Goal: Transaction & Acquisition: Purchase product/service

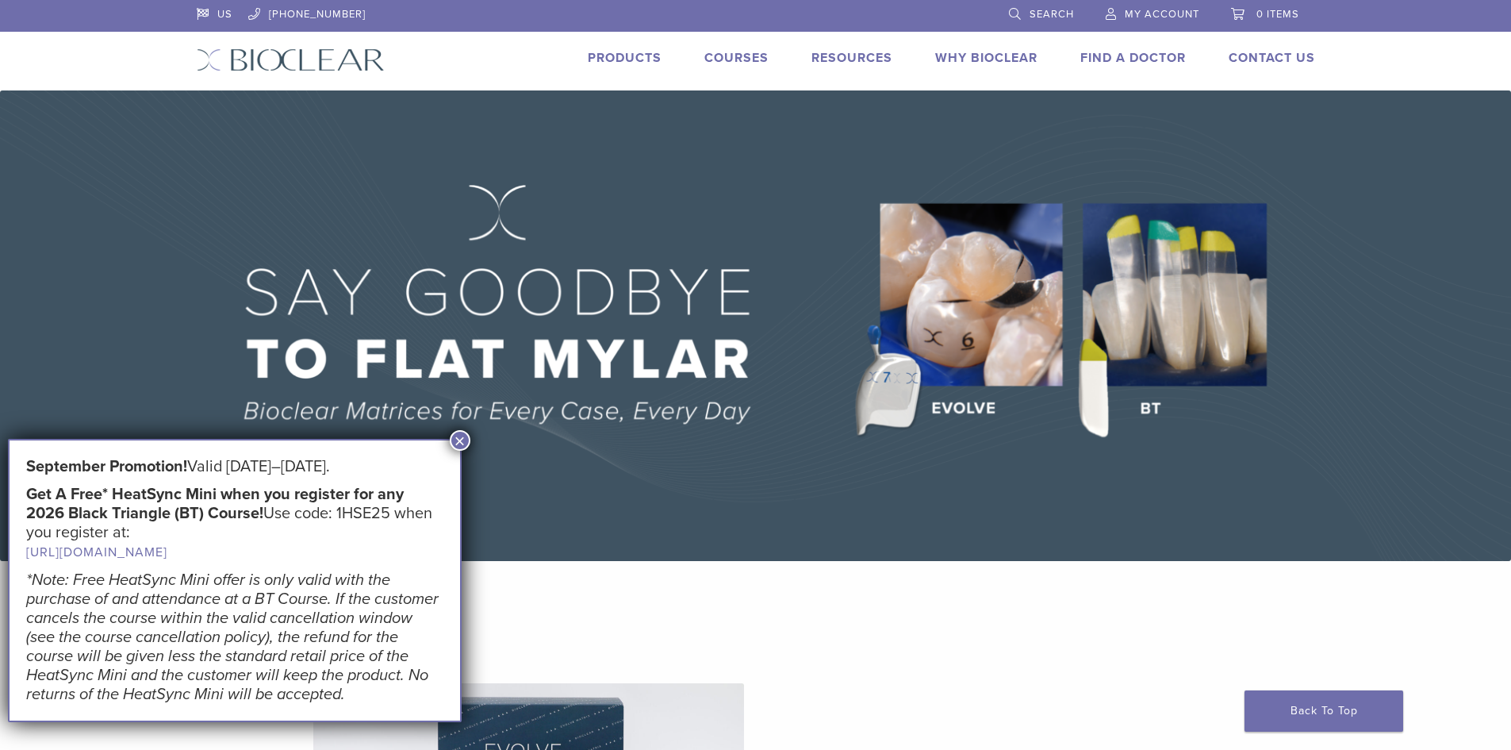
click at [462, 443] on button "×" at bounding box center [460, 440] width 21 height 21
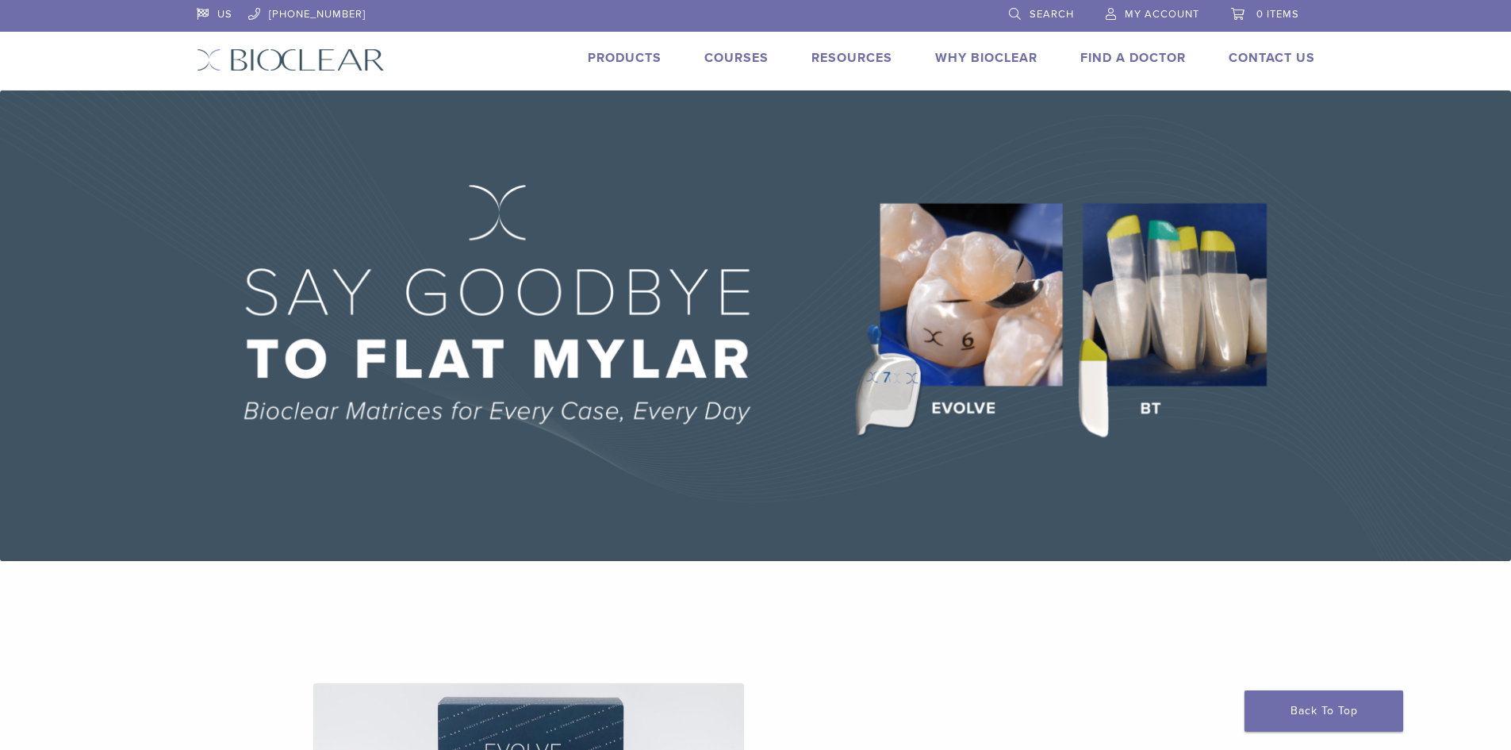
click at [639, 59] on link "Products" at bounding box center [625, 58] width 74 height 16
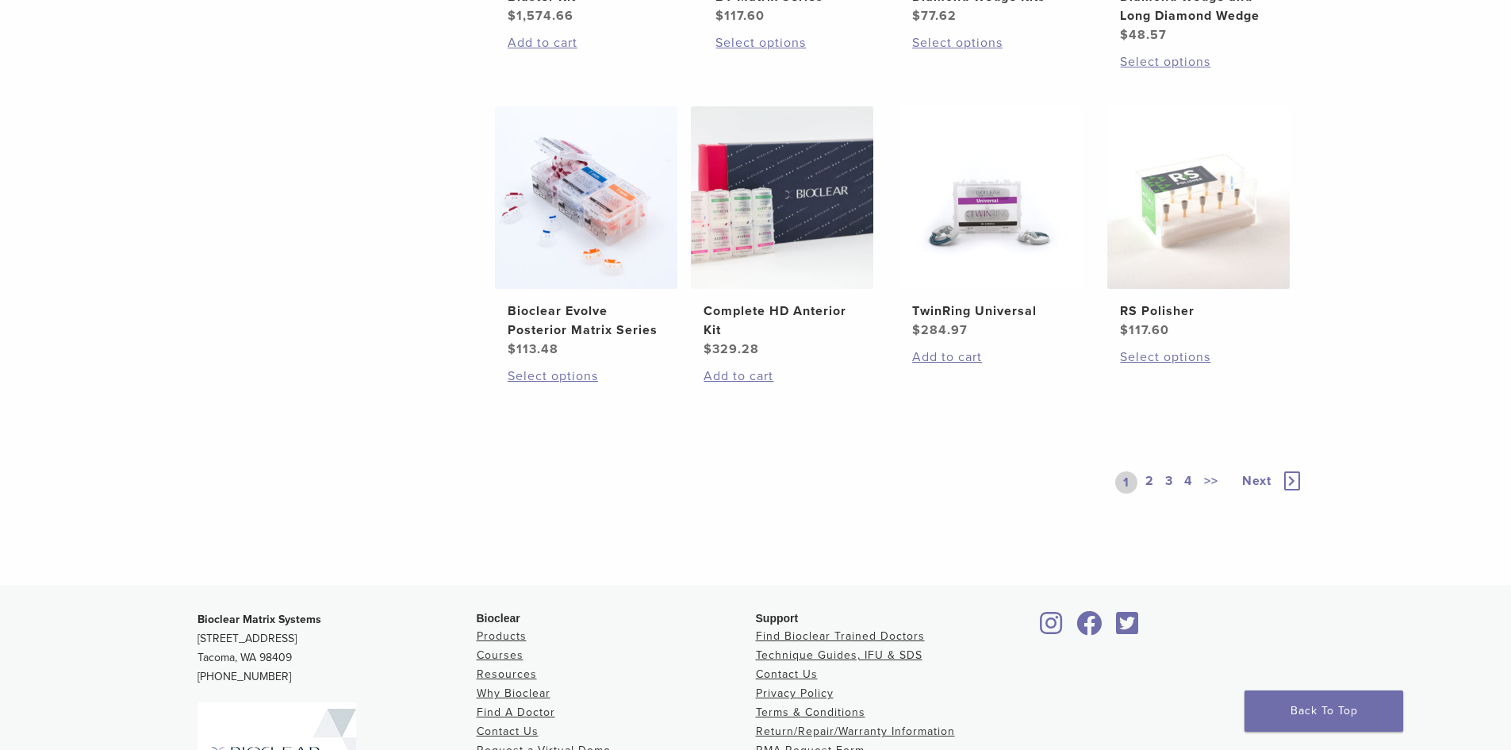
scroll to position [1190, 0]
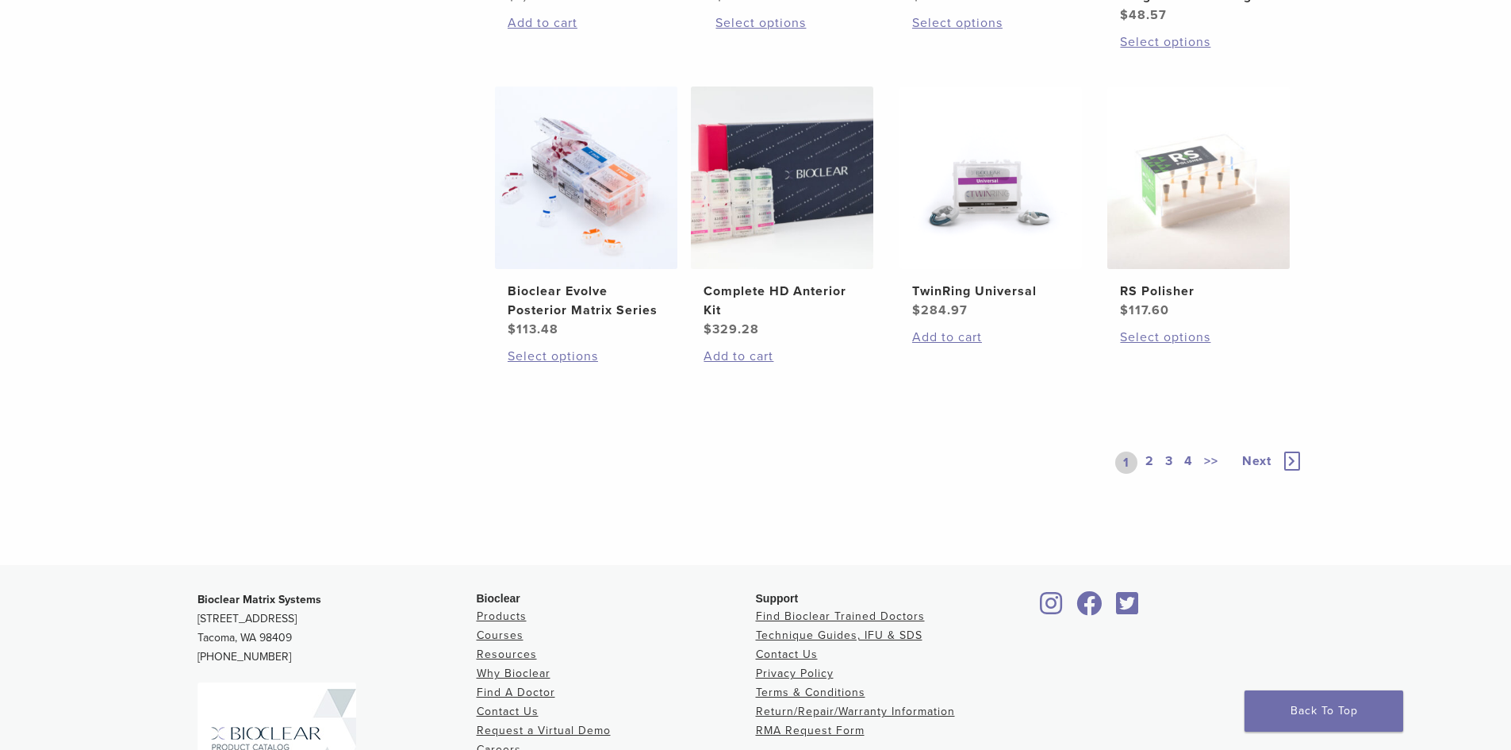
click at [1154, 460] on link "2" at bounding box center [1150, 462] width 15 height 22
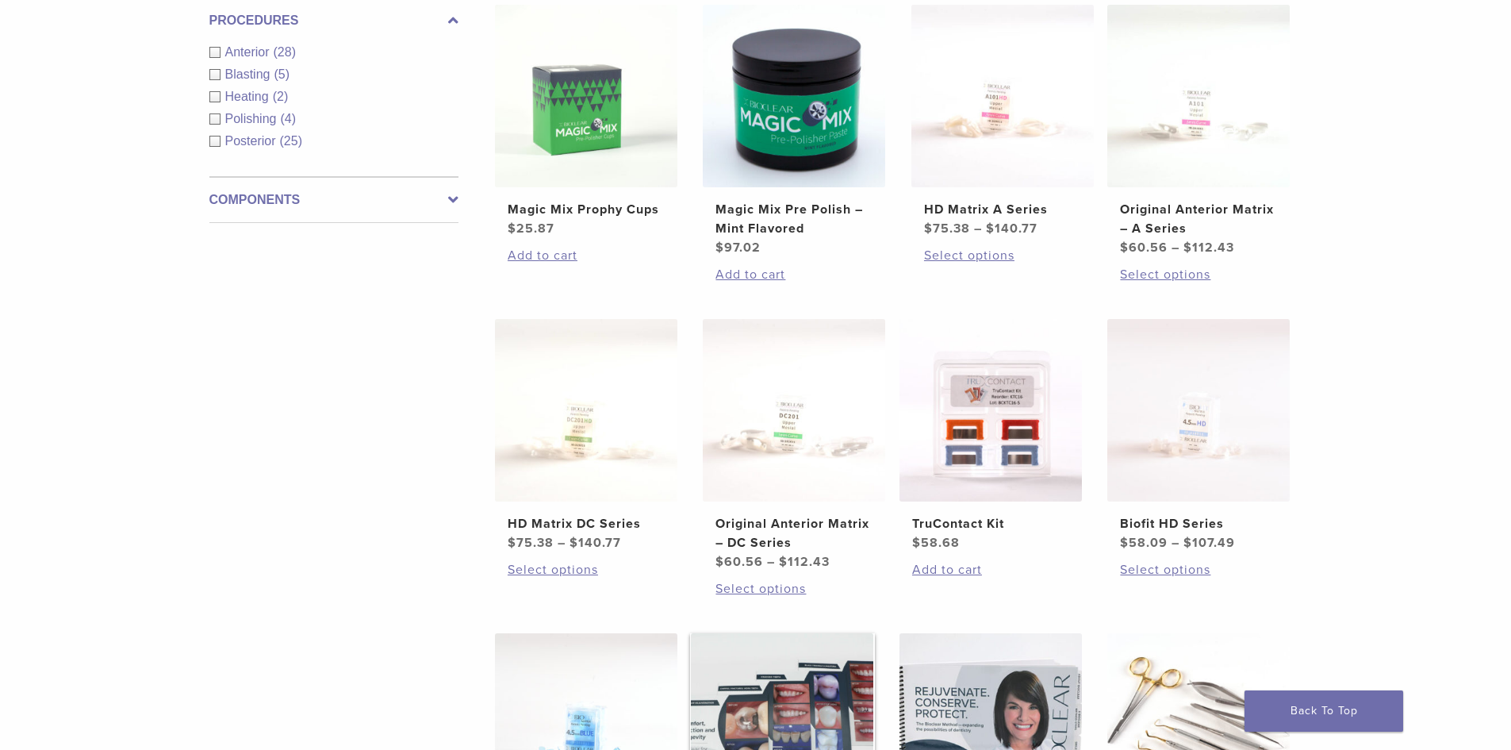
scroll to position [555, 0]
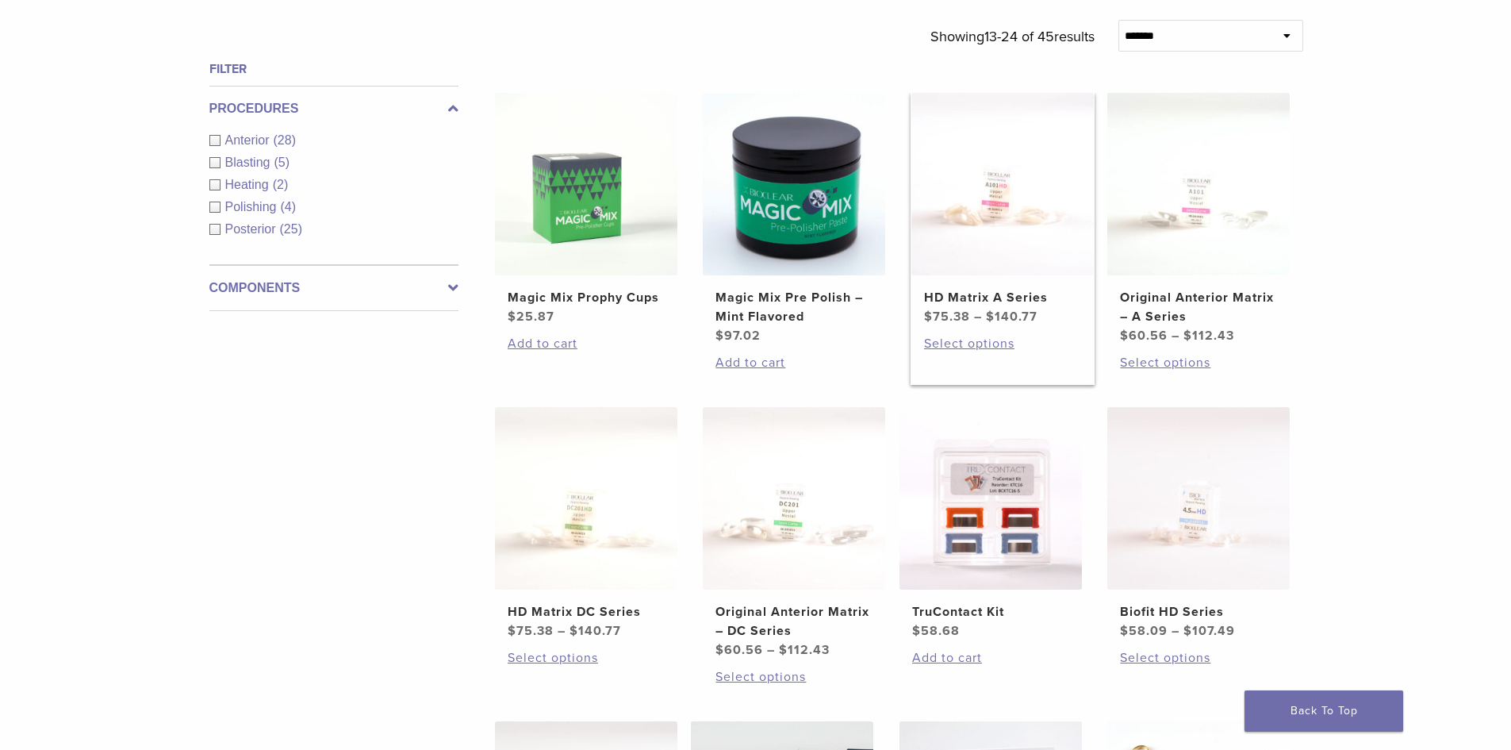
click at [1047, 301] on h2 "HD Matrix A Series" at bounding box center [1002, 297] width 157 height 19
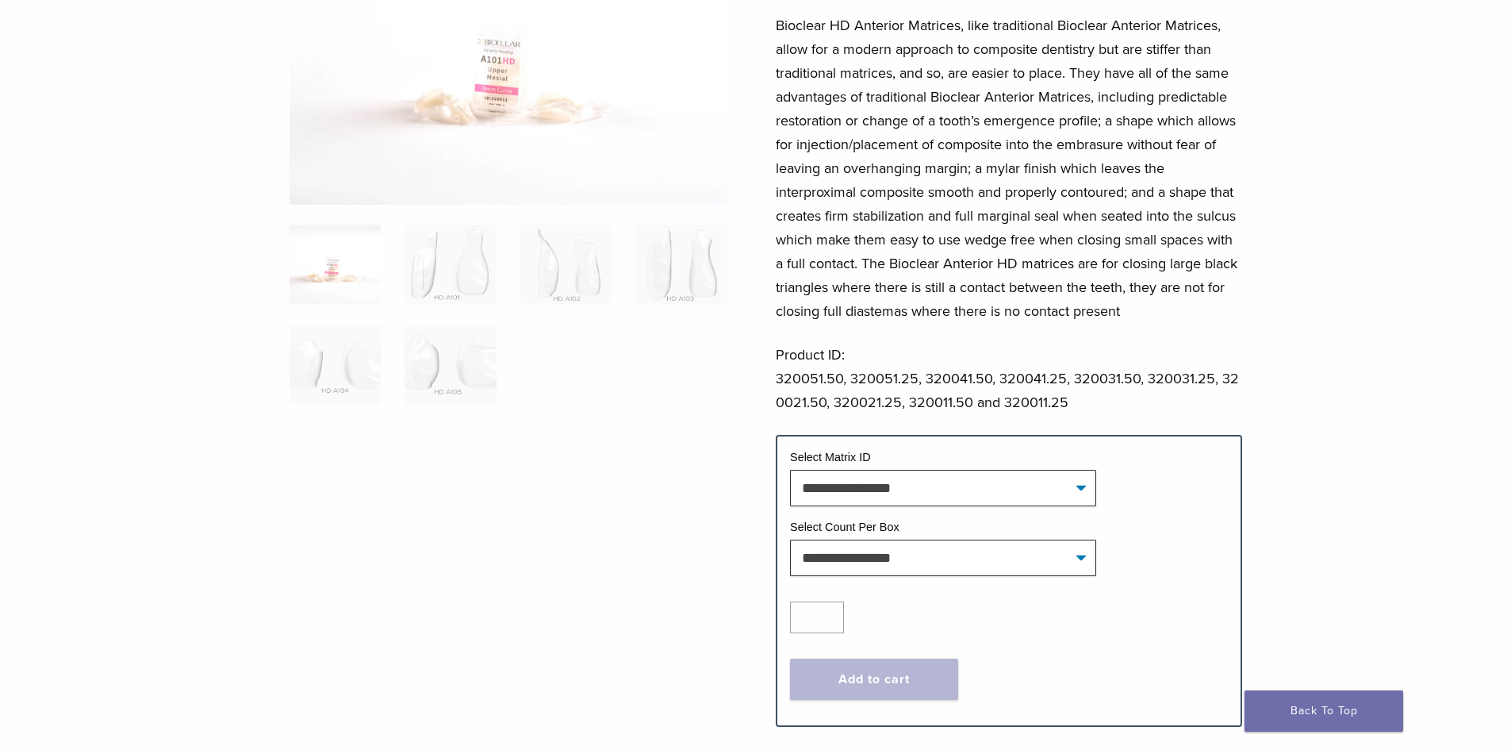
scroll to position [238, 0]
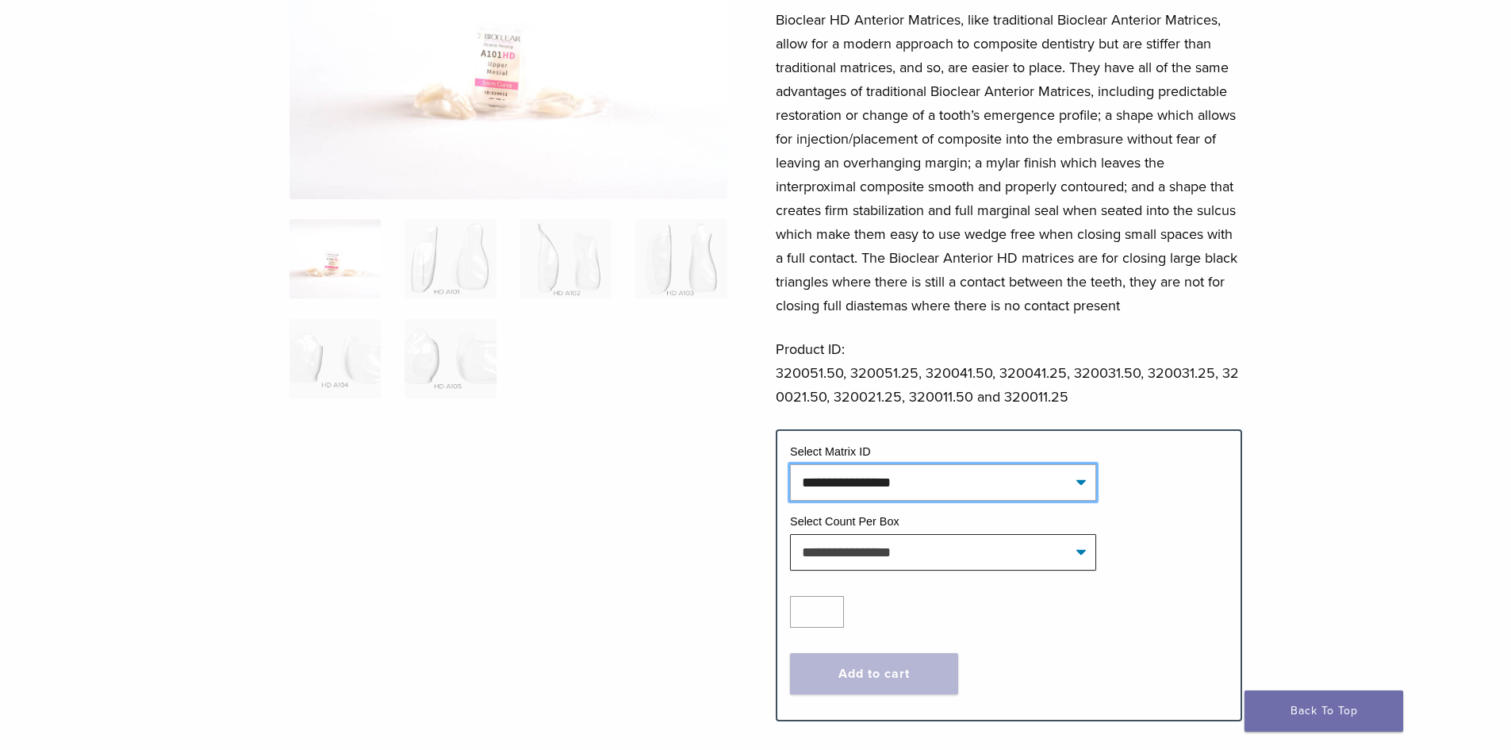
click at [943, 470] on select "**********" at bounding box center [943, 482] width 306 height 36
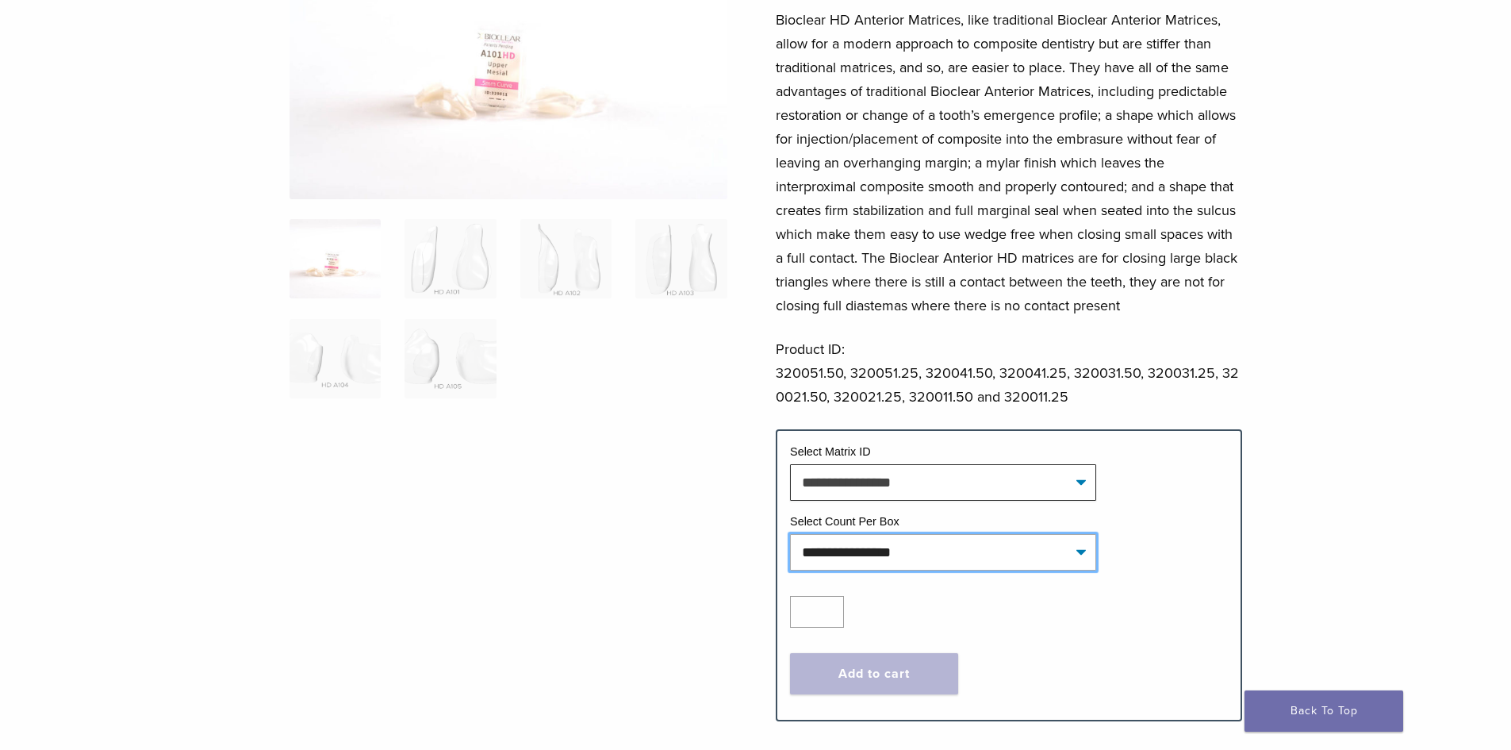
click at [912, 547] on select "**********" at bounding box center [943, 552] width 306 height 36
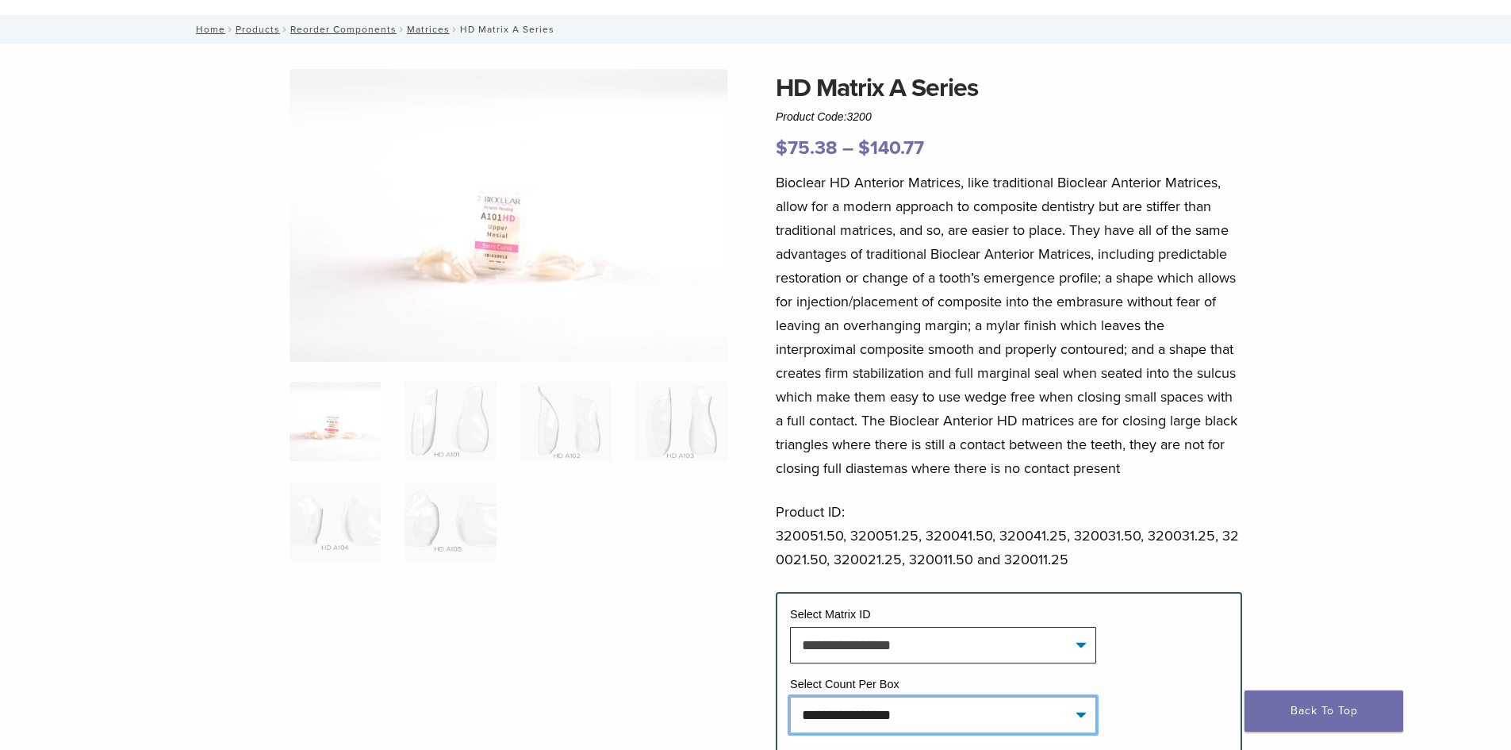
scroll to position [79, 0]
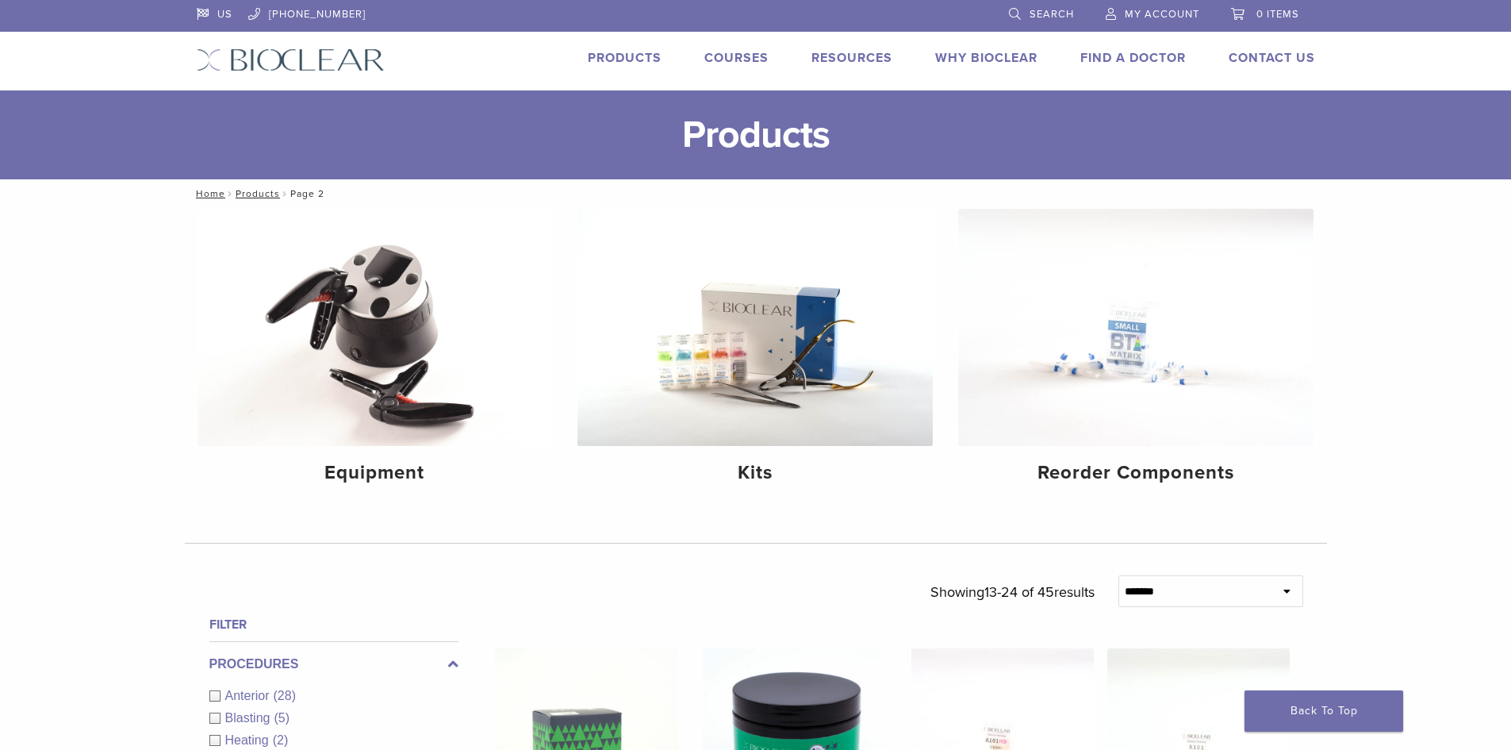
scroll to position [555, 0]
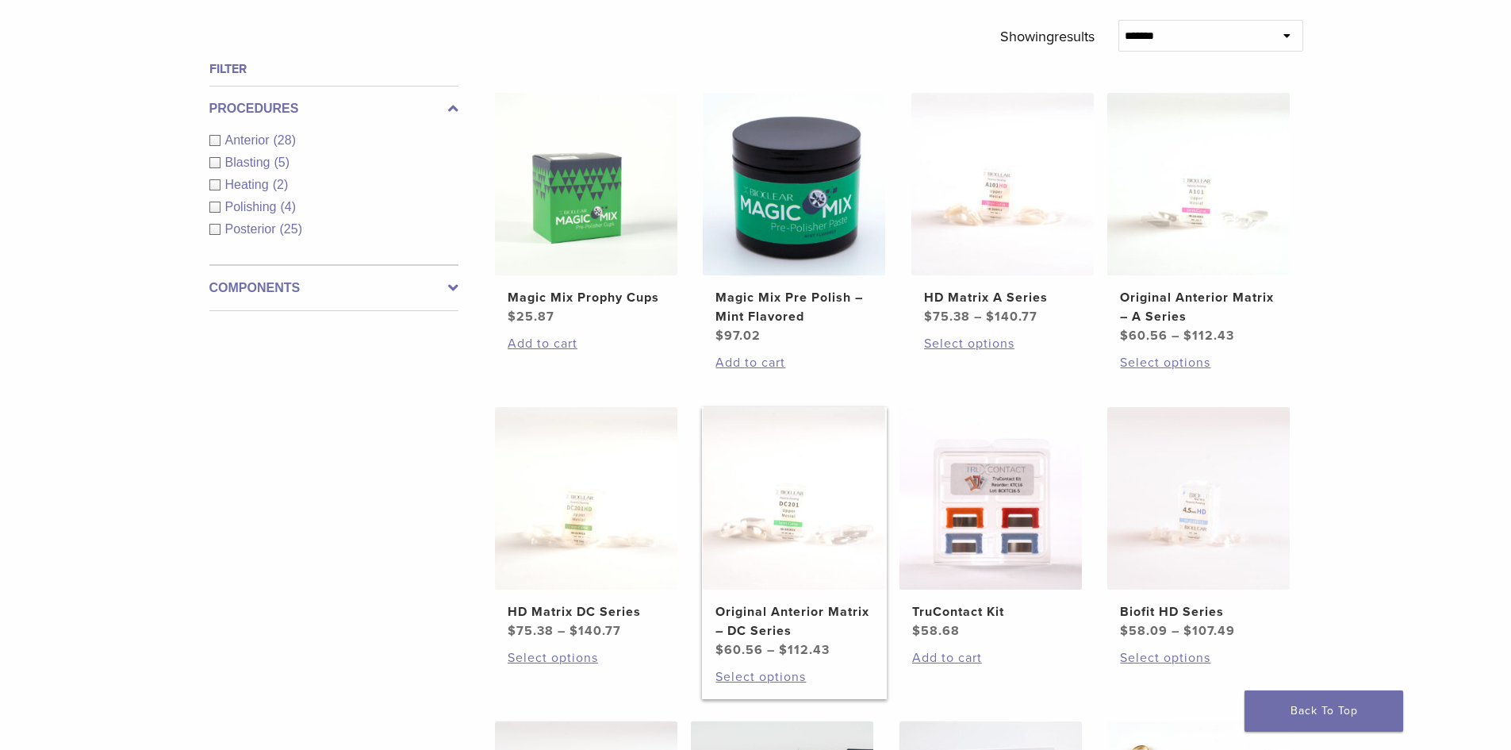
click at [801, 613] on h2 "Original Anterior Matrix – DC Series" at bounding box center [794, 621] width 157 height 38
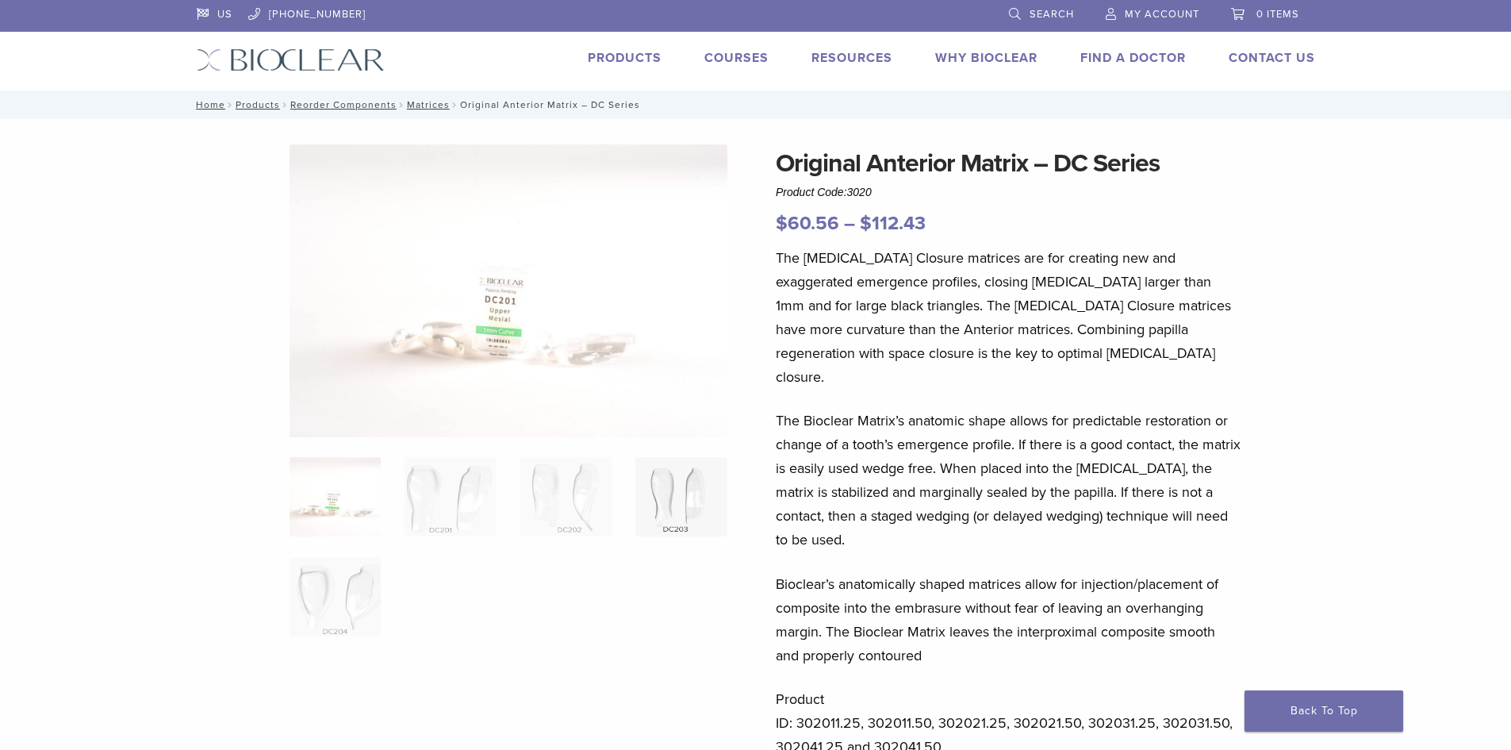
click at [701, 494] on img at bounding box center [681, 496] width 91 height 79
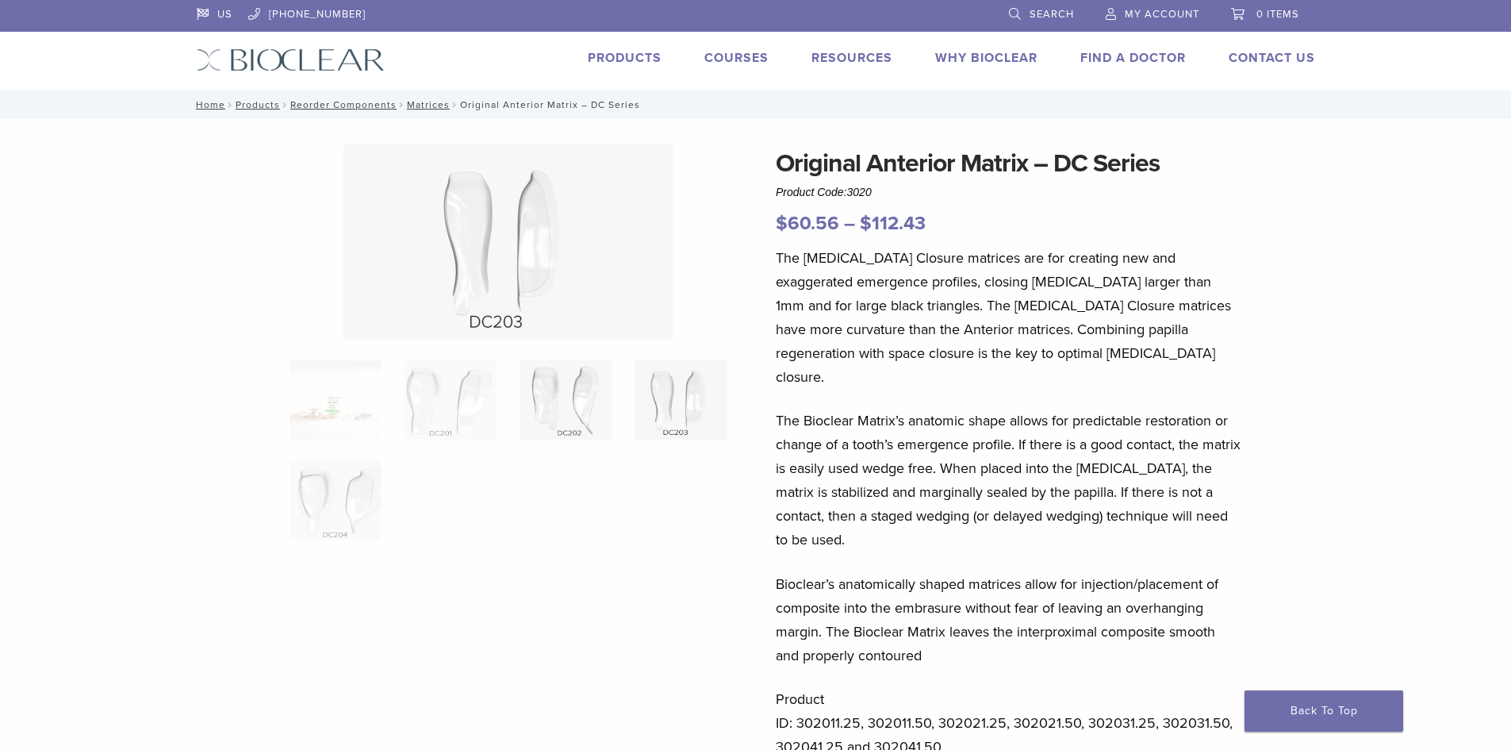
click at [593, 409] on img at bounding box center [565, 399] width 91 height 79
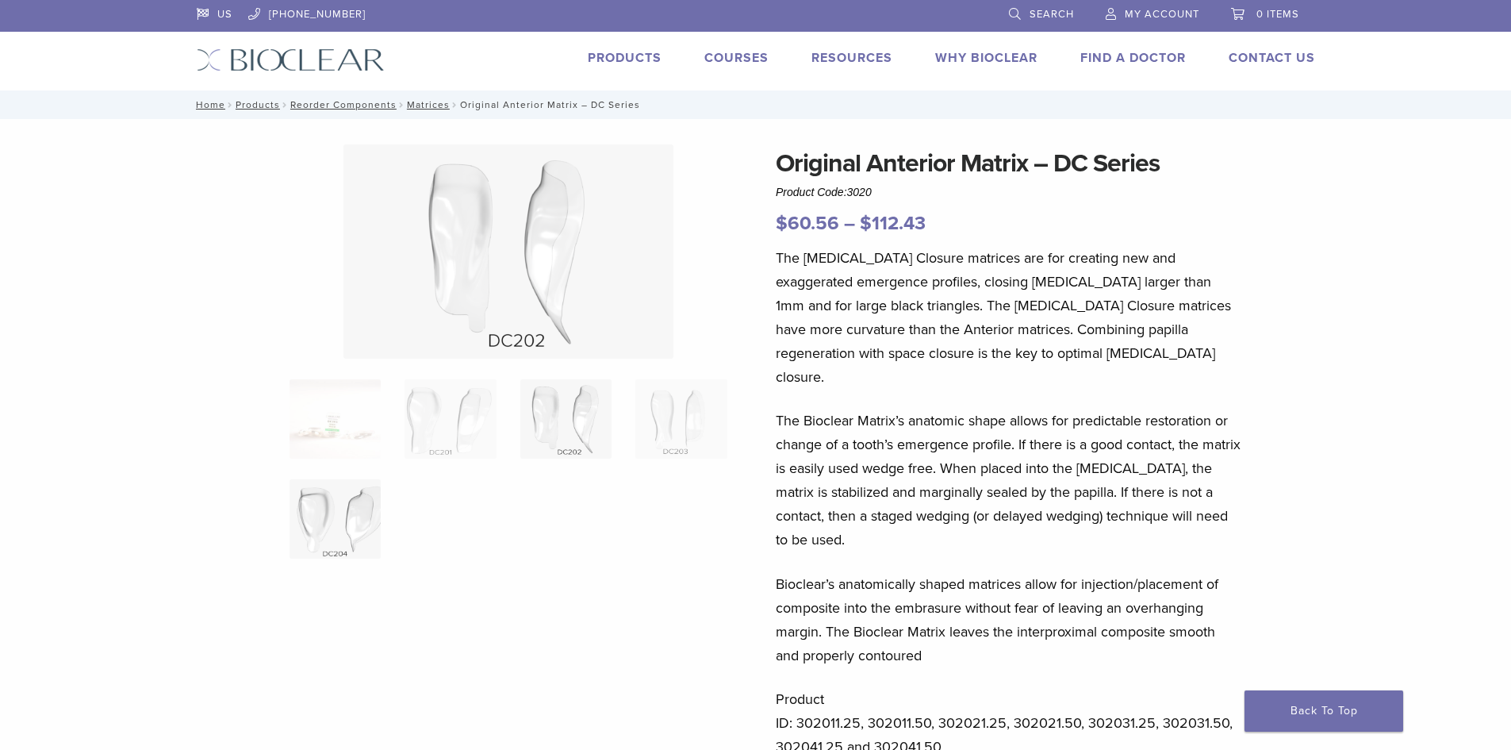
click at [290, 549] on img at bounding box center [335, 518] width 91 height 79
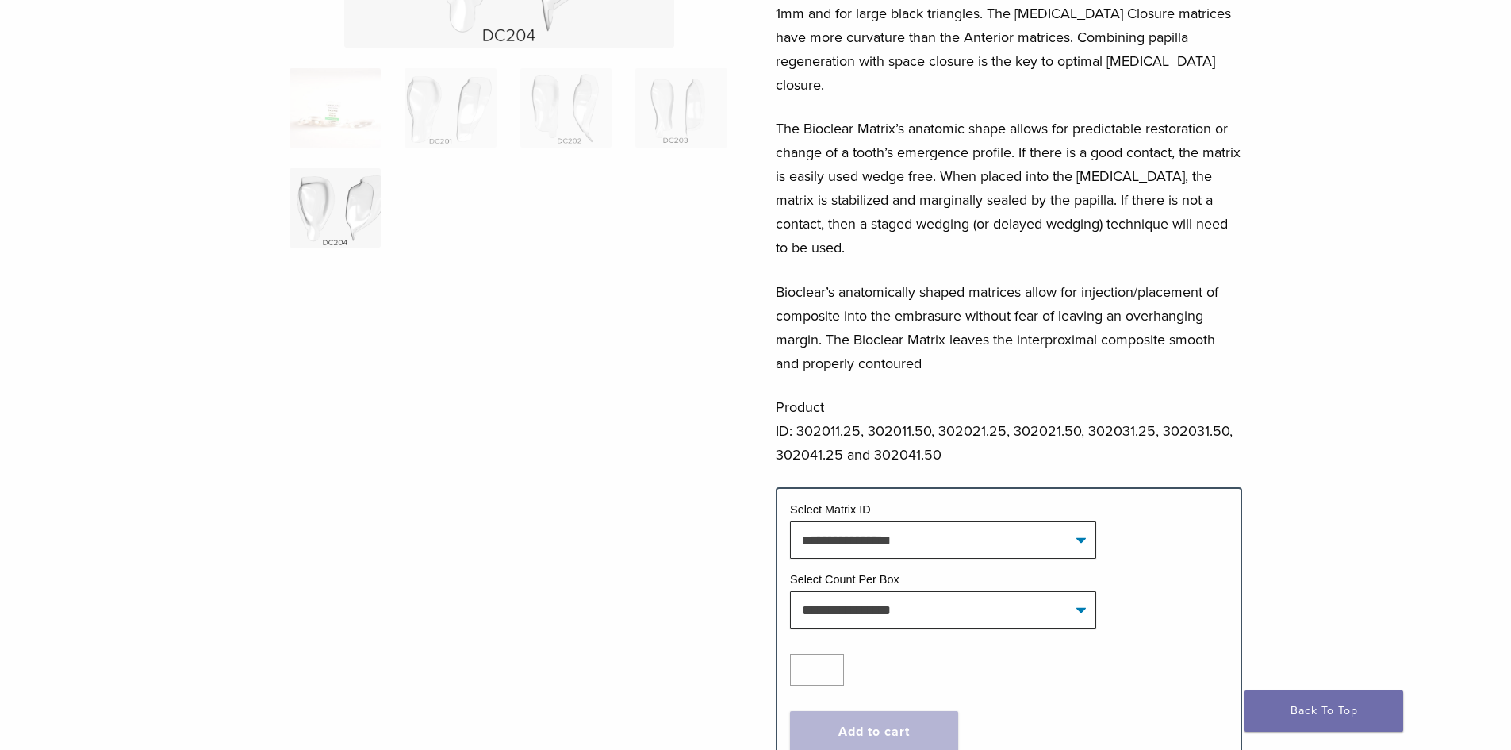
scroll to position [317, 0]
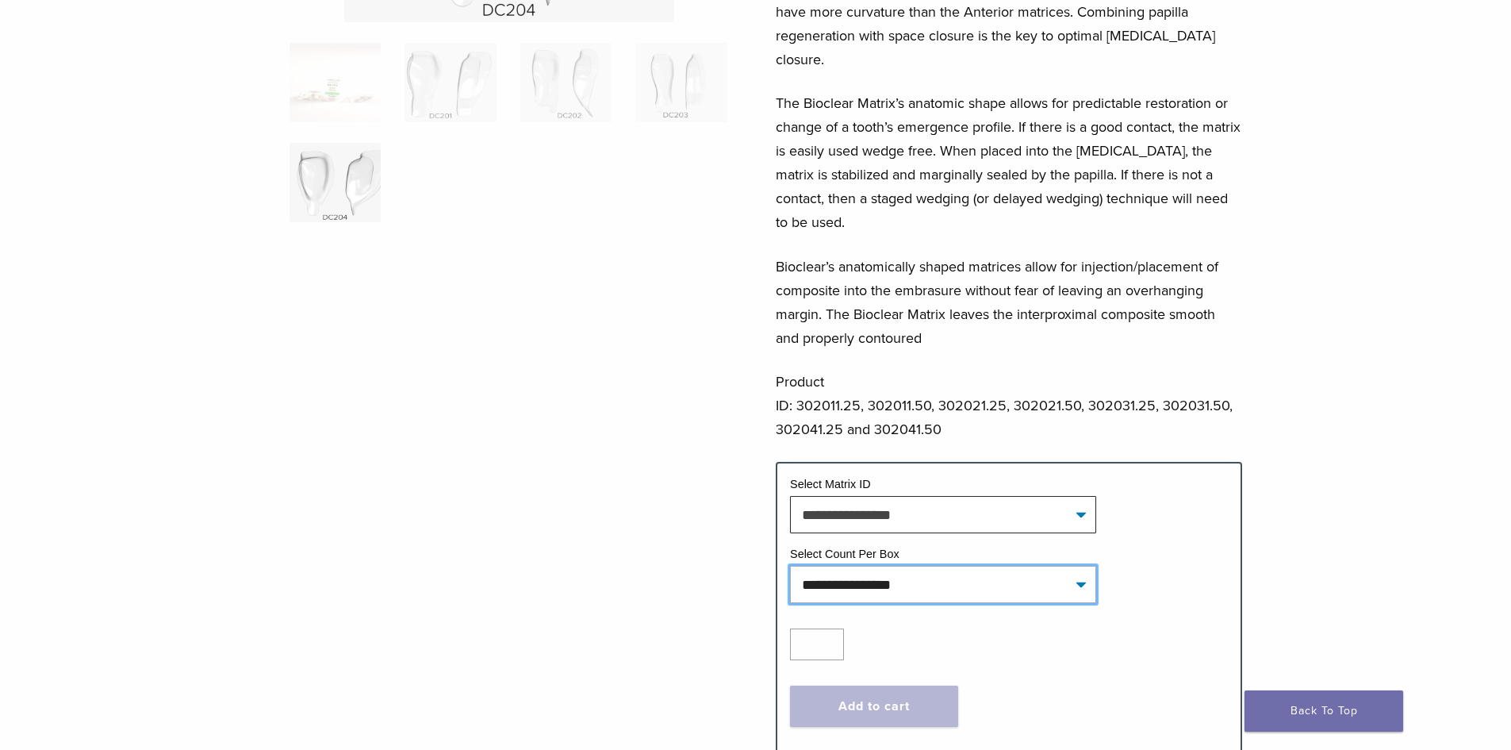
click at [992, 566] on select "**********" at bounding box center [943, 584] width 306 height 36
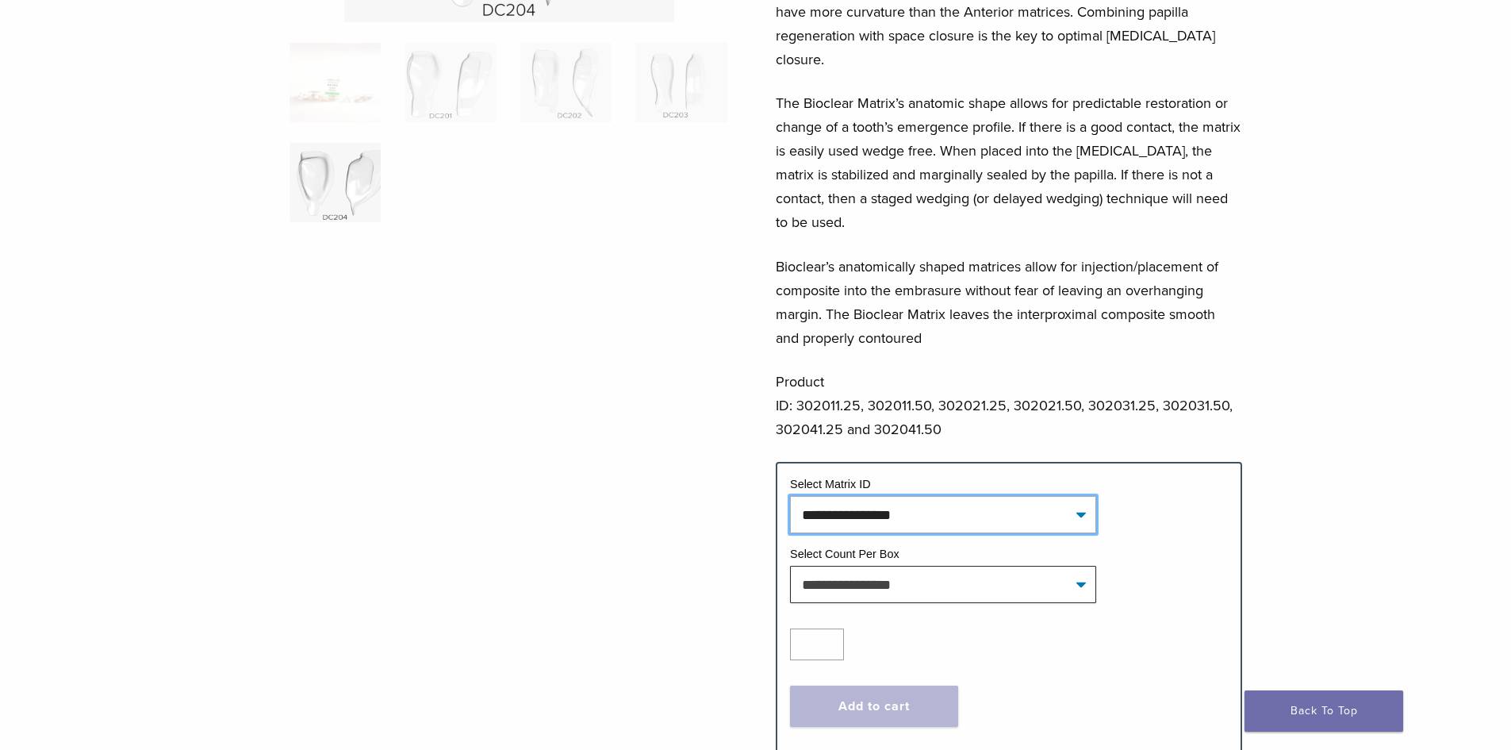
click at [877, 496] on select "**********" at bounding box center [943, 514] width 306 height 36
drag, startPoint x: 877, startPoint y: 494, endPoint x: 851, endPoint y: 497, distance: 26.4
click at [877, 496] on select "**********" at bounding box center [943, 514] width 306 height 36
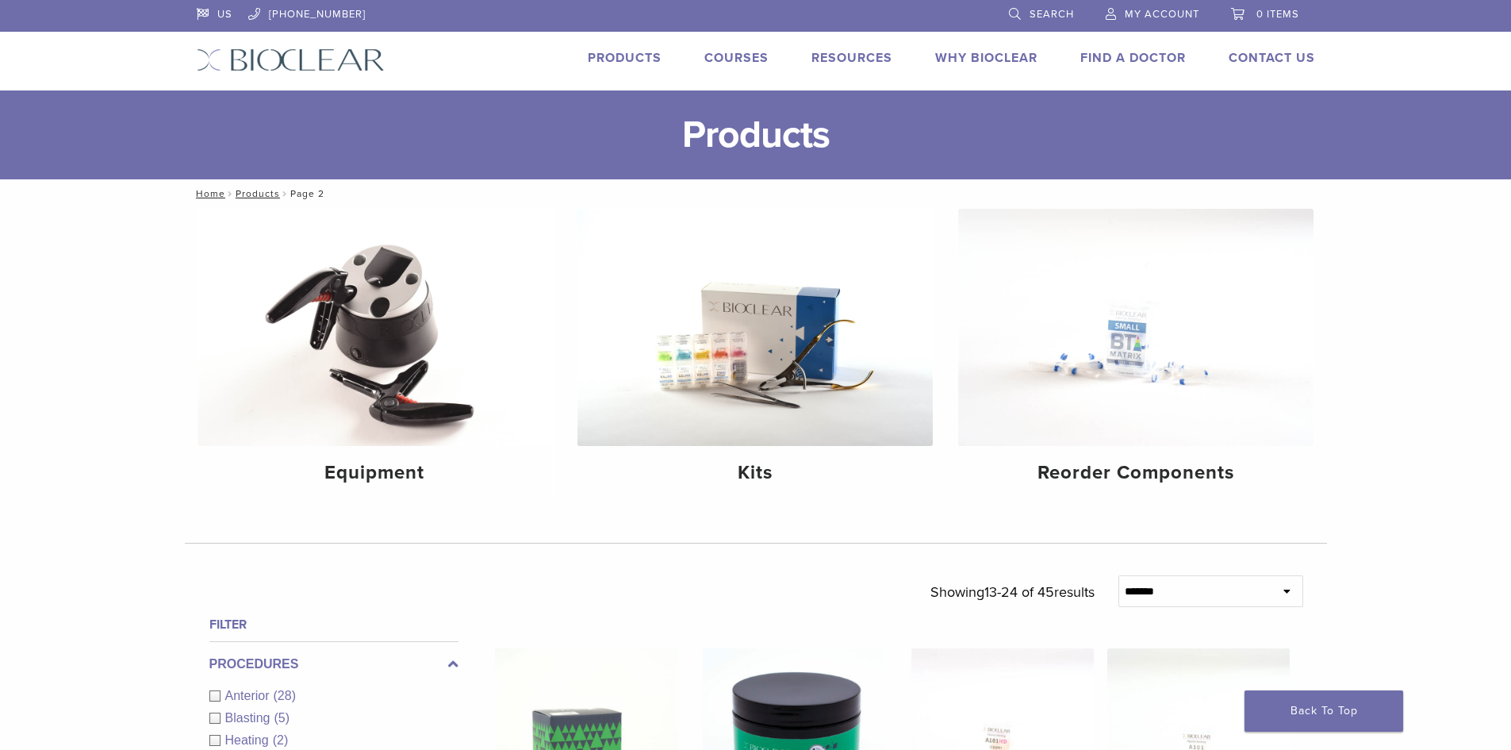
scroll to position [555, 0]
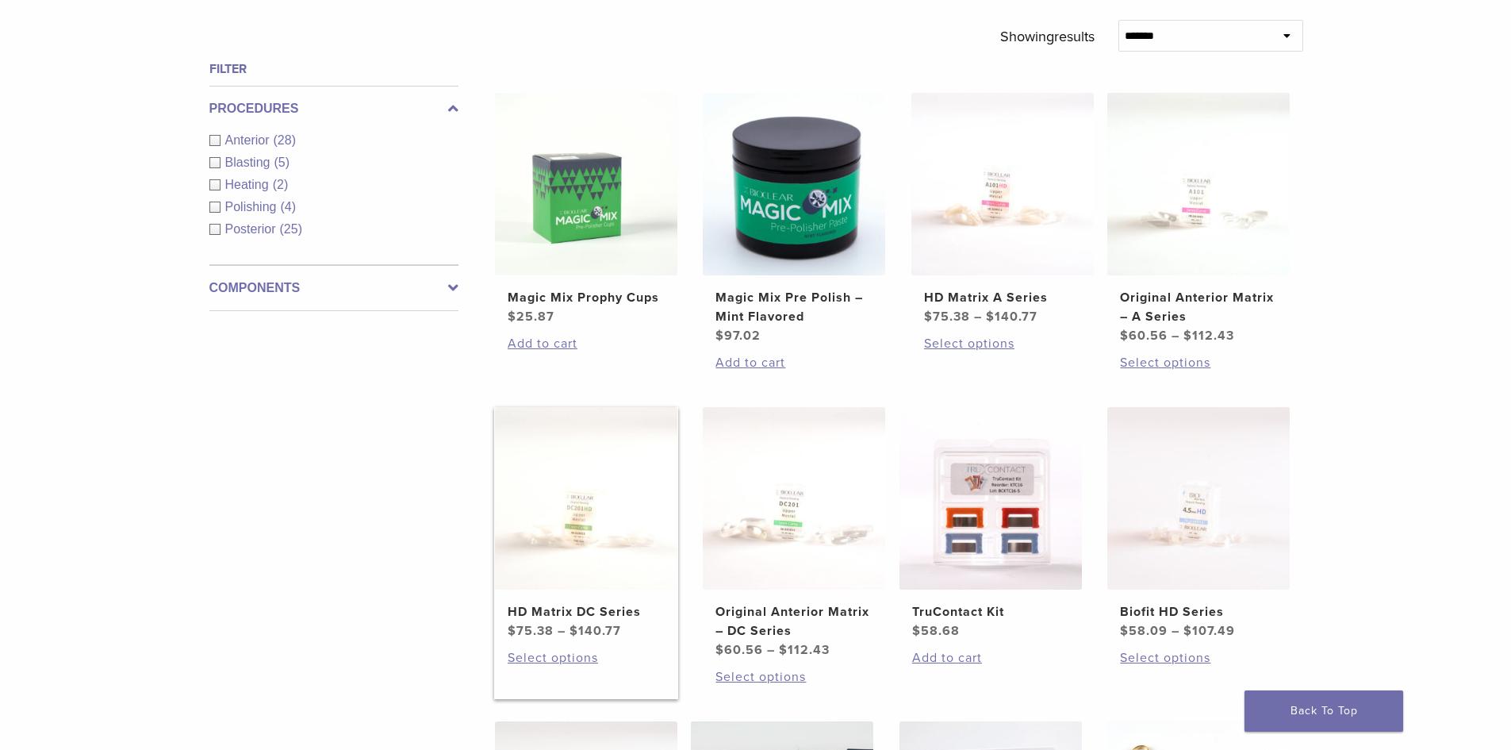
click at [590, 613] on h2 "HD Matrix DC Series" at bounding box center [586, 611] width 157 height 19
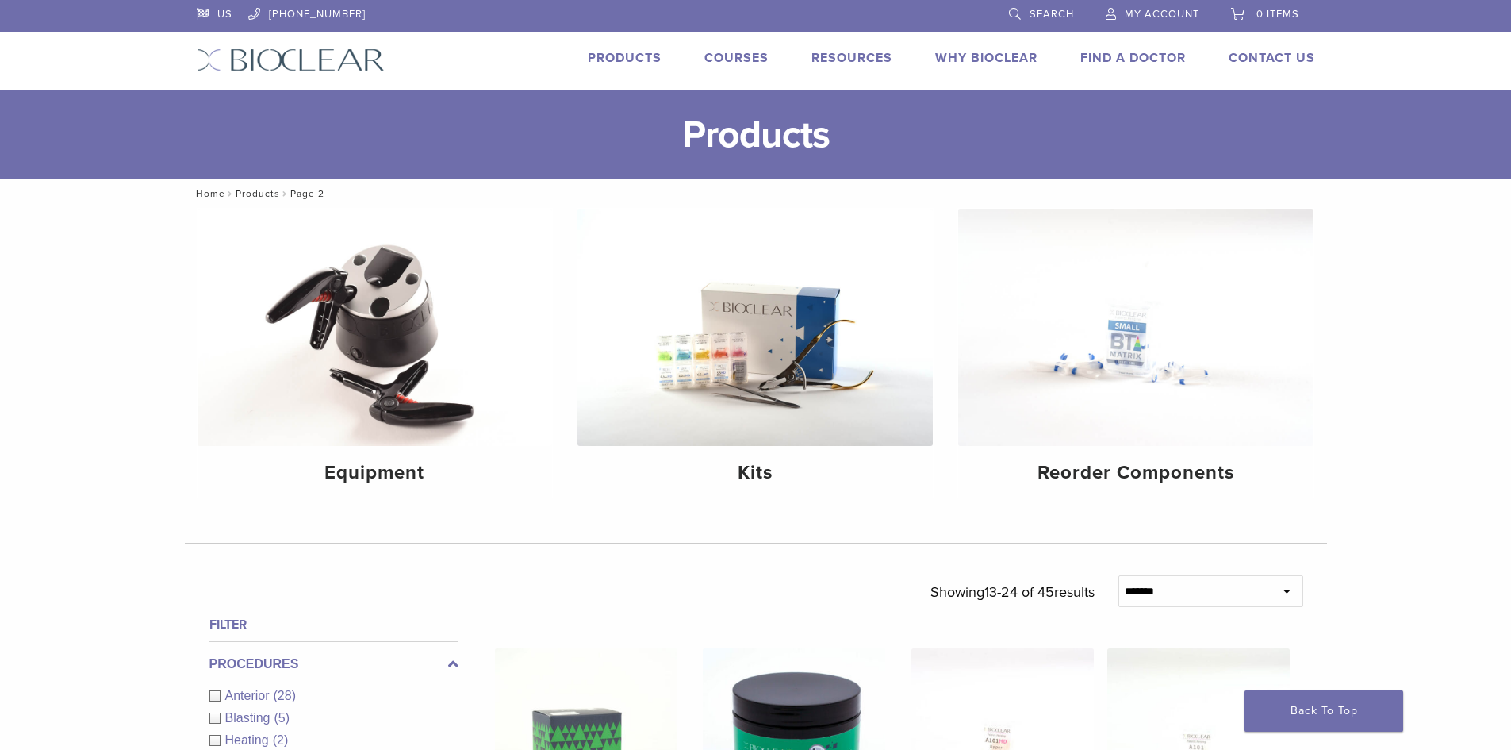
scroll to position [555, 0]
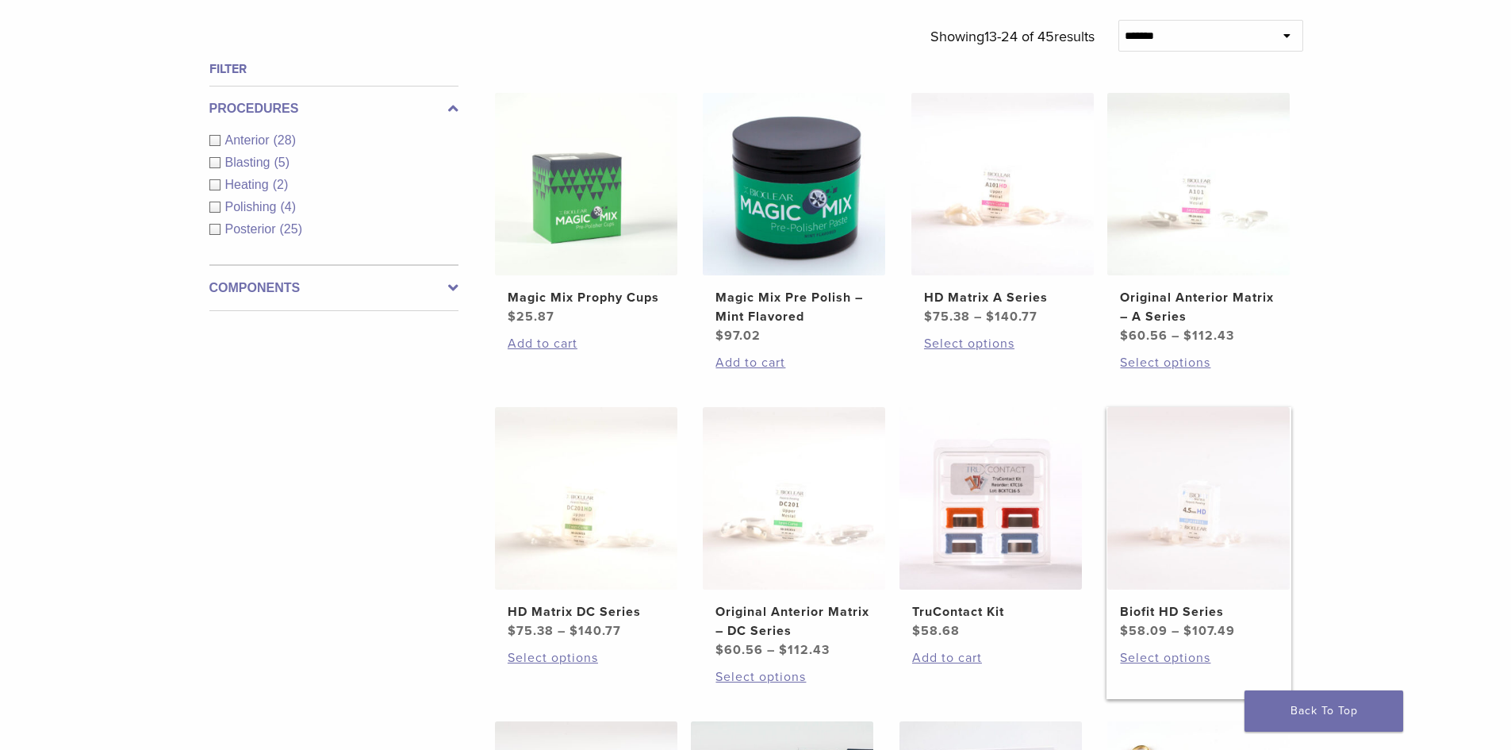
click at [1212, 555] on img at bounding box center [1199, 498] width 182 height 182
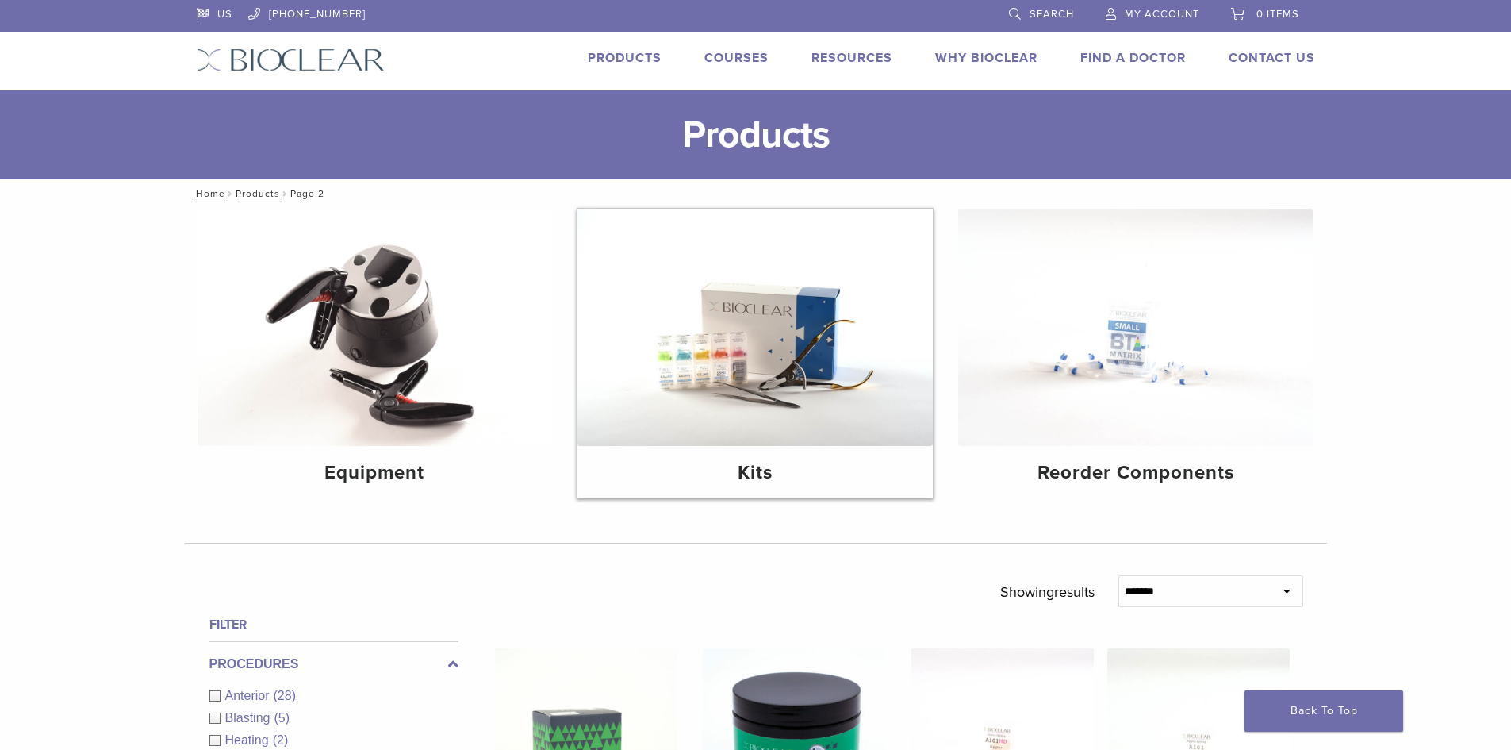
click at [775, 375] on img at bounding box center [755, 327] width 355 height 237
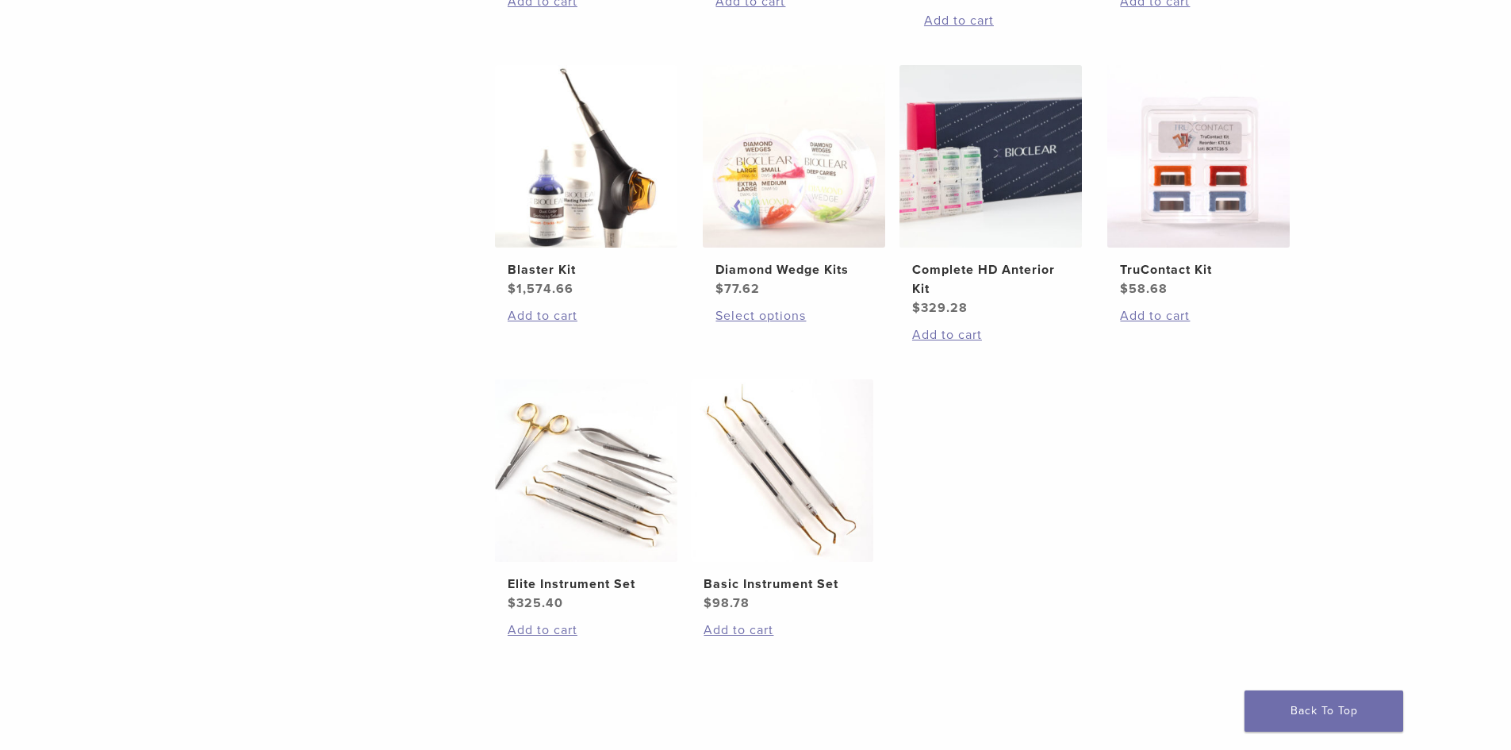
scroll to position [397, 0]
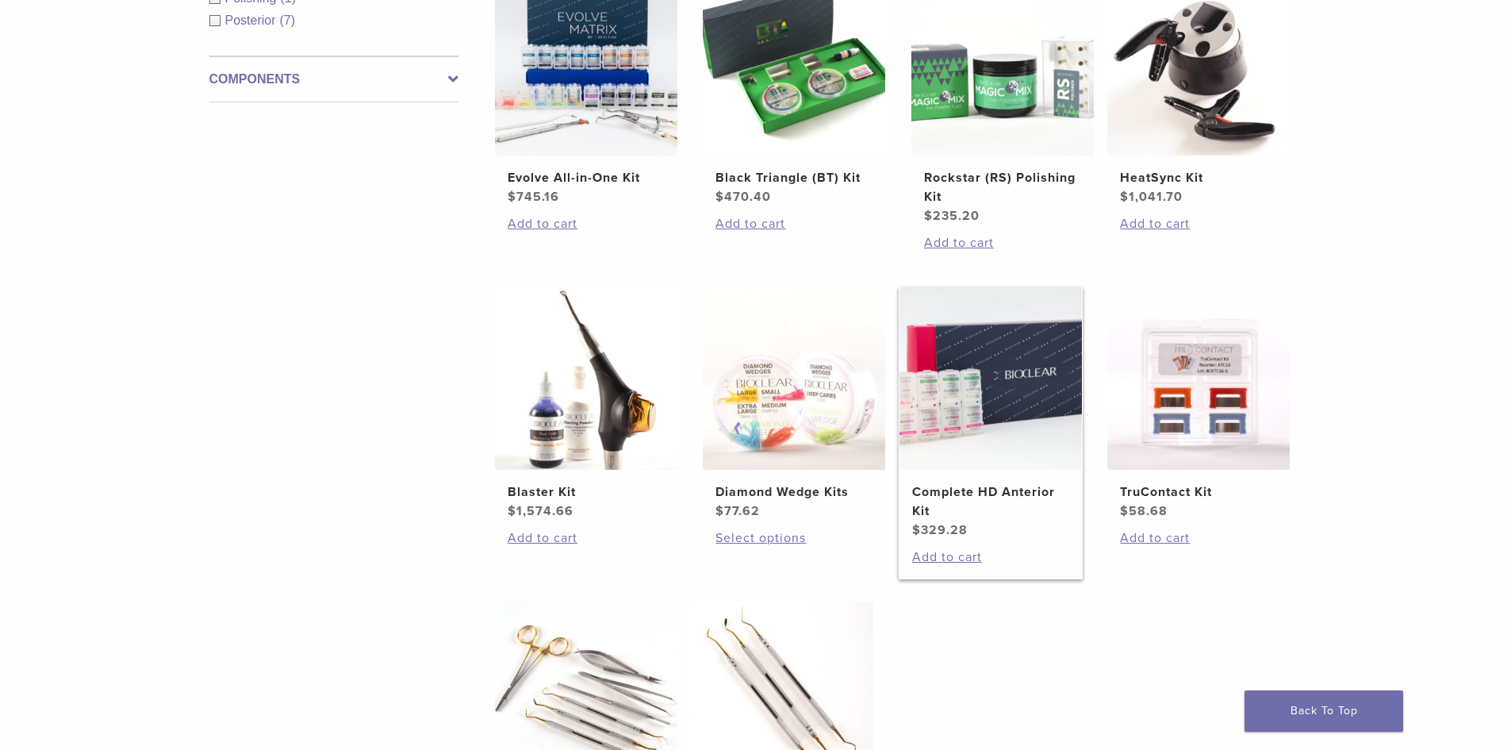
click at [987, 490] on h2 "Complete HD Anterior Kit" at bounding box center [990, 501] width 157 height 38
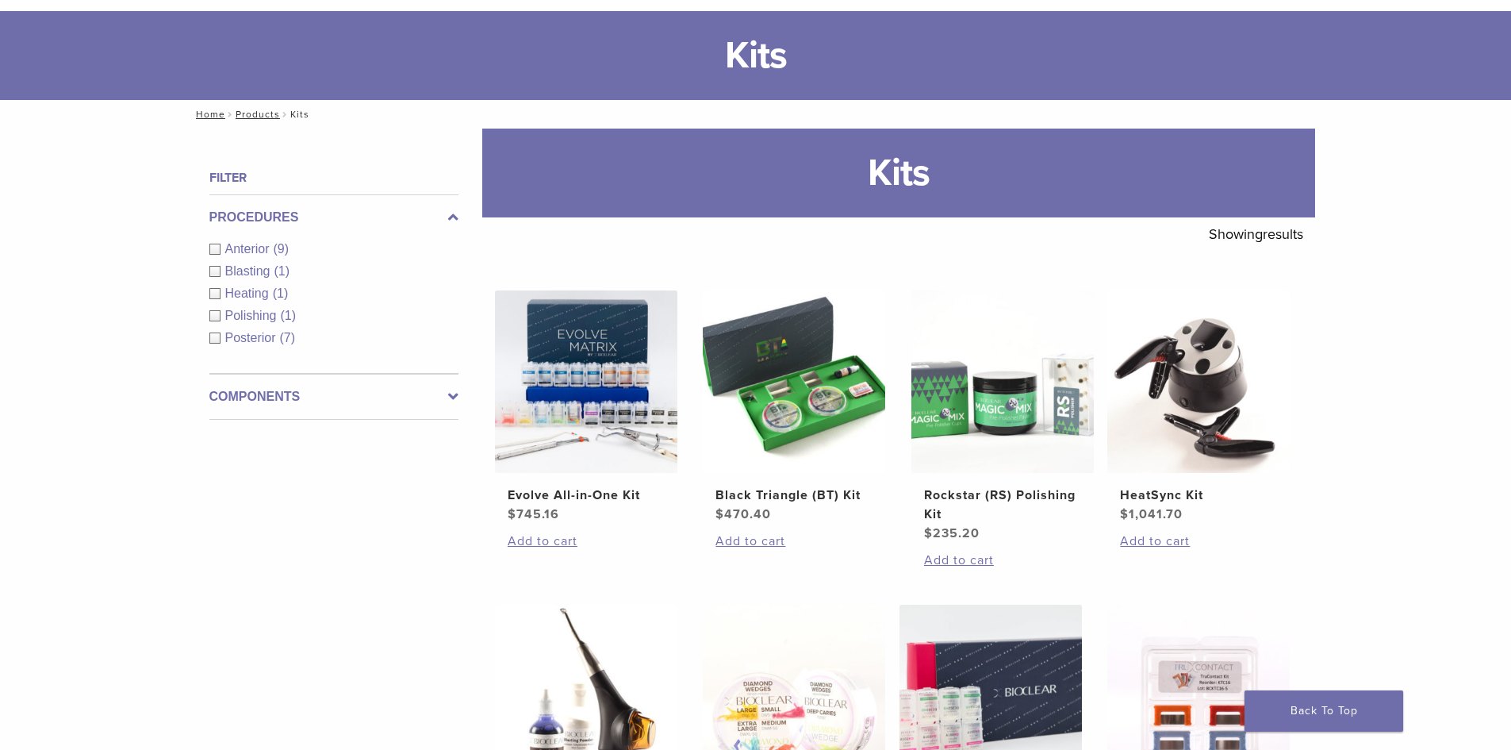
scroll to position [0, 0]
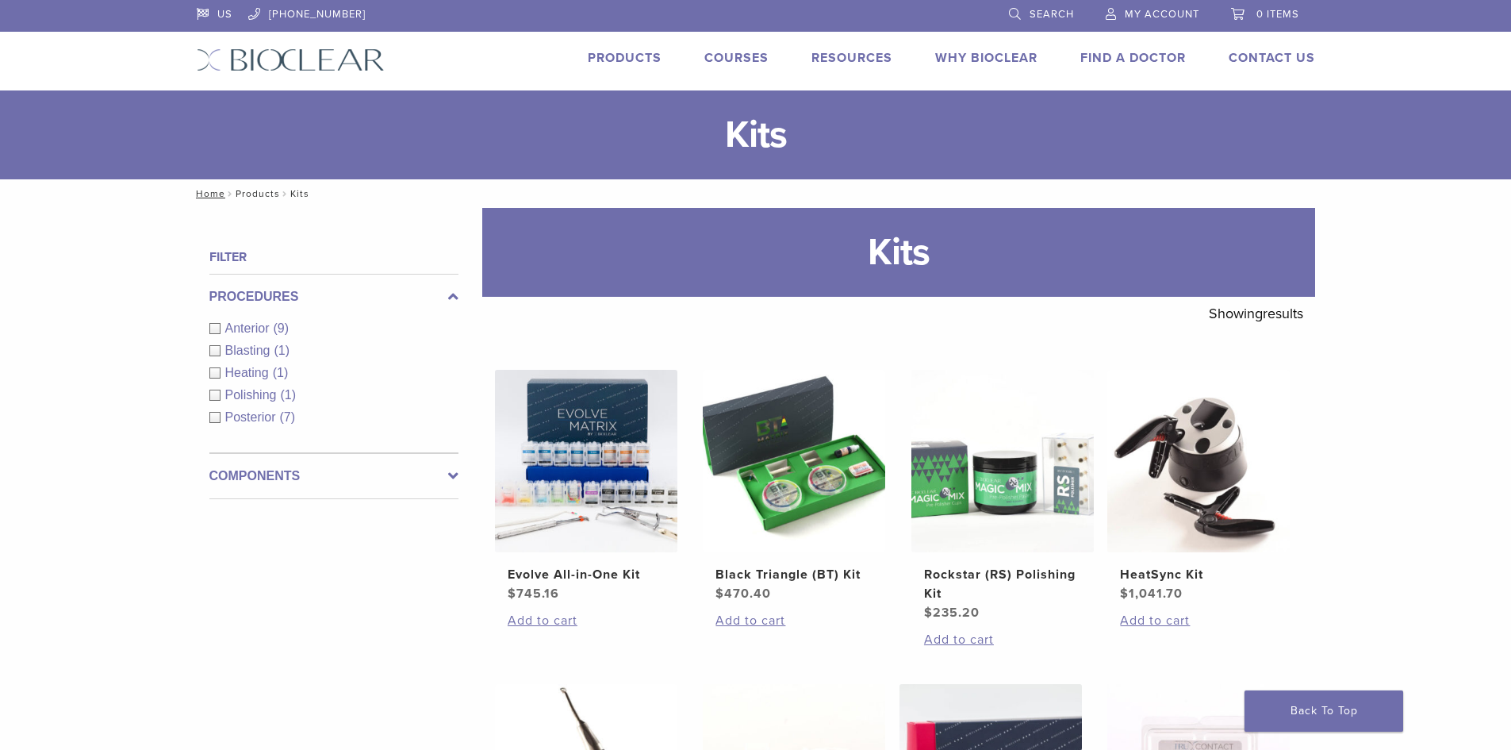
click at [249, 192] on link "Products" at bounding box center [258, 193] width 44 height 11
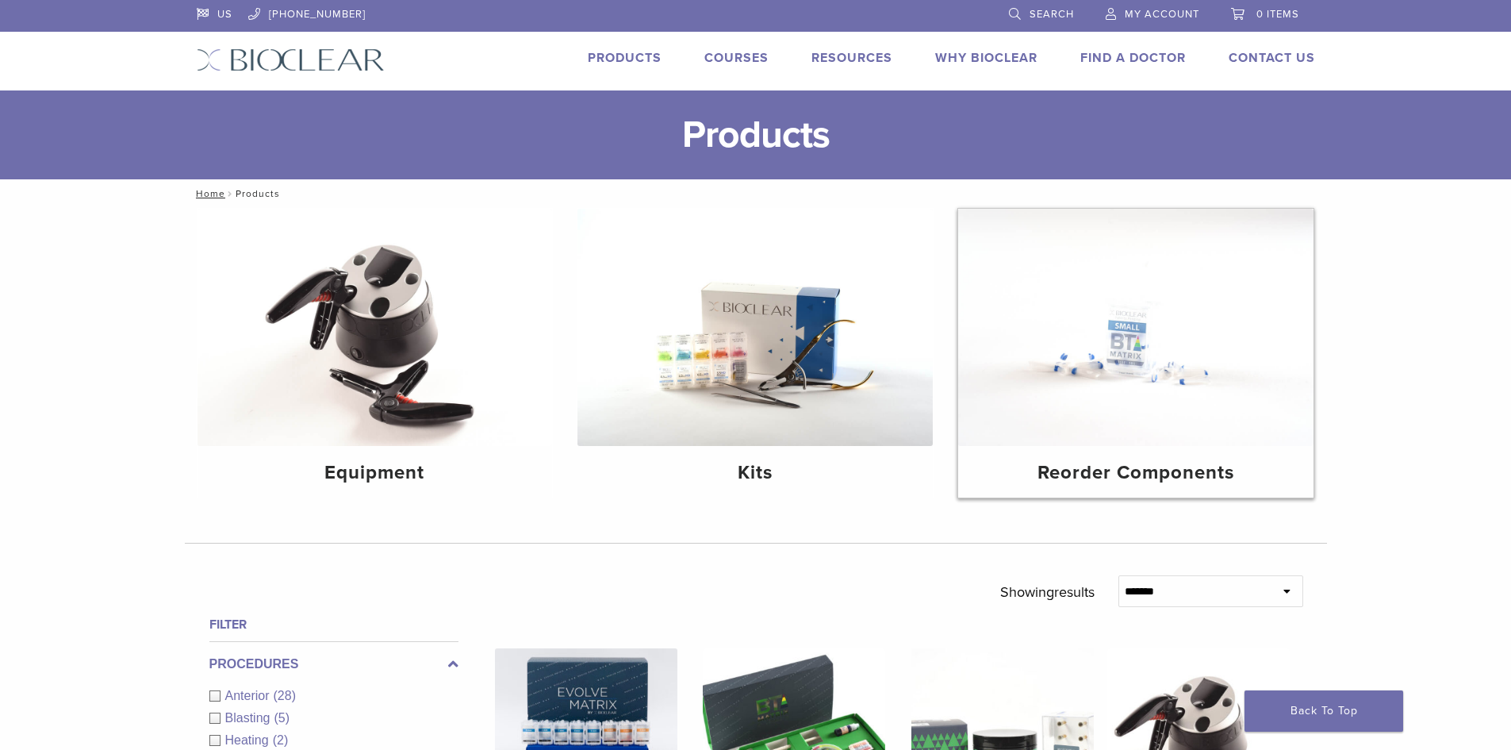
click at [1120, 362] on img at bounding box center [1135, 327] width 355 height 237
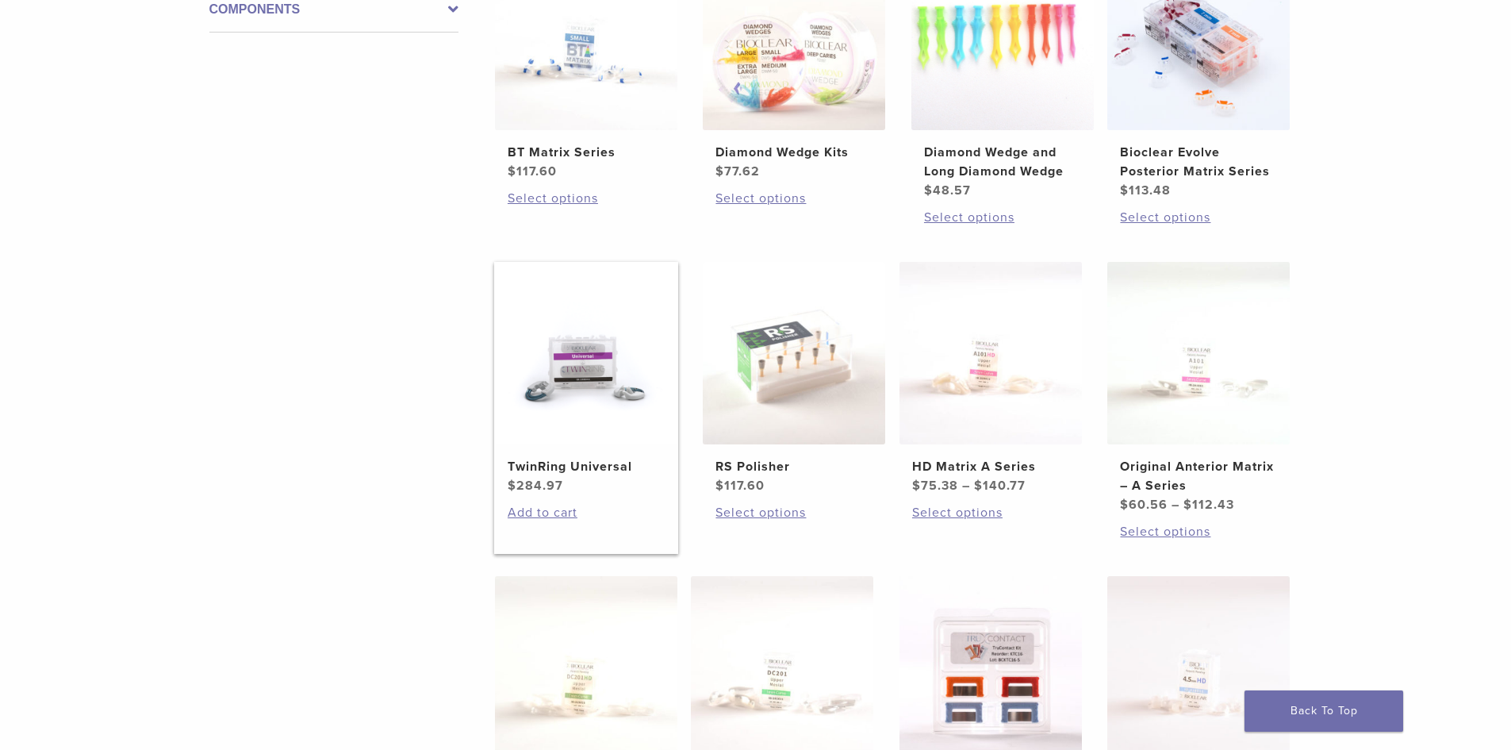
scroll to position [476, 0]
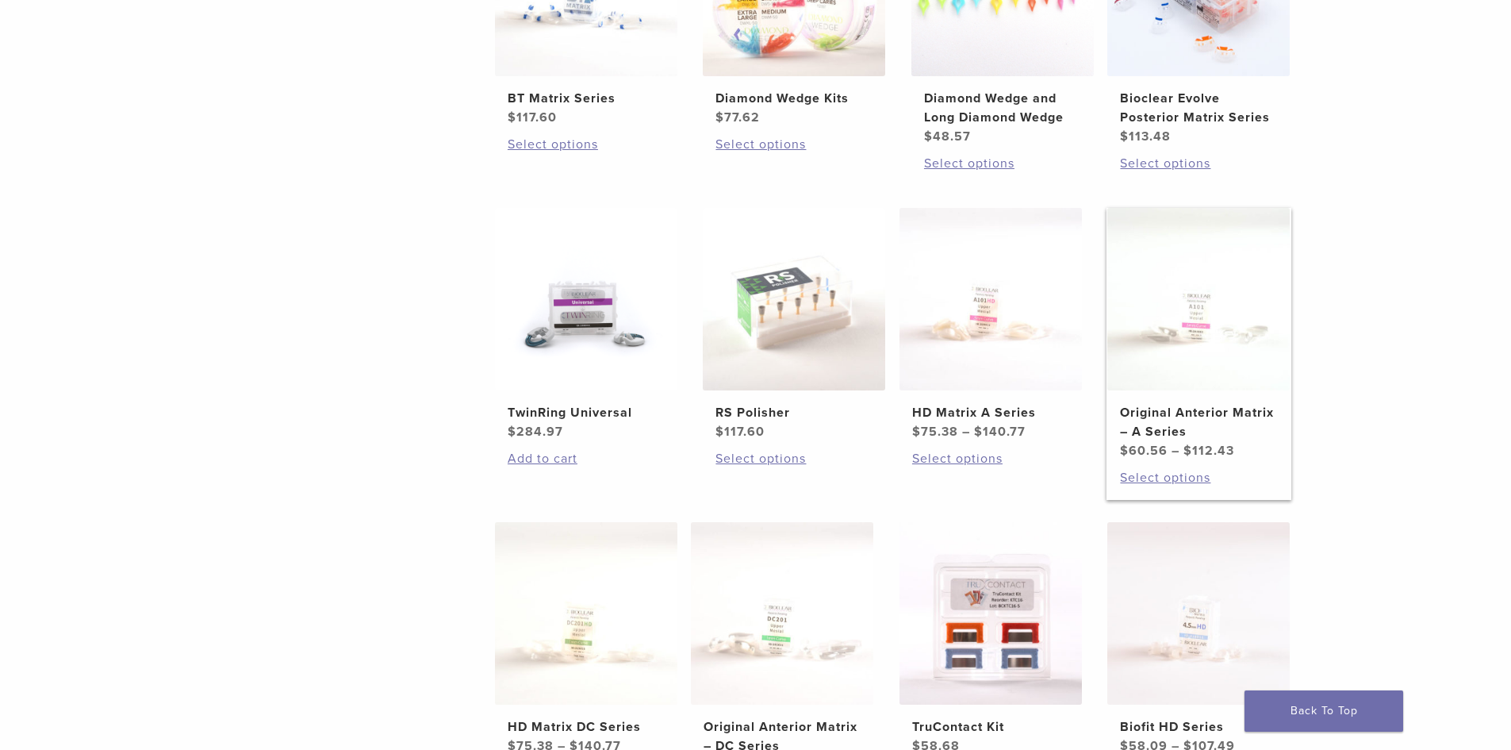
click at [1181, 406] on h2 "Original Anterior Matrix – A Series" at bounding box center [1198, 422] width 157 height 38
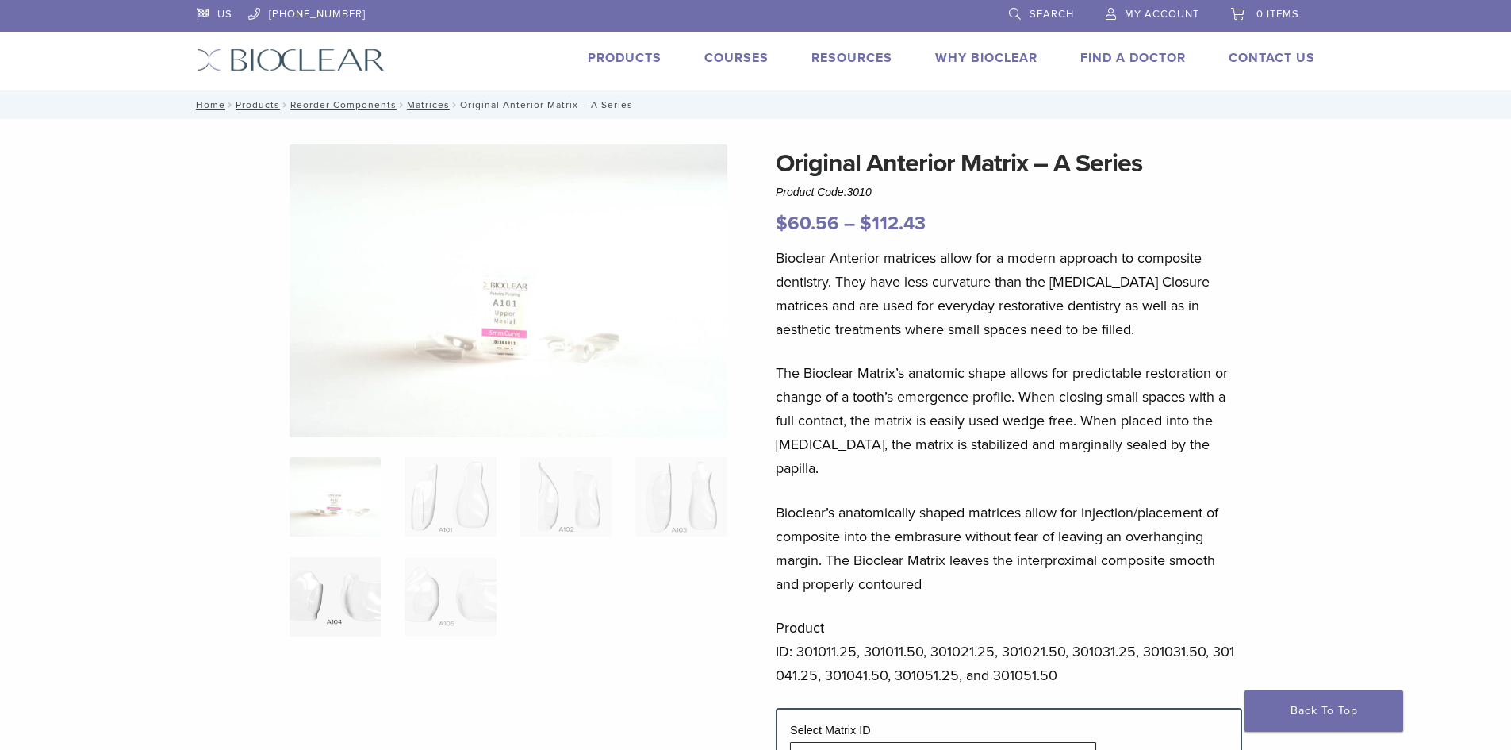
click at [358, 599] on img at bounding box center [335, 596] width 91 height 79
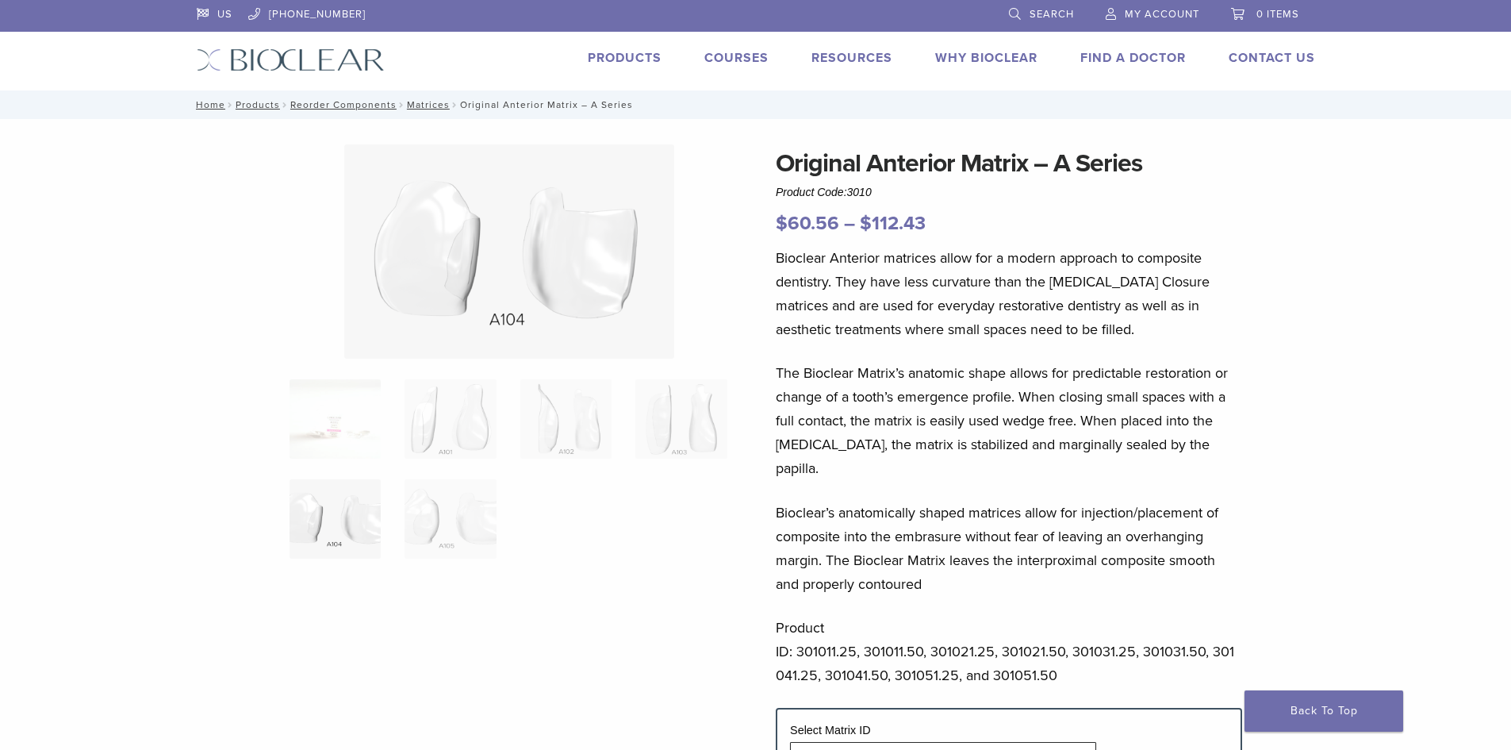
click at [447, 573] on ol at bounding box center [509, 479] width 462 height 200
click at [442, 559] on ol at bounding box center [509, 479] width 462 height 200
click at [442, 536] on img at bounding box center [450, 518] width 91 height 79
click at [676, 437] on img at bounding box center [681, 418] width 91 height 79
click at [597, 427] on img at bounding box center [565, 418] width 91 height 79
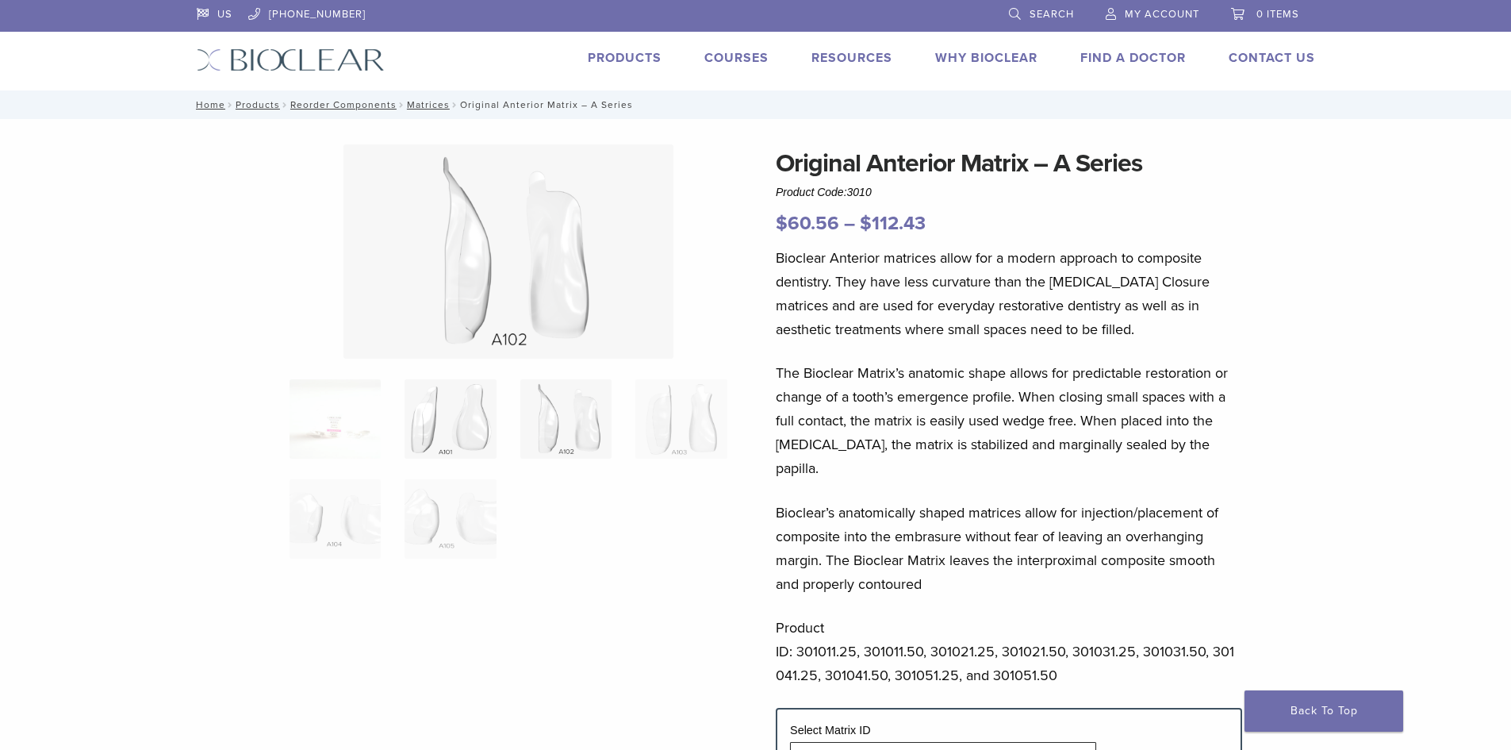
click at [476, 432] on img at bounding box center [450, 418] width 91 height 79
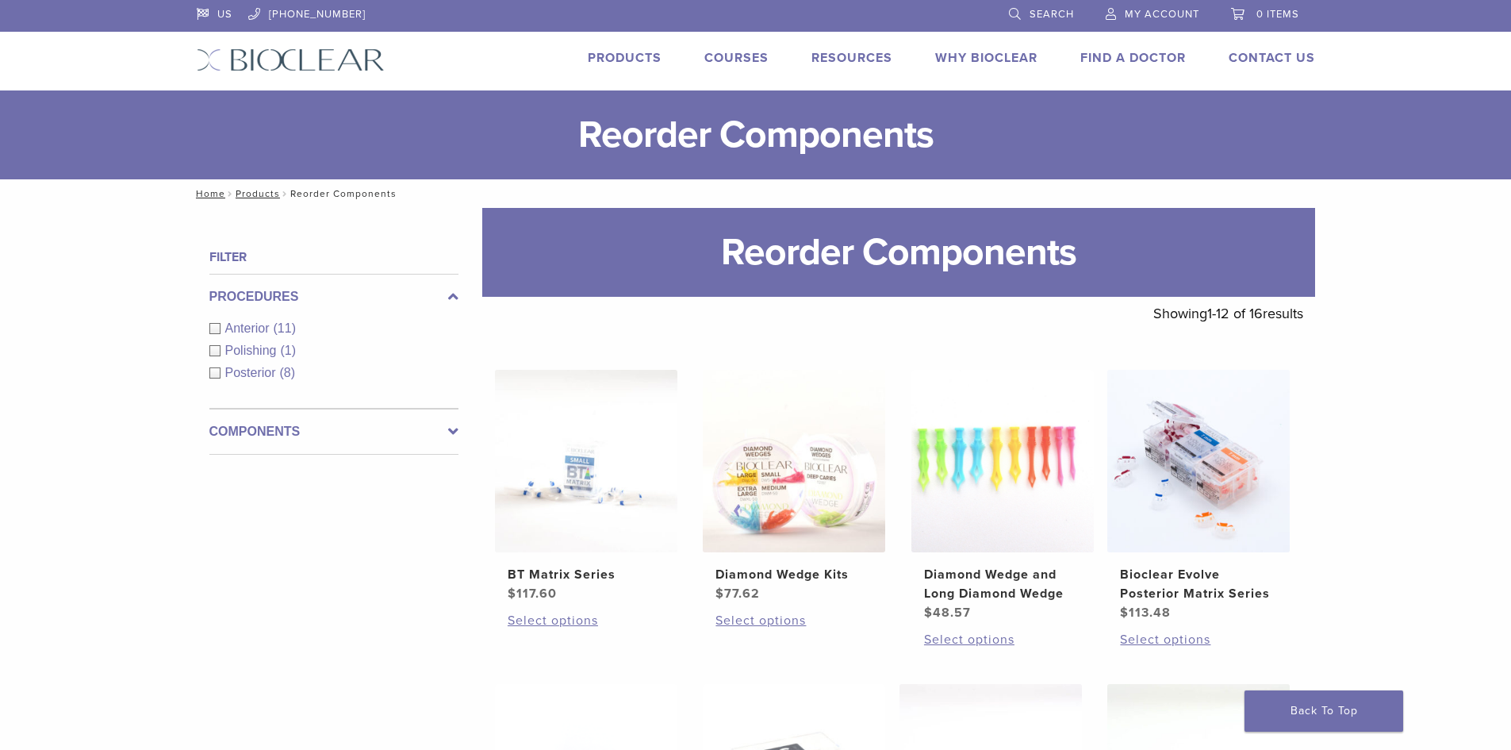
scroll to position [476, 0]
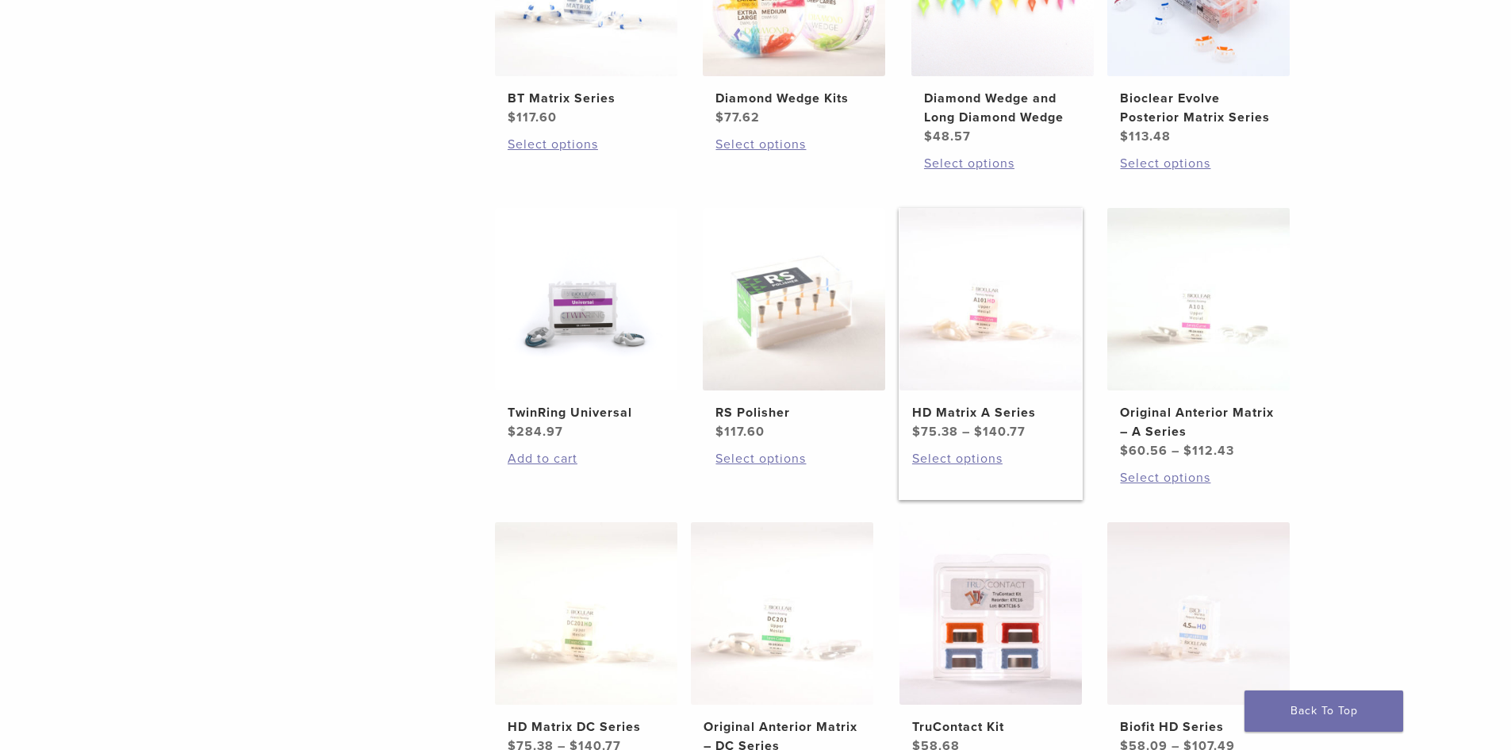
click at [1022, 363] on img at bounding box center [991, 299] width 182 height 182
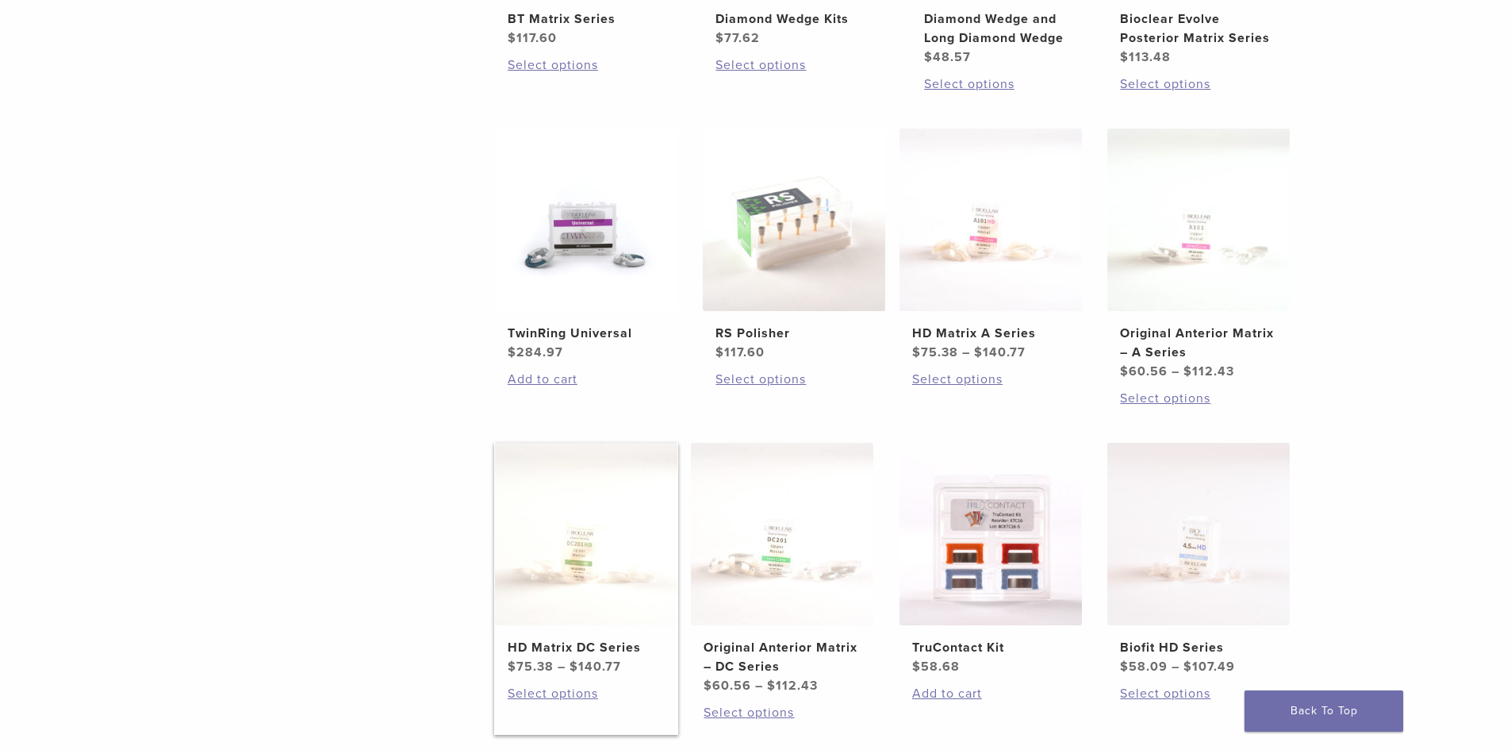
scroll to position [635, 0]
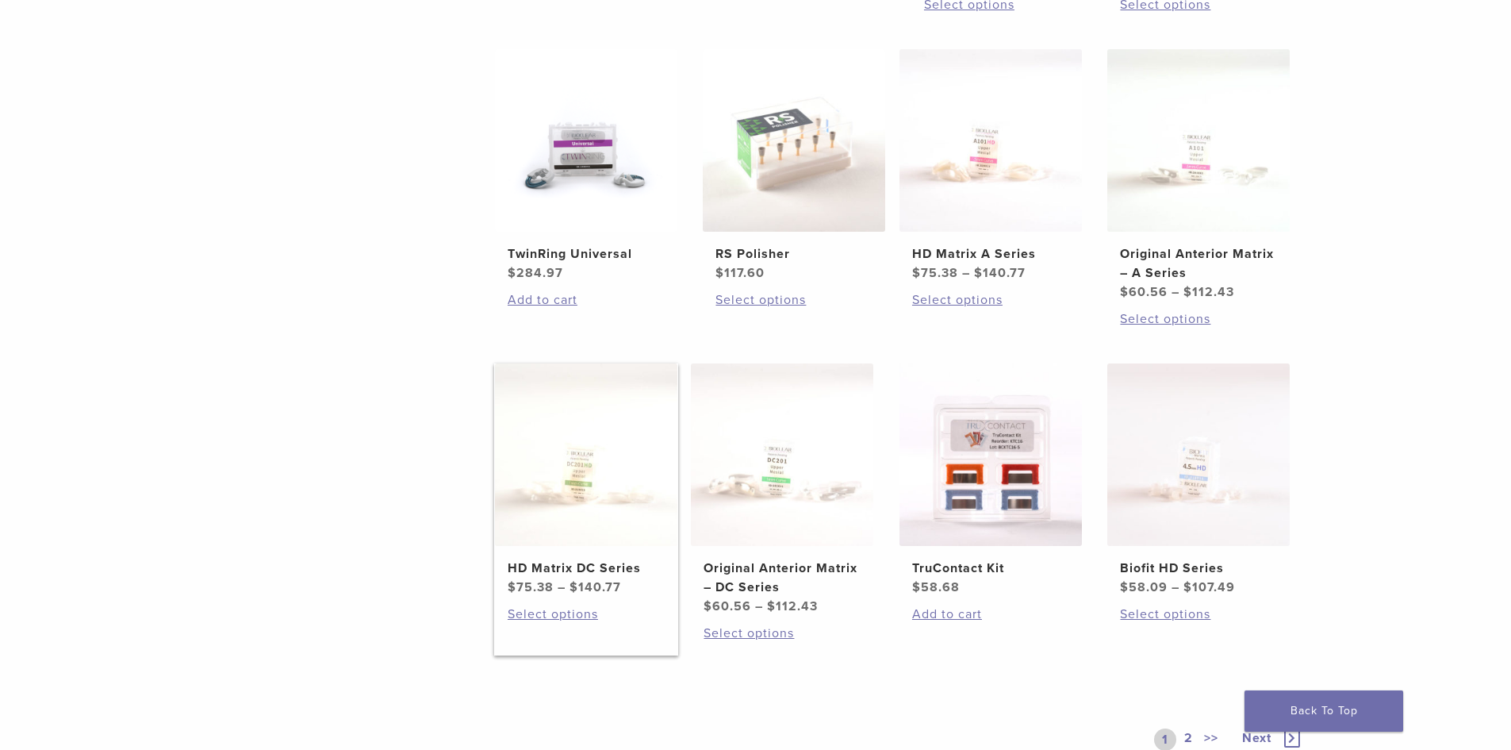
click at [626, 523] on img at bounding box center [586, 454] width 182 height 182
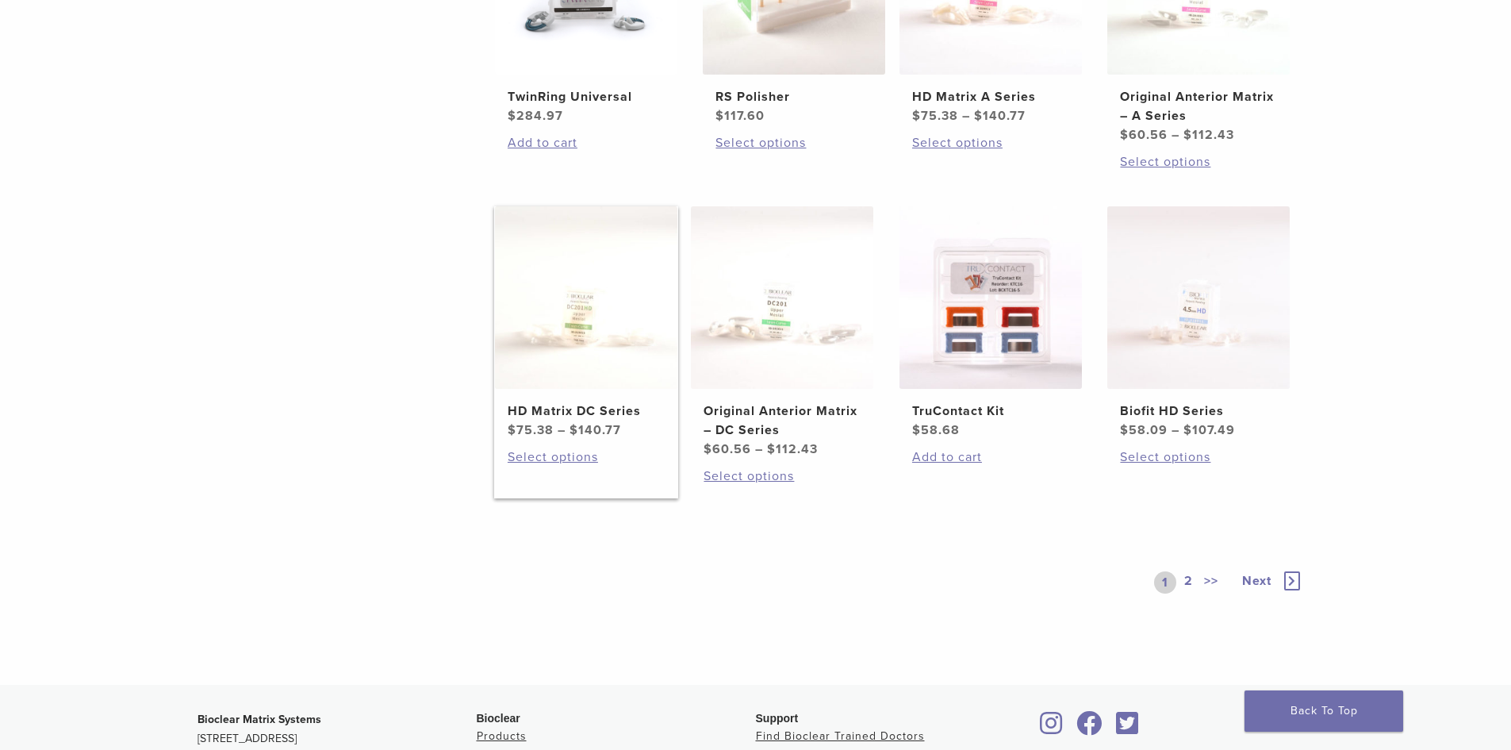
scroll to position [793, 0]
click at [774, 320] on img at bounding box center [782, 296] width 182 height 182
click at [1262, 579] on span "Next" at bounding box center [1257, 579] width 29 height 16
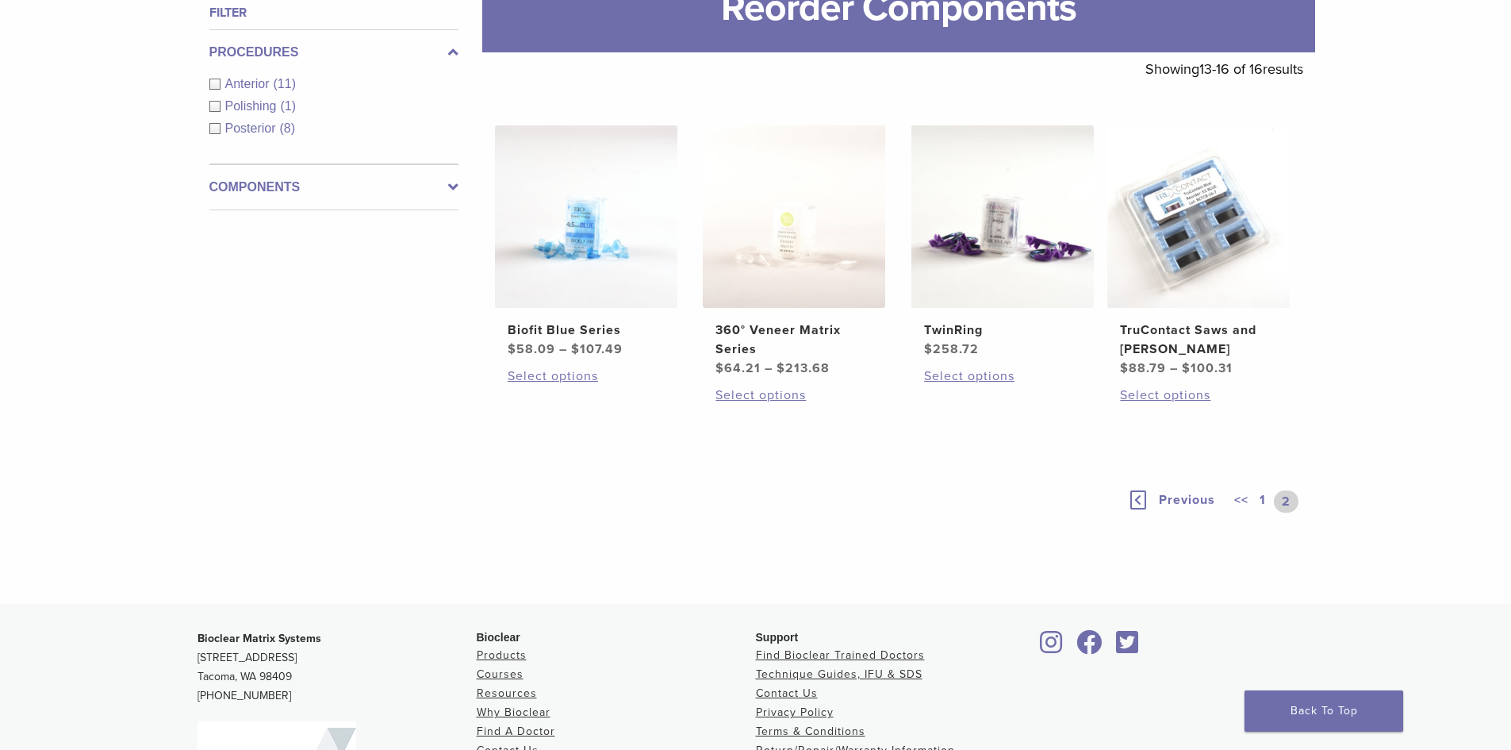
scroll to position [240, 0]
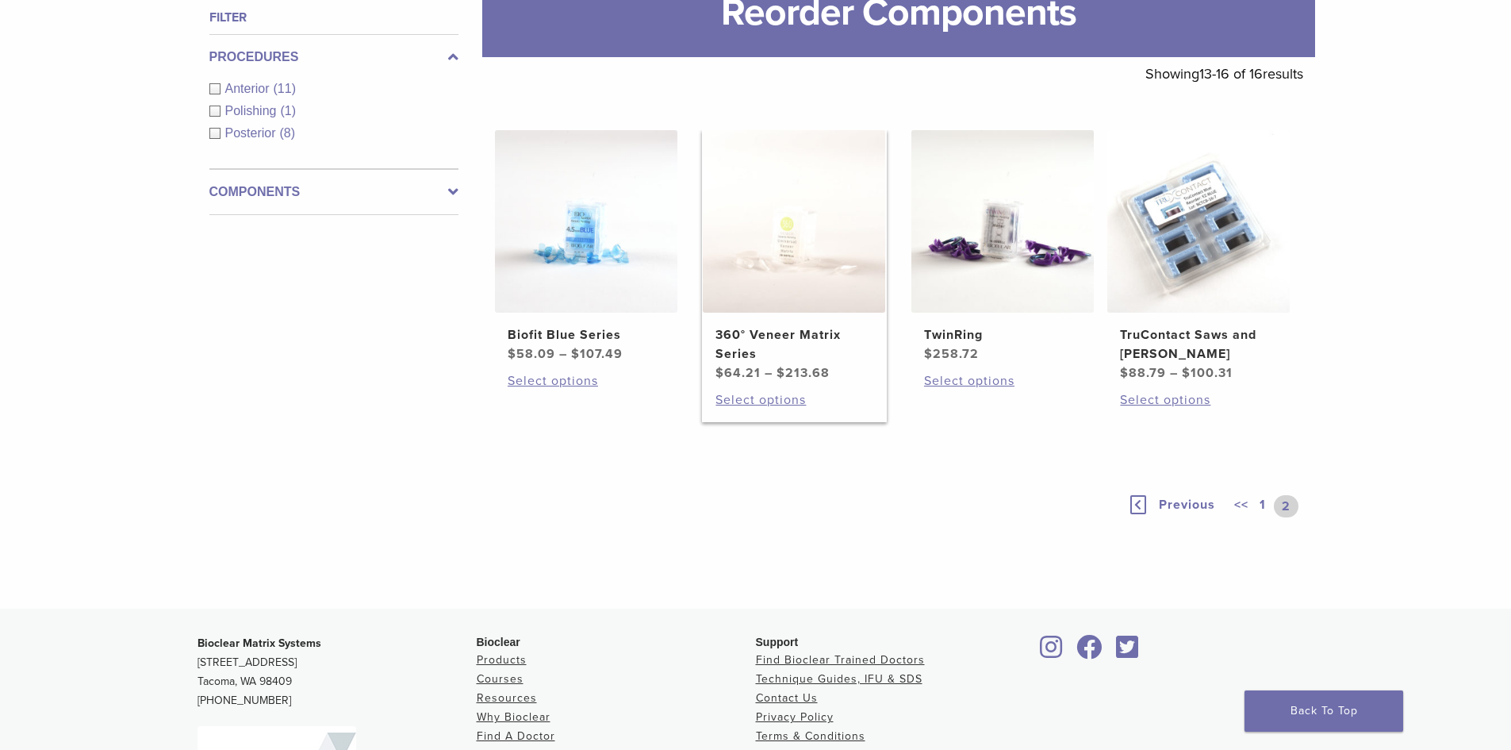
click at [785, 309] on img at bounding box center [794, 221] width 182 height 182
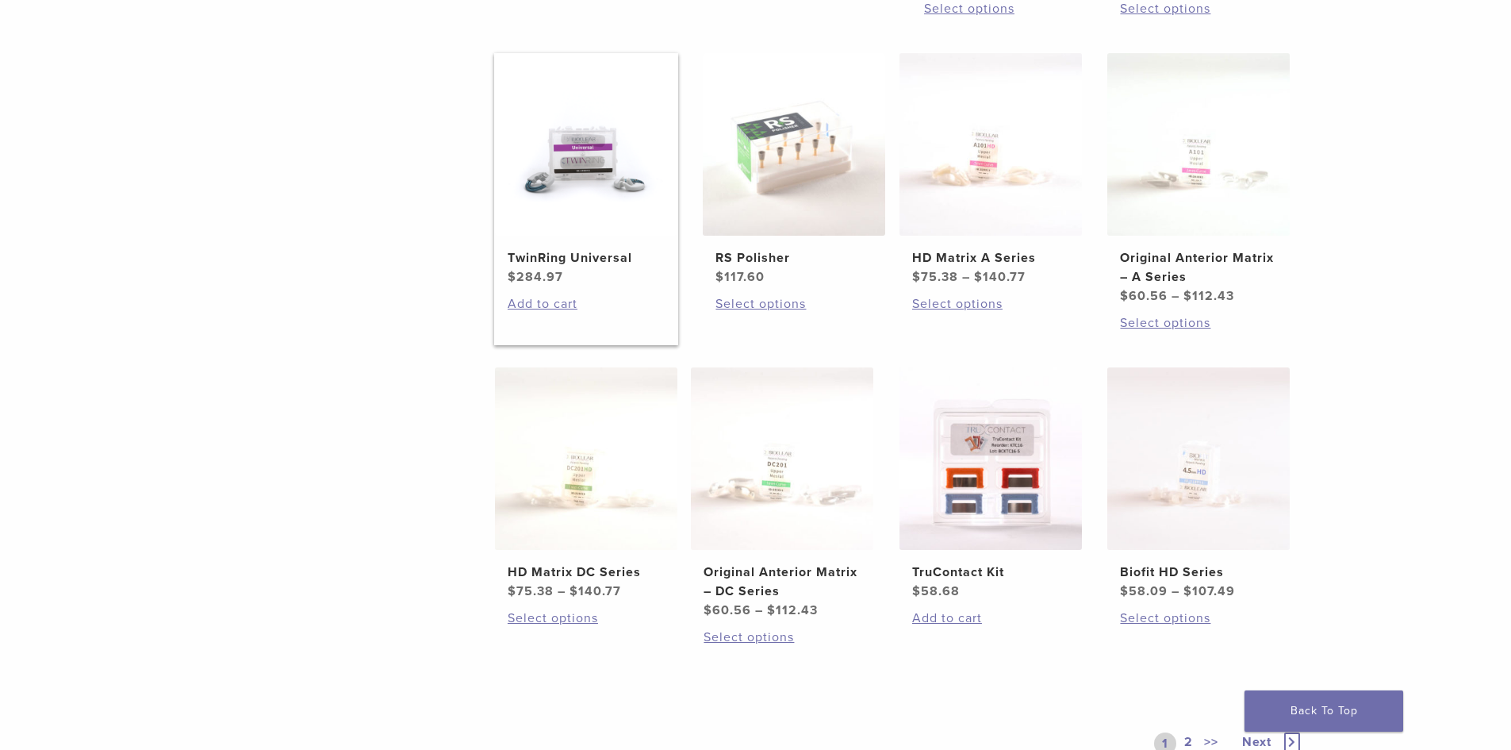
scroll to position [636, 0]
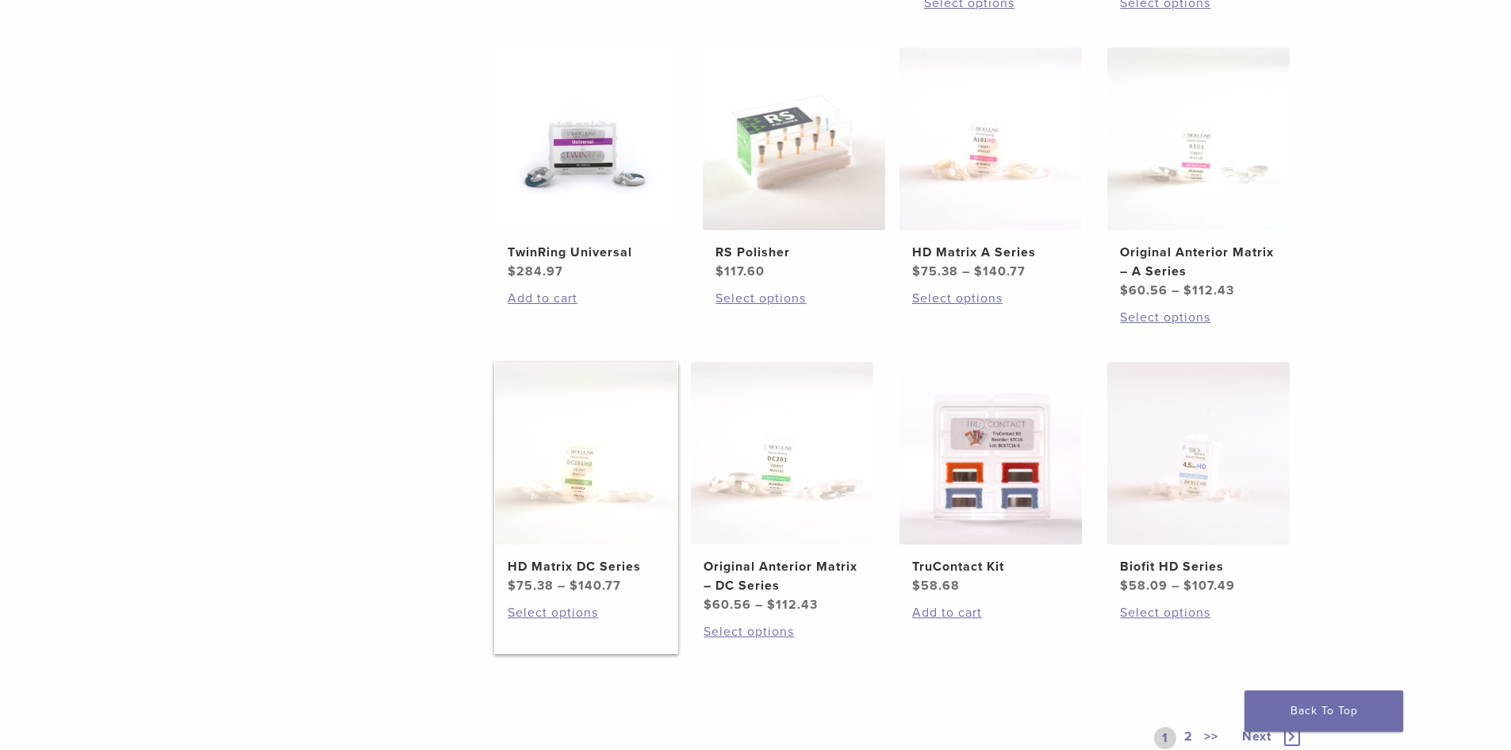
click at [562, 568] on h2 "HD Matrix DC Series" at bounding box center [586, 566] width 157 height 19
click at [803, 513] on img at bounding box center [782, 453] width 182 height 182
click at [601, 515] on img at bounding box center [586, 453] width 182 height 182
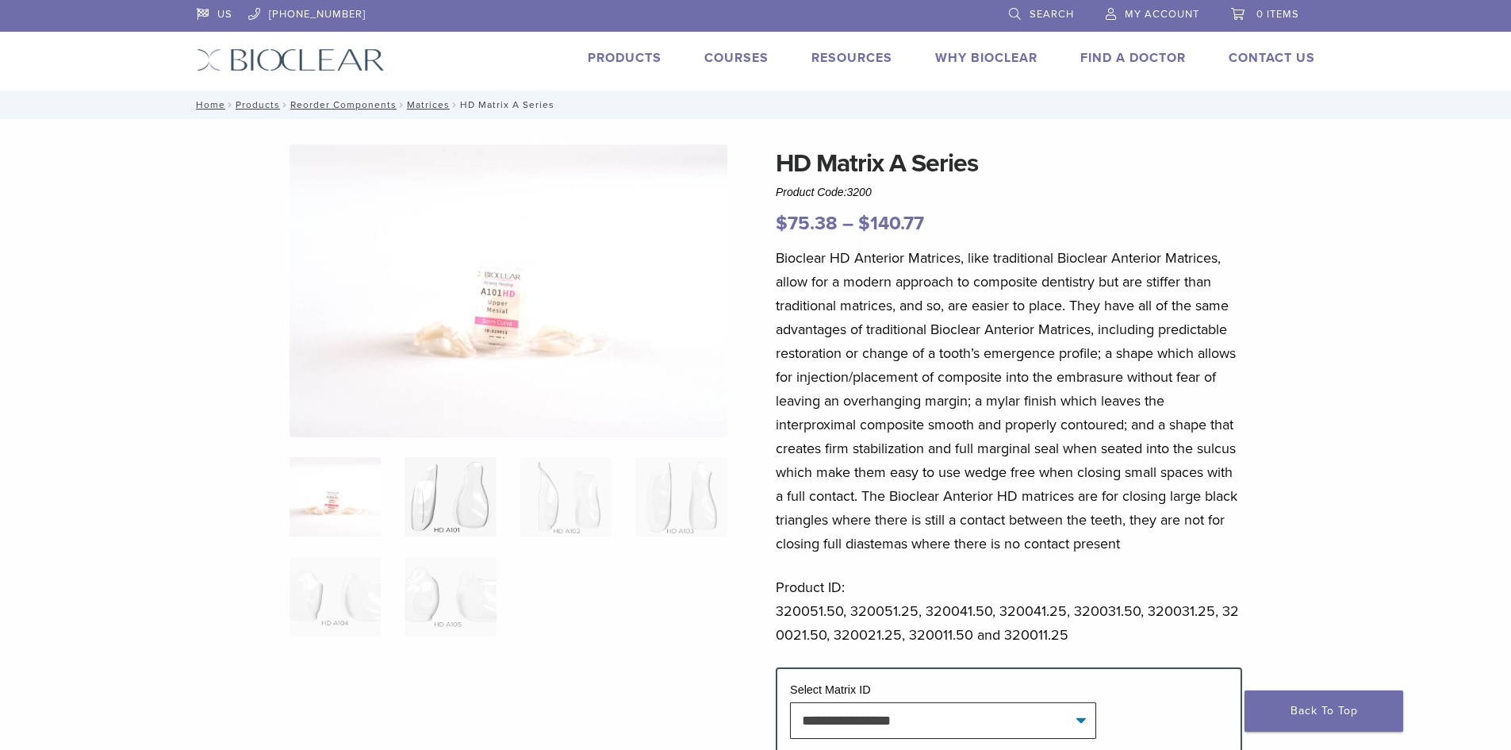
click at [459, 496] on img at bounding box center [450, 496] width 91 height 79
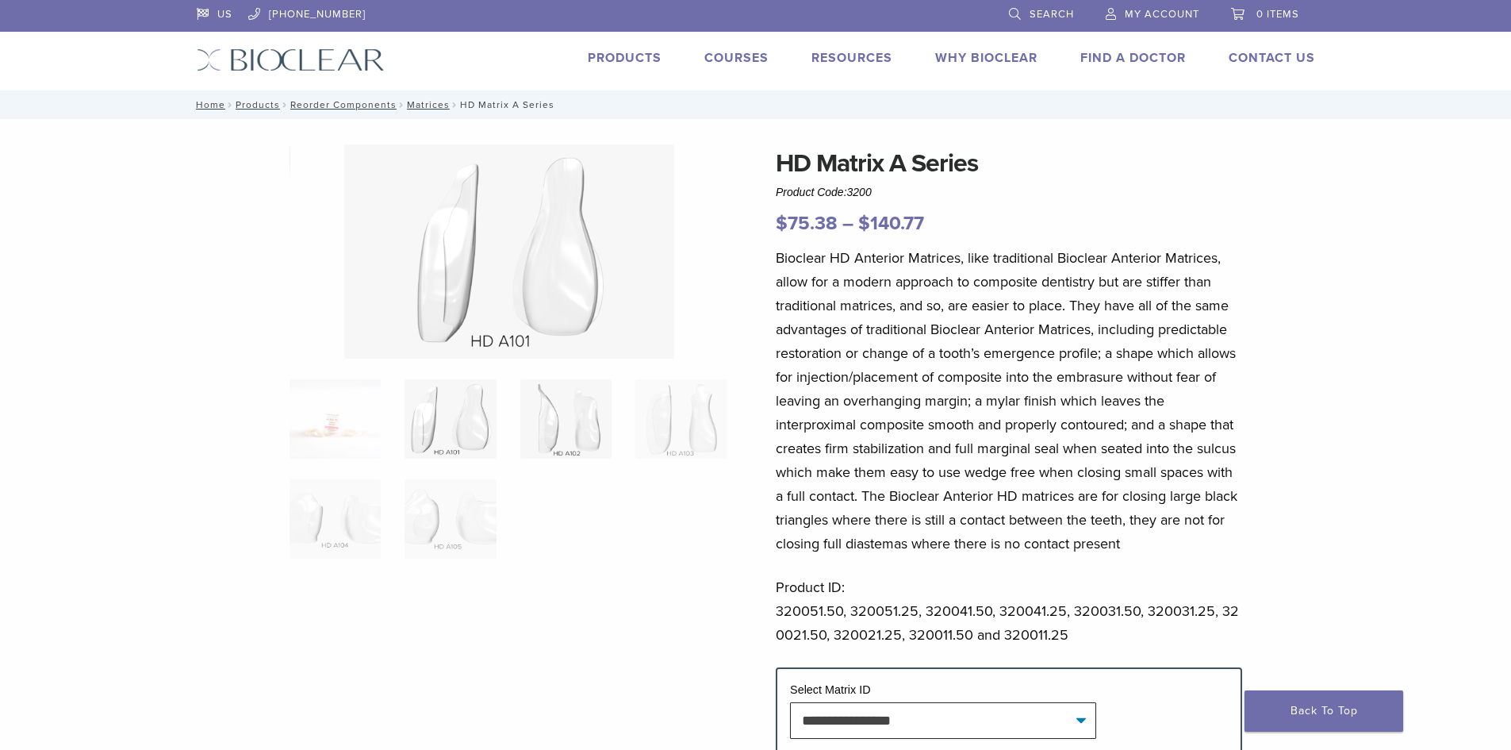
click at [581, 417] on img at bounding box center [565, 418] width 91 height 79
click at [683, 417] on img at bounding box center [681, 418] width 91 height 79
click at [343, 516] on img at bounding box center [335, 518] width 91 height 79
click at [434, 506] on img at bounding box center [450, 518] width 91 height 79
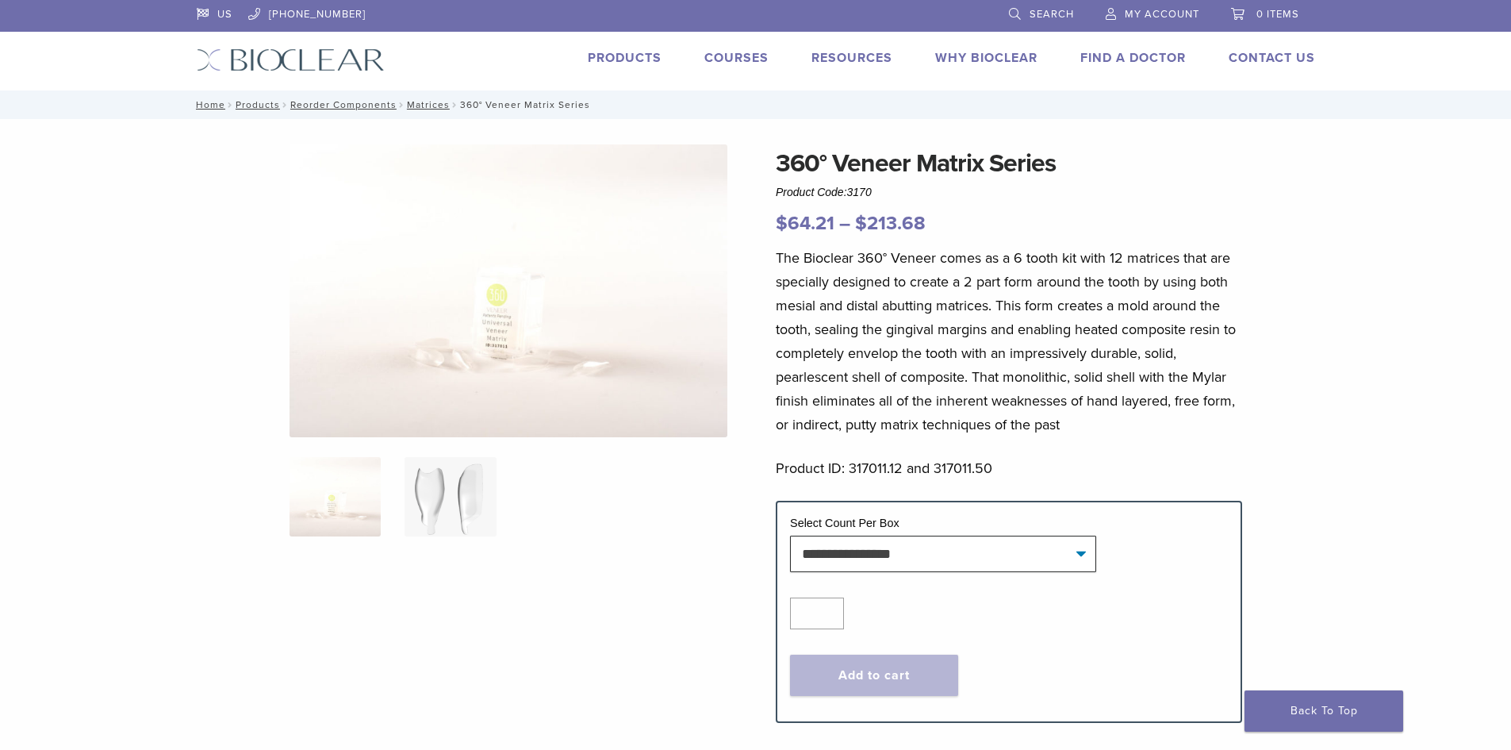
click at [433, 525] on img at bounding box center [450, 496] width 91 height 79
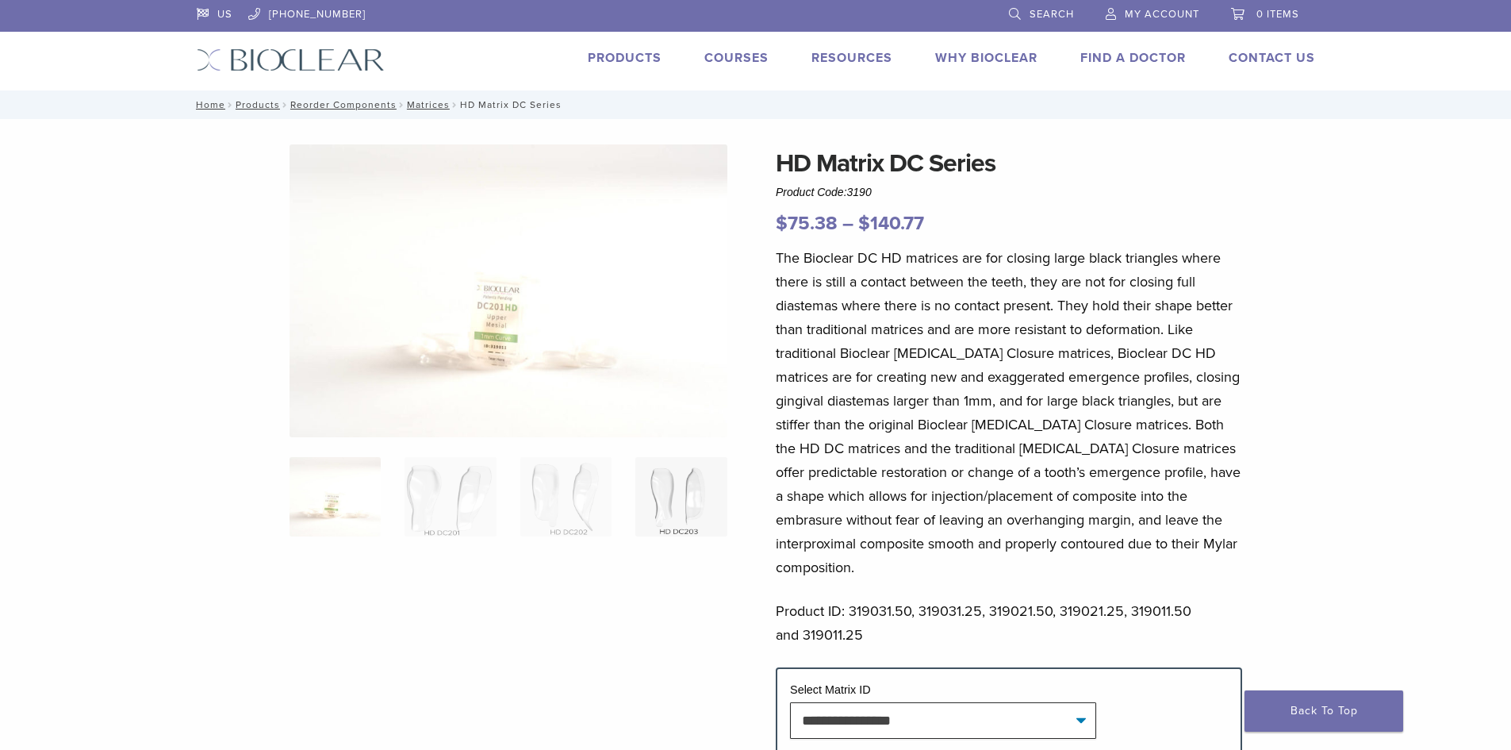
click at [688, 494] on img at bounding box center [681, 496] width 91 height 79
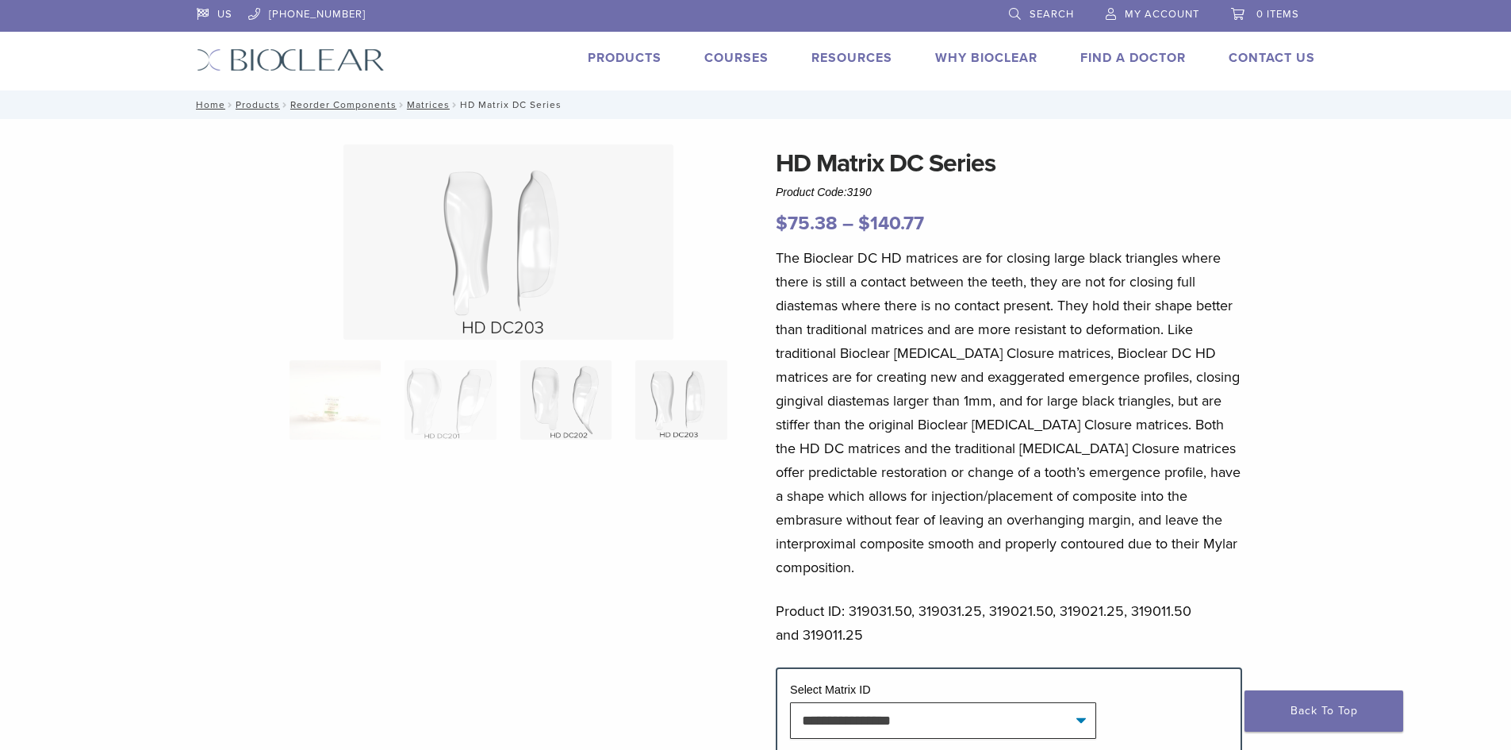
click at [570, 403] on img at bounding box center [565, 399] width 91 height 79
click at [458, 402] on img at bounding box center [450, 418] width 91 height 79
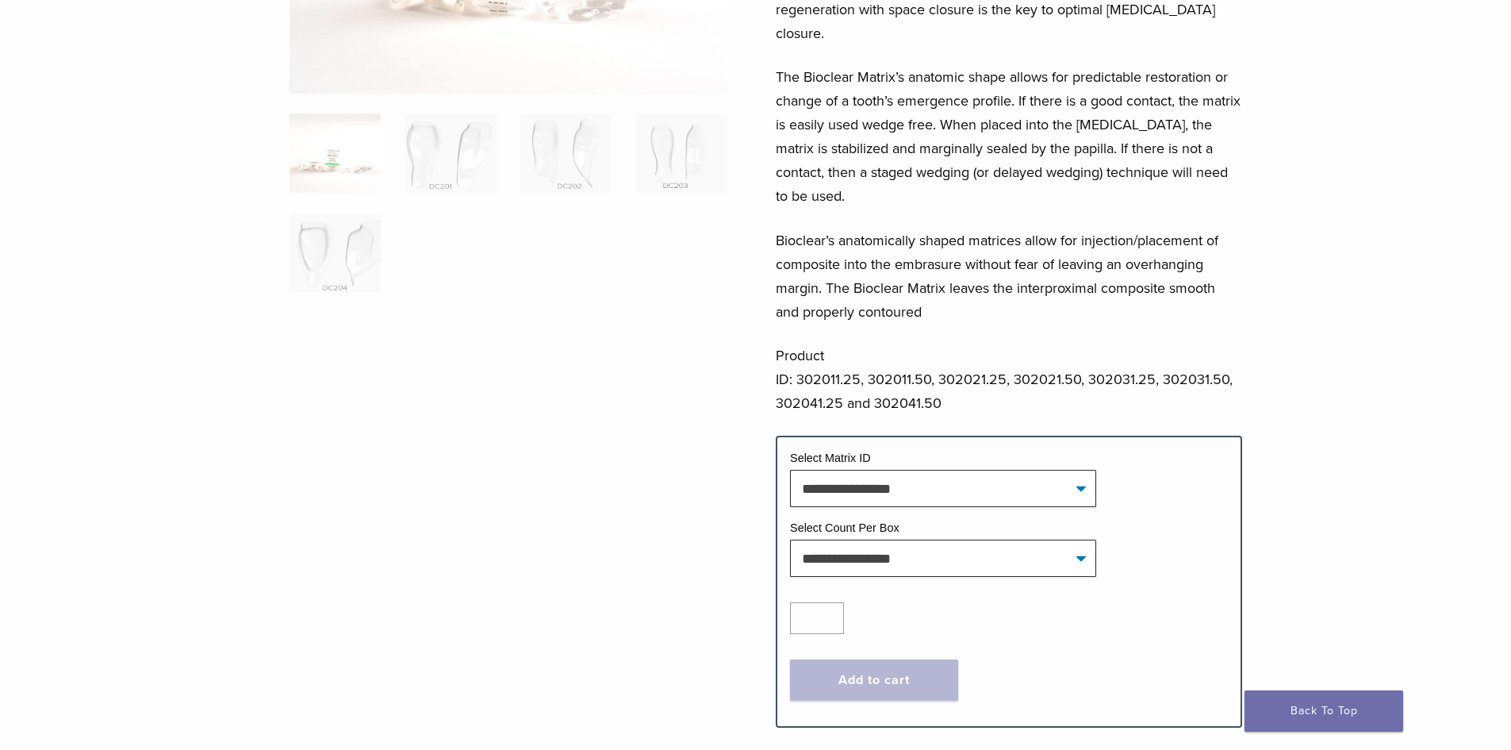
scroll to position [476, 0]
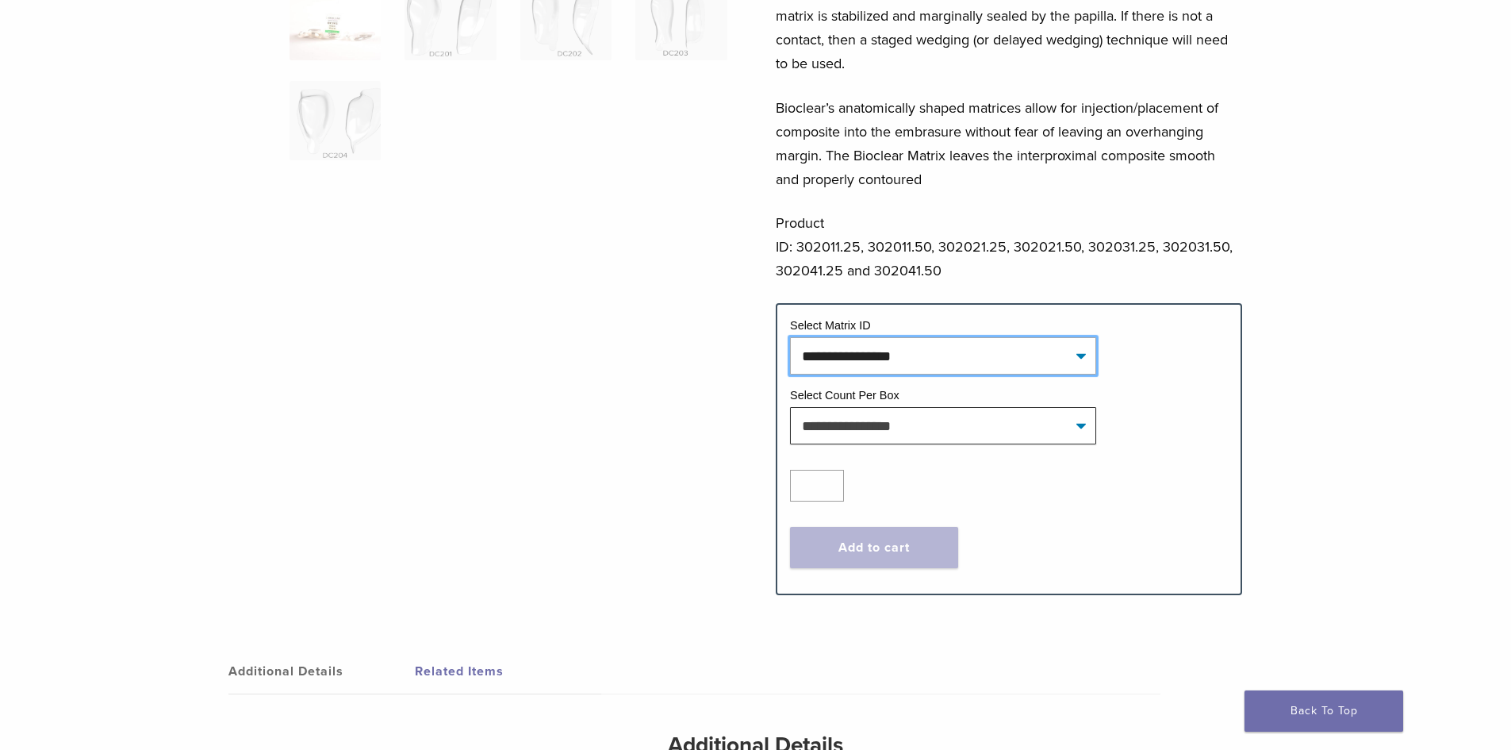
click at [859, 337] on select "**********" at bounding box center [943, 355] width 306 height 36
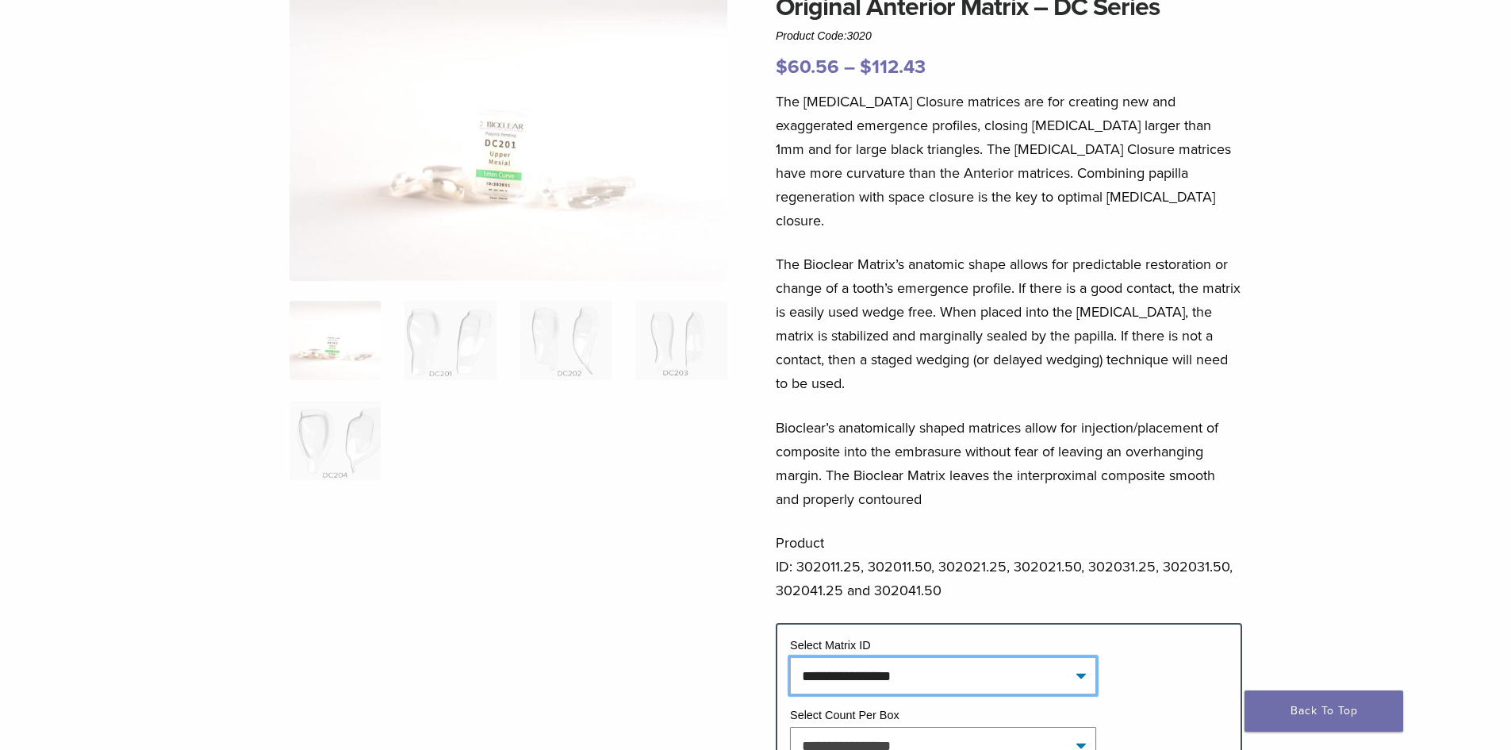
scroll to position [79, 0]
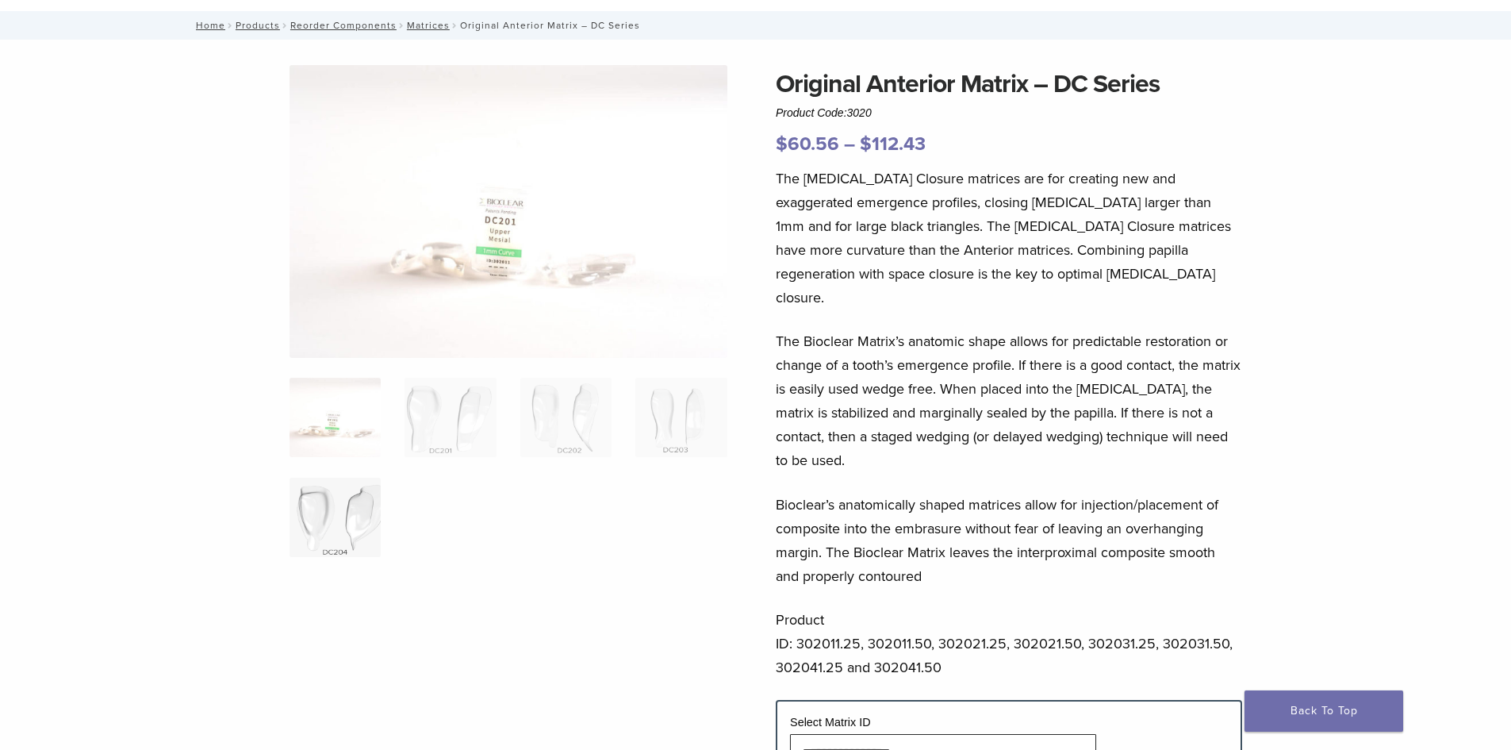
click at [378, 519] on img at bounding box center [335, 517] width 91 height 79
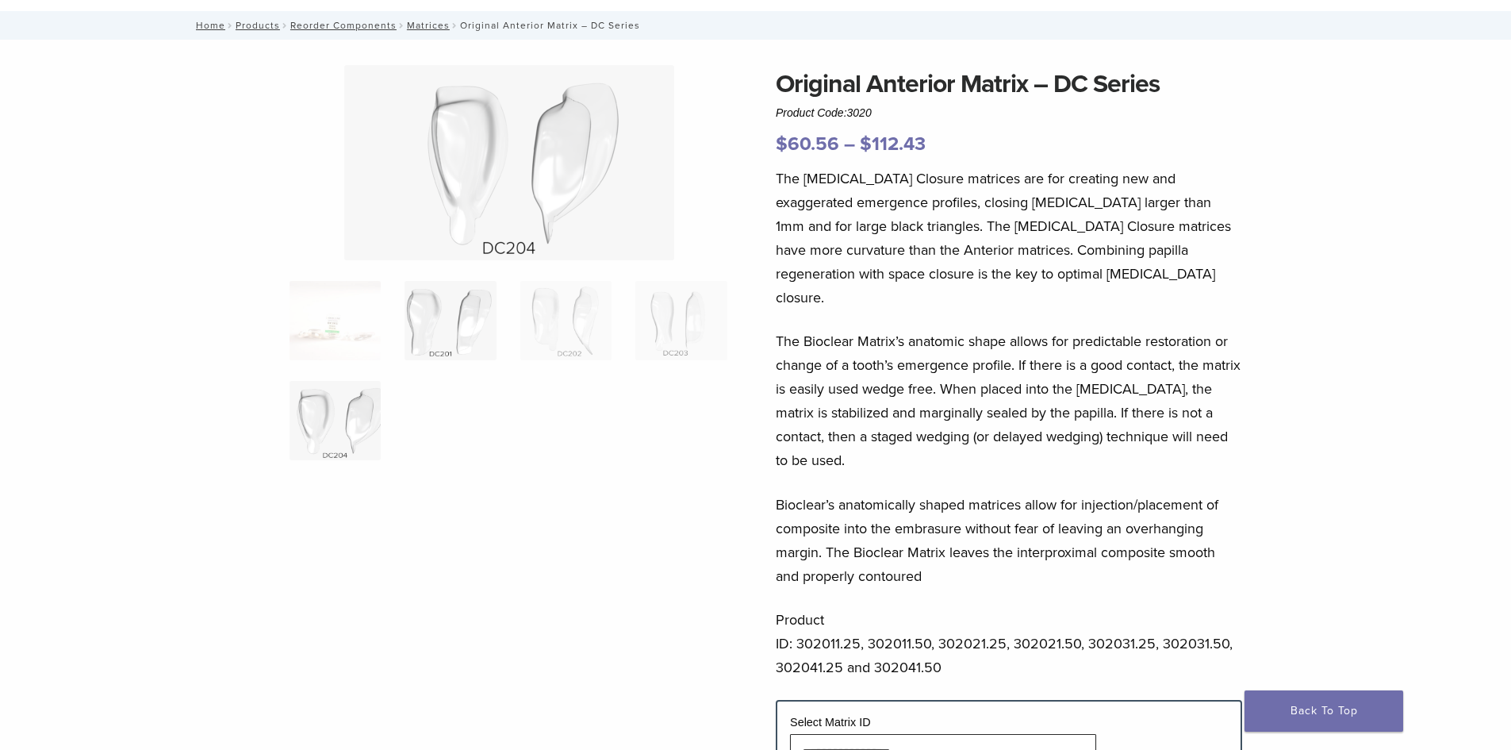
click at [467, 314] on img at bounding box center [450, 320] width 91 height 79
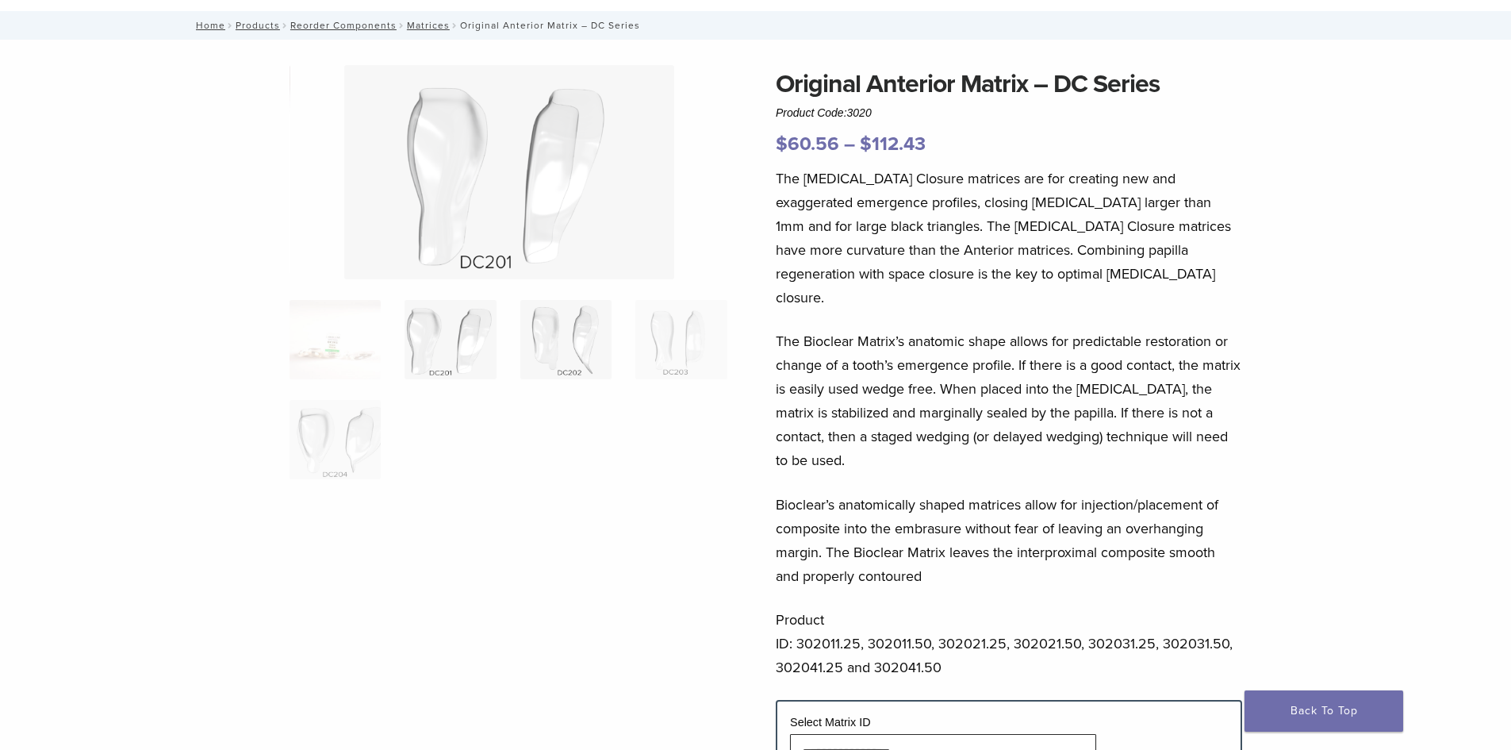
click at [555, 333] on img at bounding box center [565, 339] width 91 height 79
click at [621, 333] on ol at bounding box center [509, 400] width 462 height 200
click at [635, 329] on ol at bounding box center [509, 400] width 462 height 200
click at [666, 326] on img at bounding box center [681, 339] width 91 height 79
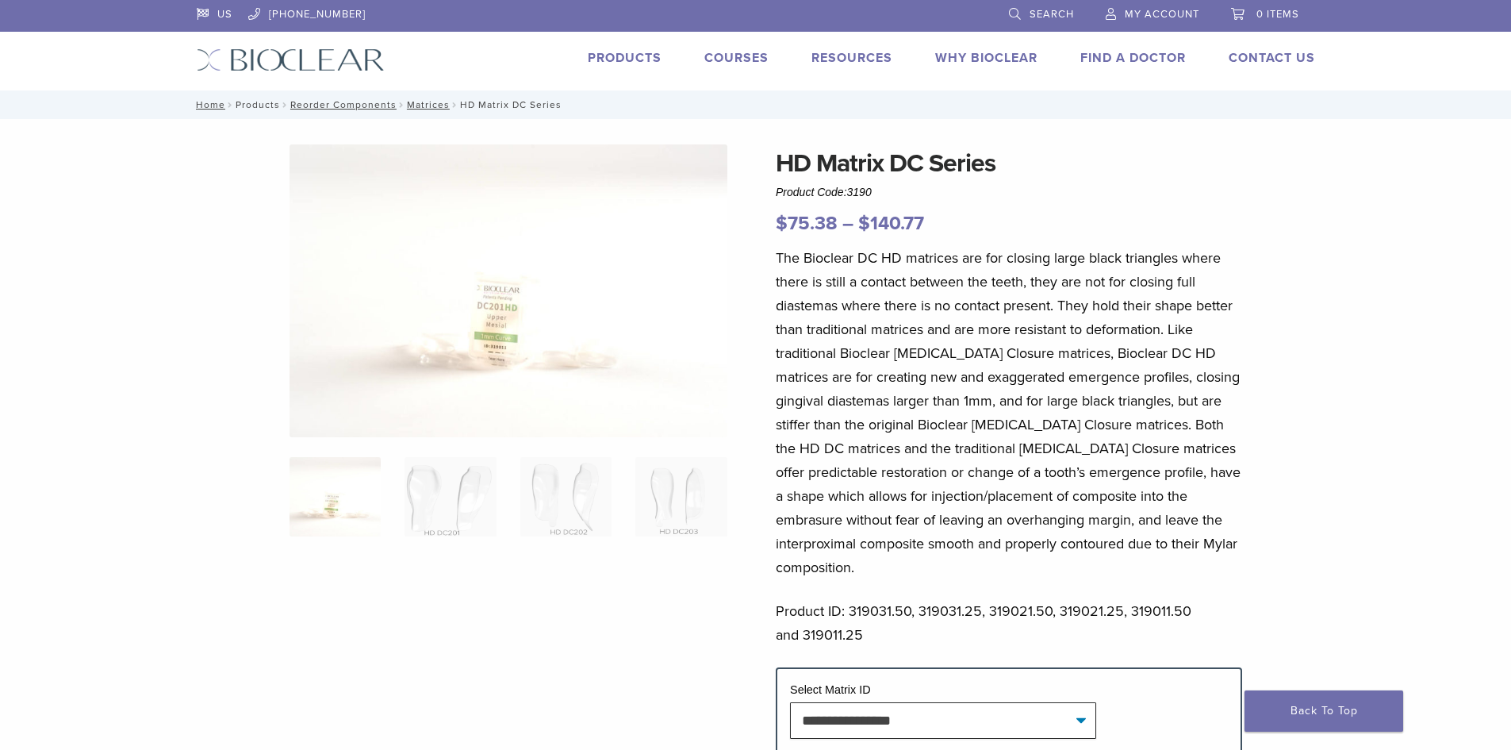
click at [255, 105] on link "Products" at bounding box center [258, 104] width 44 height 11
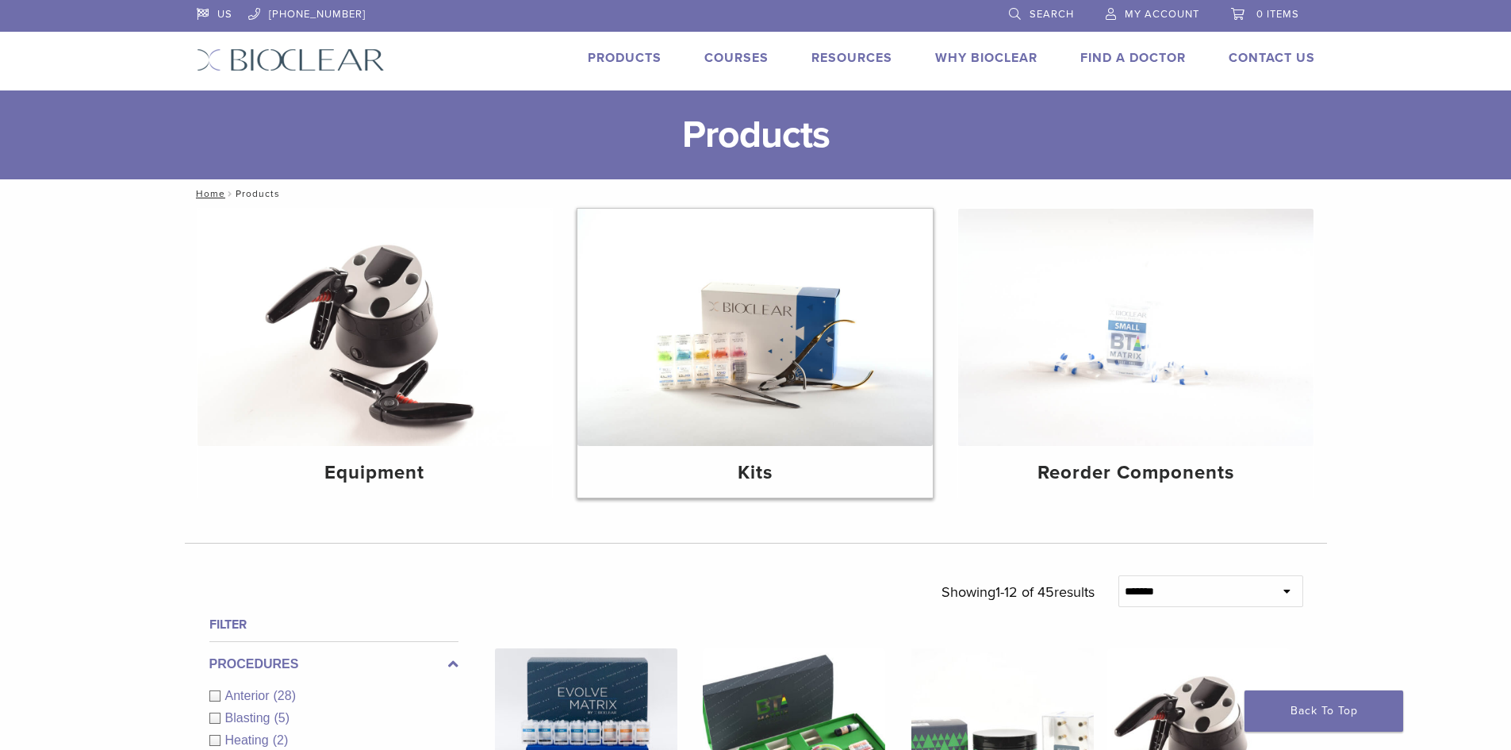
click at [785, 398] on img at bounding box center [755, 327] width 355 height 237
click at [643, 57] on link "Products" at bounding box center [625, 58] width 74 height 16
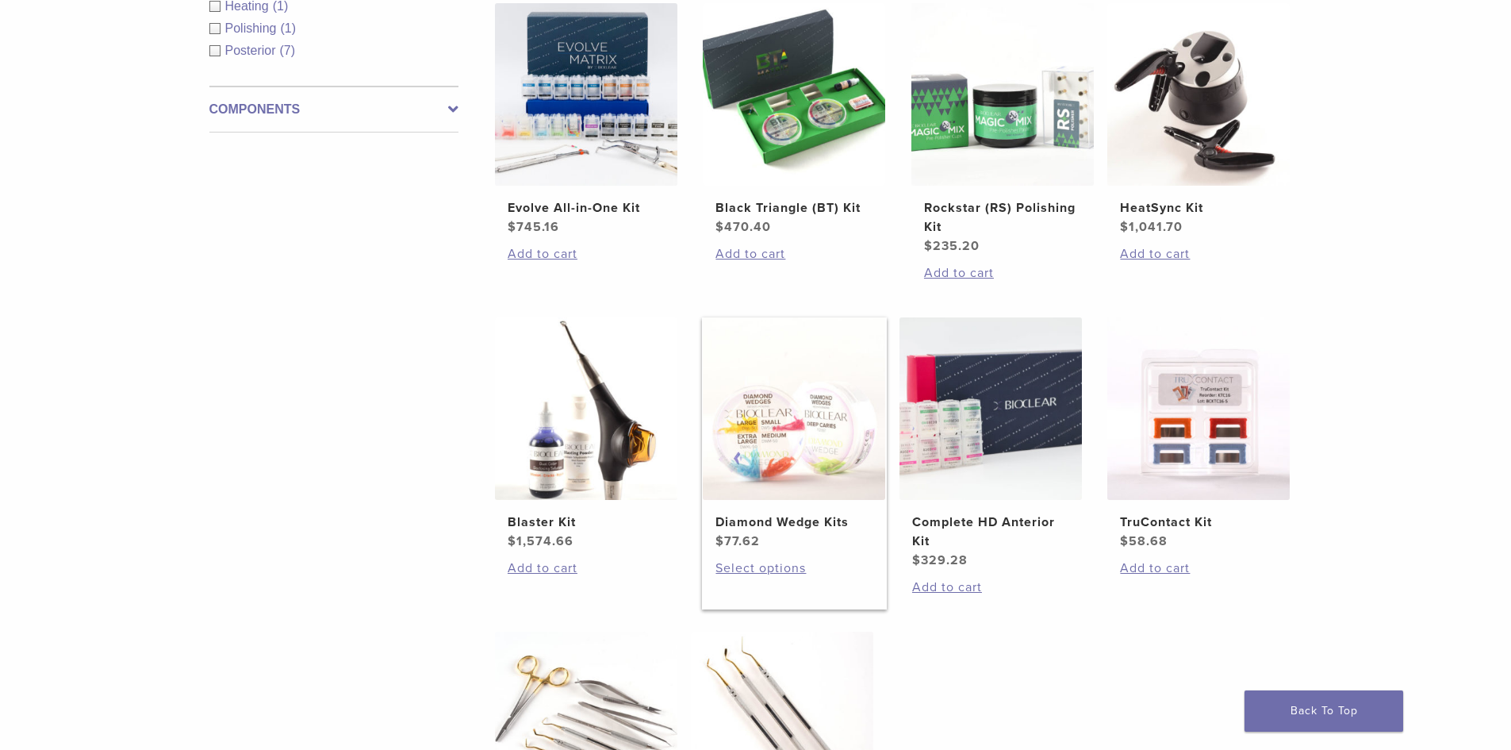
scroll to position [555, 0]
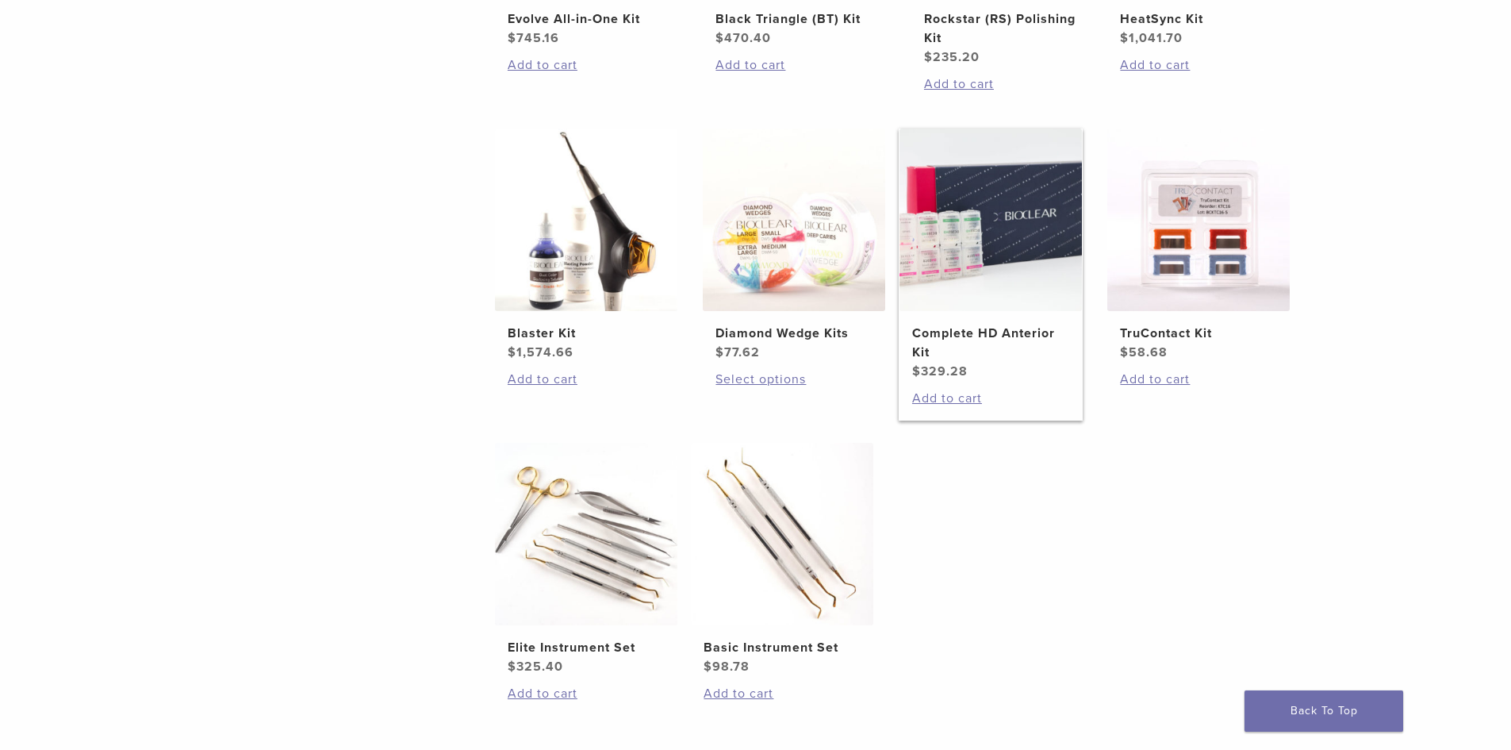
click at [956, 339] on h2 "Complete HD Anterior Kit" at bounding box center [990, 343] width 157 height 38
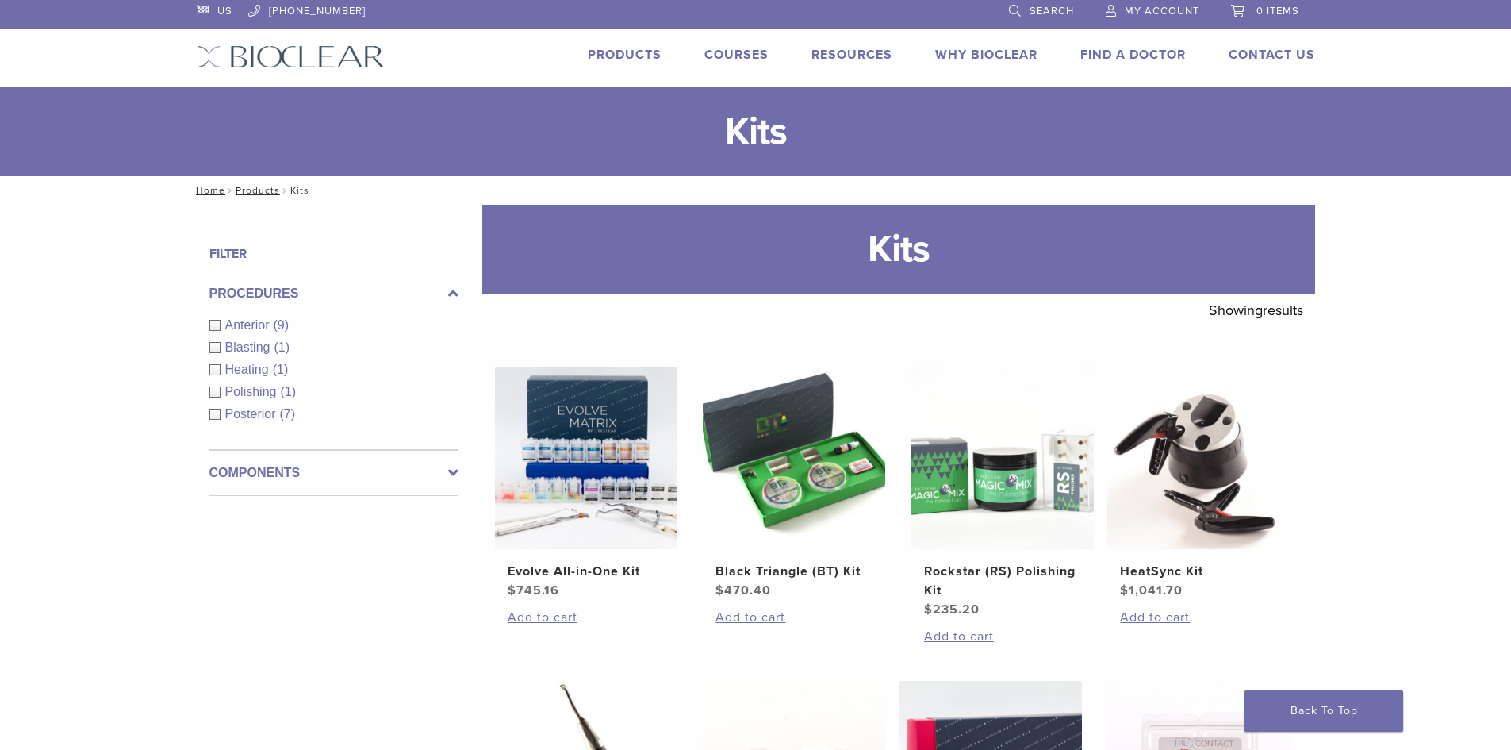
scroll to position [0, 0]
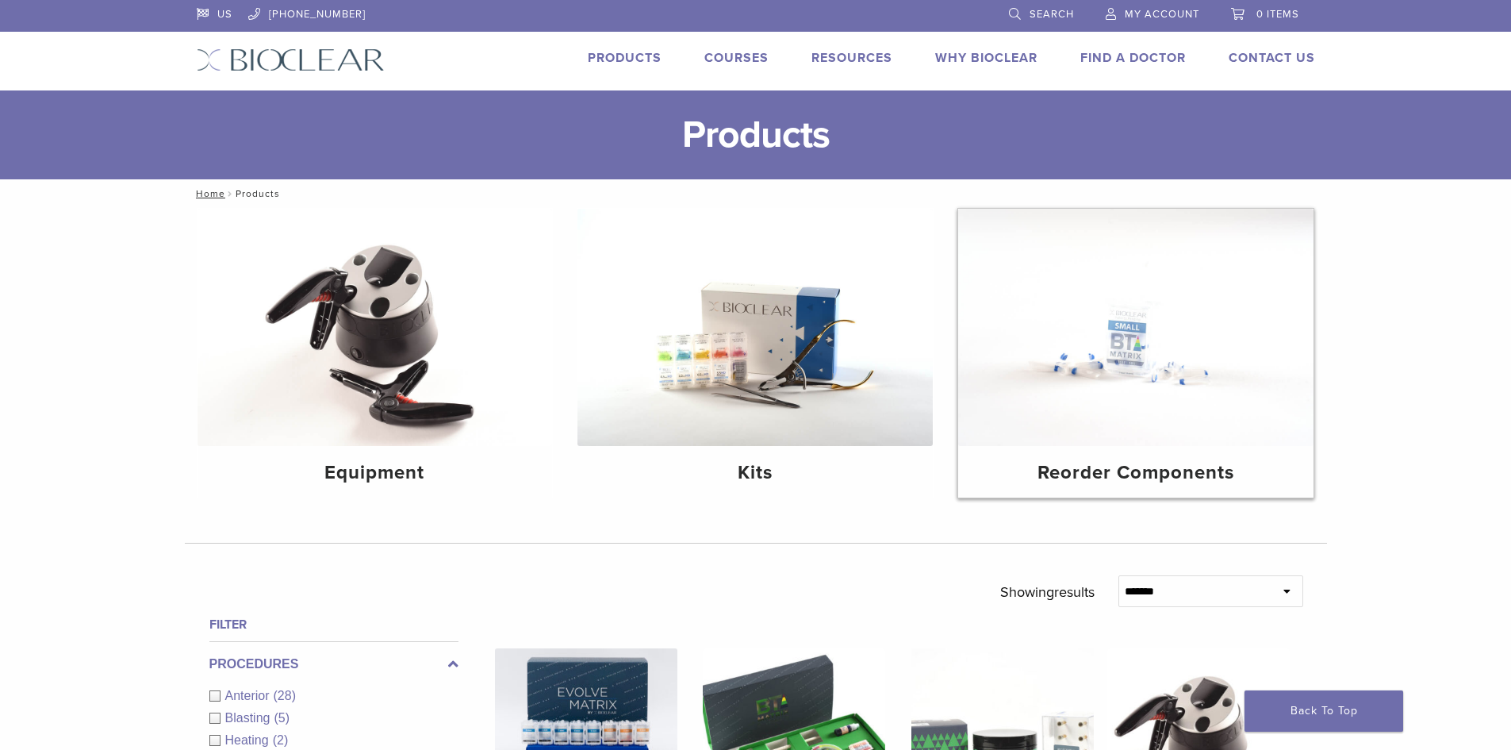
click at [1173, 336] on img at bounding box center [1135, 327] width 355 height 237
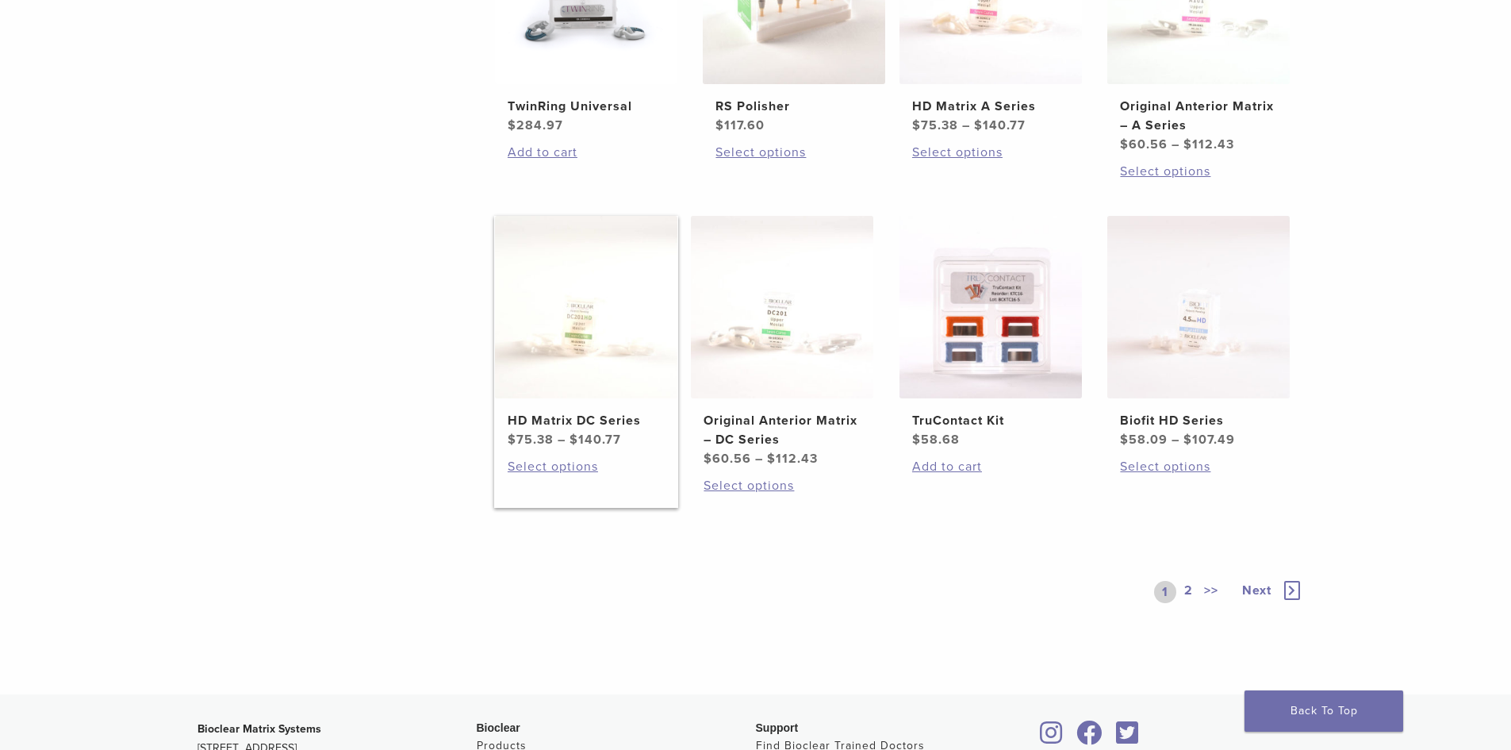
scroll to position [793, 0]
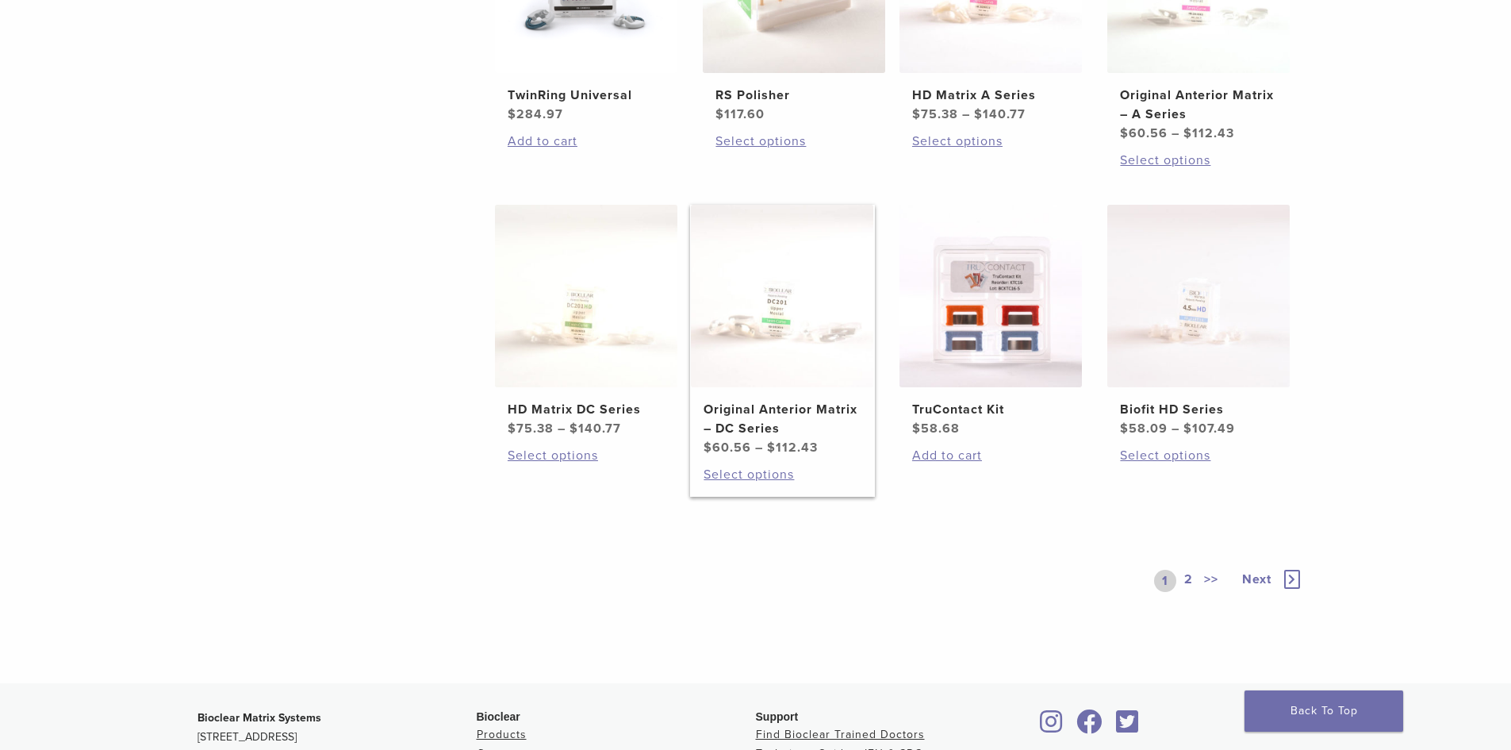
click at [790, 361] on img at bounding box center [782, 296] width 182 height 182
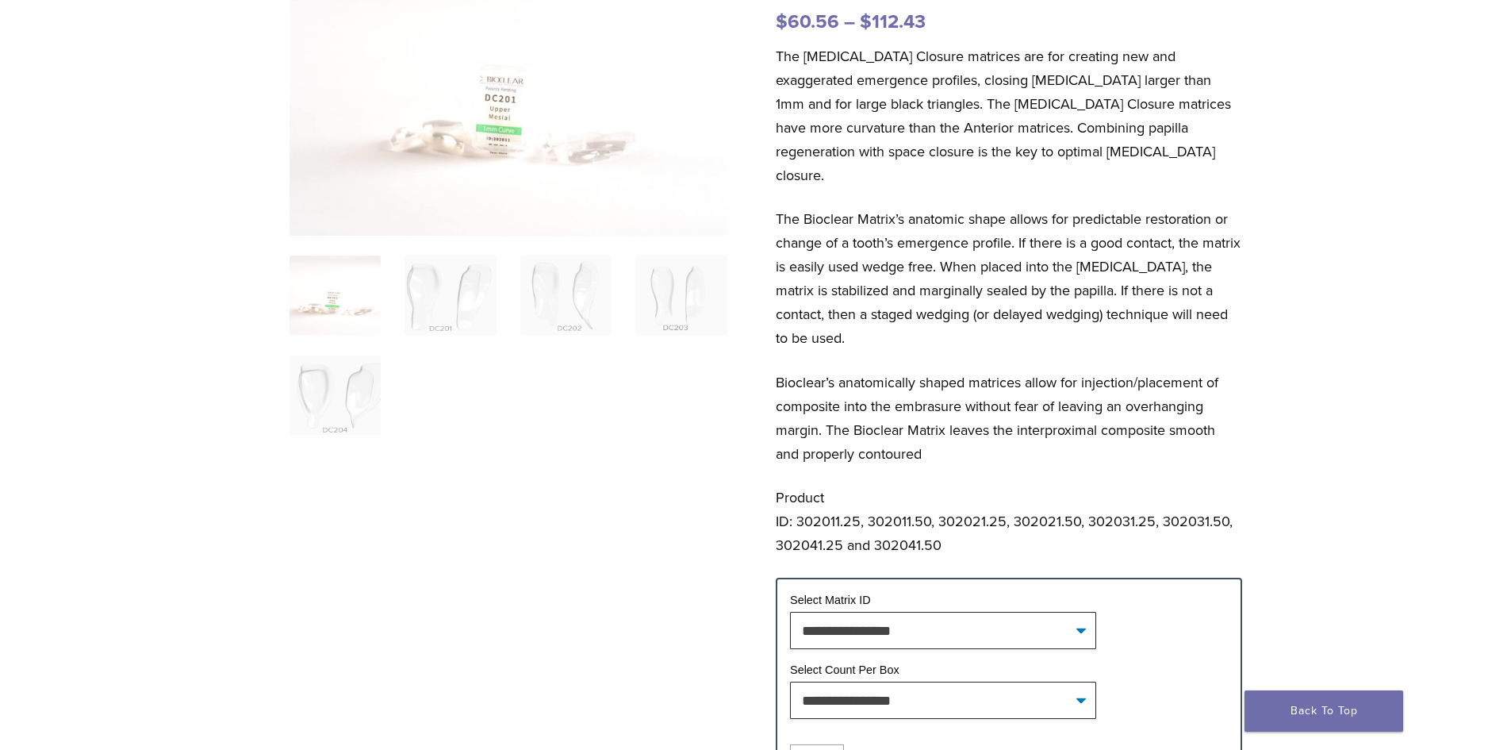
scroll to position [317, 0]
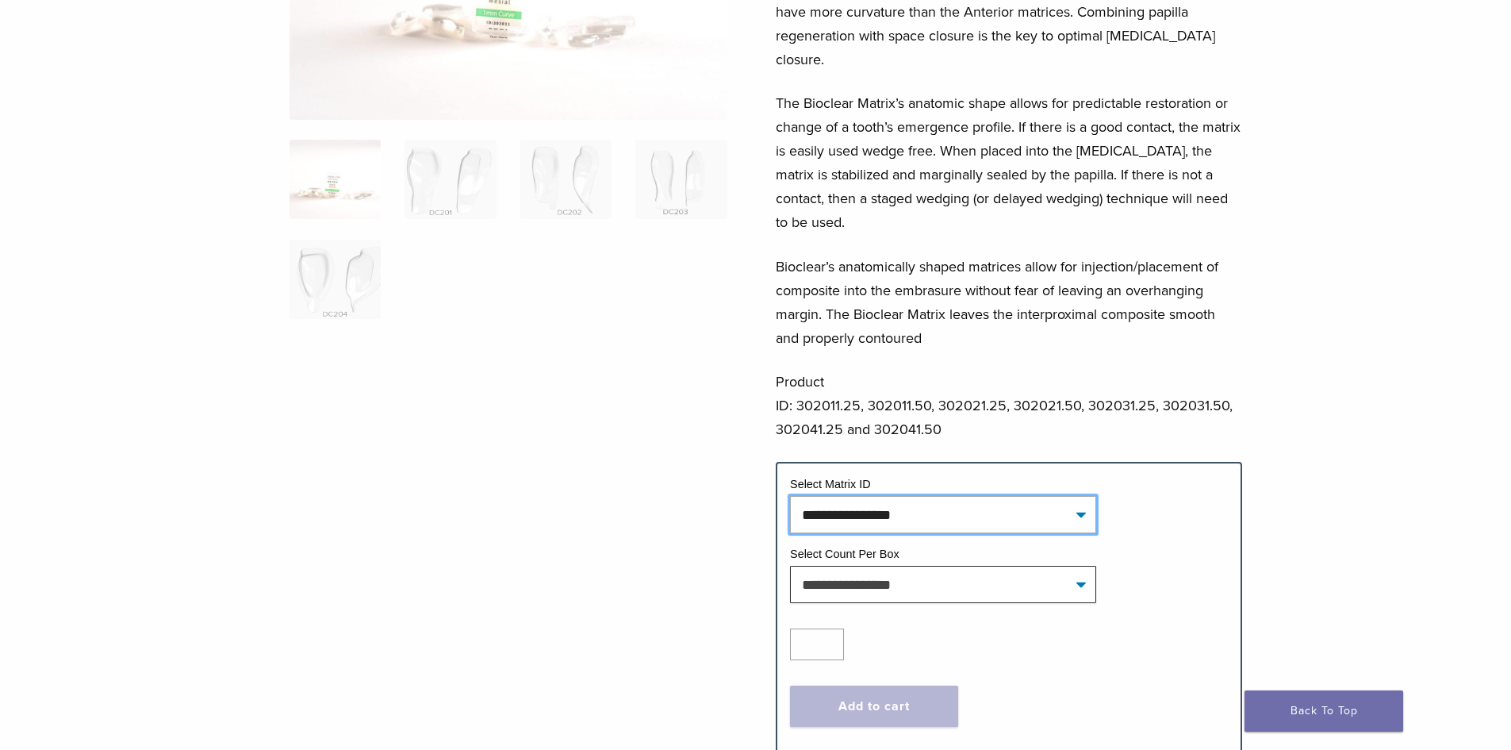
click at [955, 500] on select "**********" at bounding box center [943, 514] width 306 height 36
click at [790, 496] on select "**********" at bounding box center [943, 514] width 306 height 36
select select "*****"
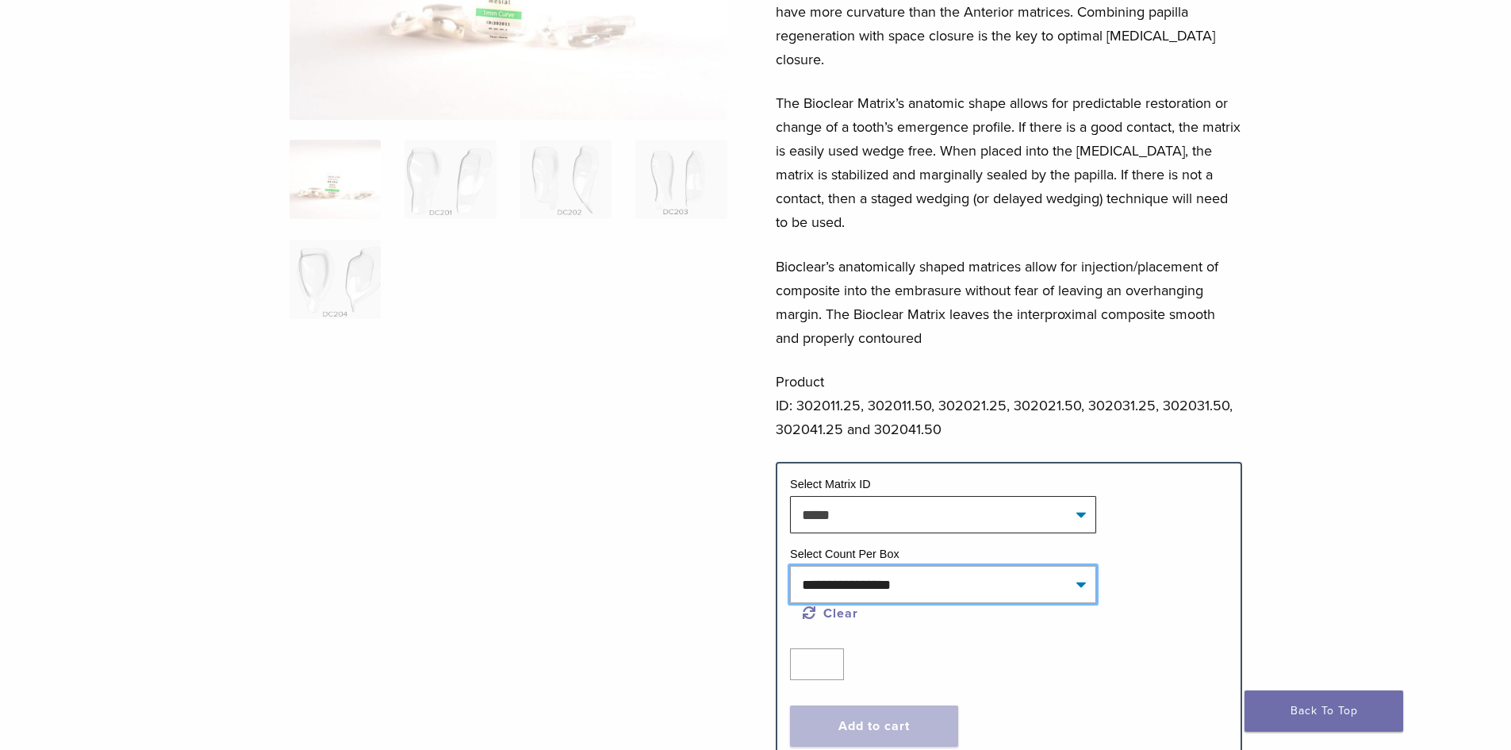
click at [877, 566] on select "**********" at bounding box center [943, 584] width 306 height 36
select select "*****"
click at [790, 566] on select "**********" at bounding box center [943, 584] width 306 height 36
select select "*****"
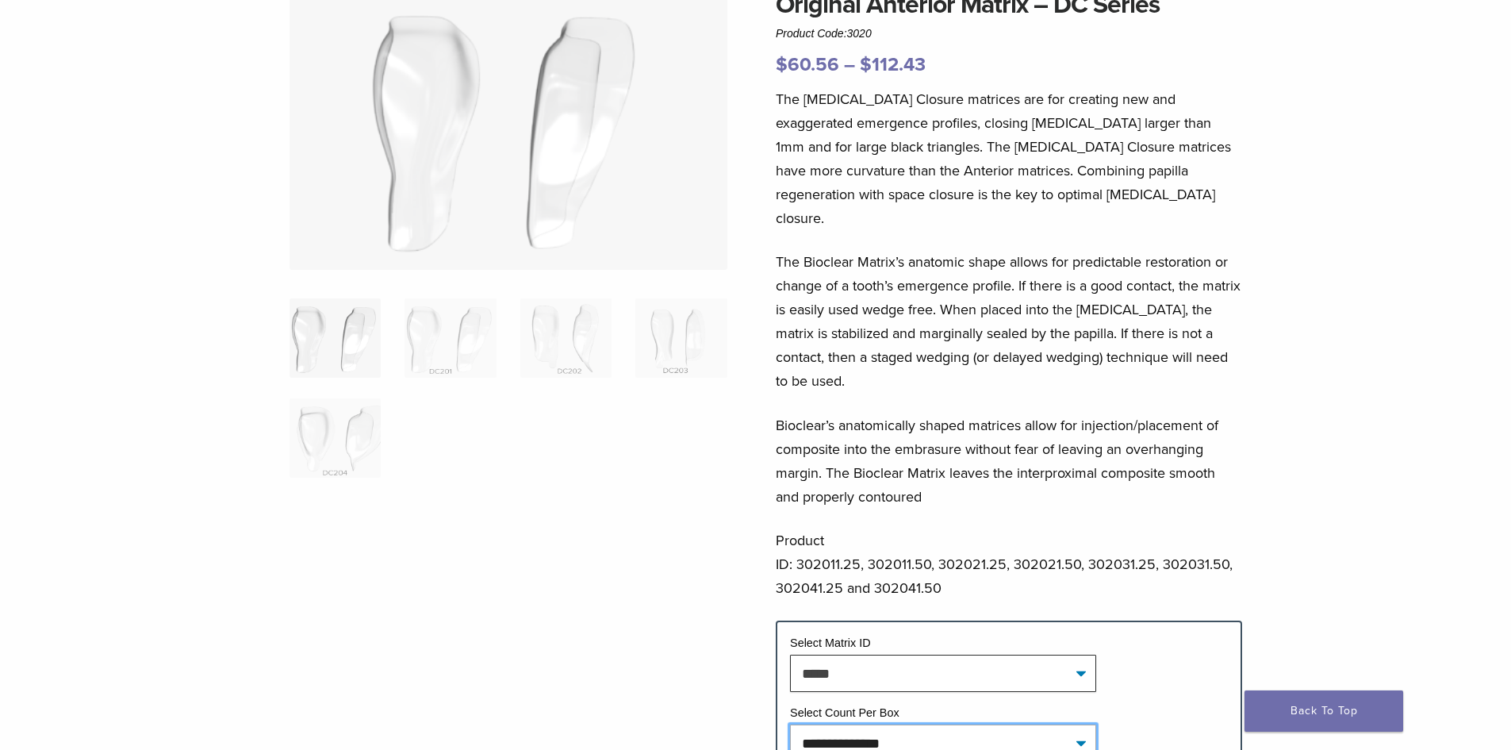
scroll to position [0, 0]
